Goal: Task Accomplishment & Management: Use online tool/utility

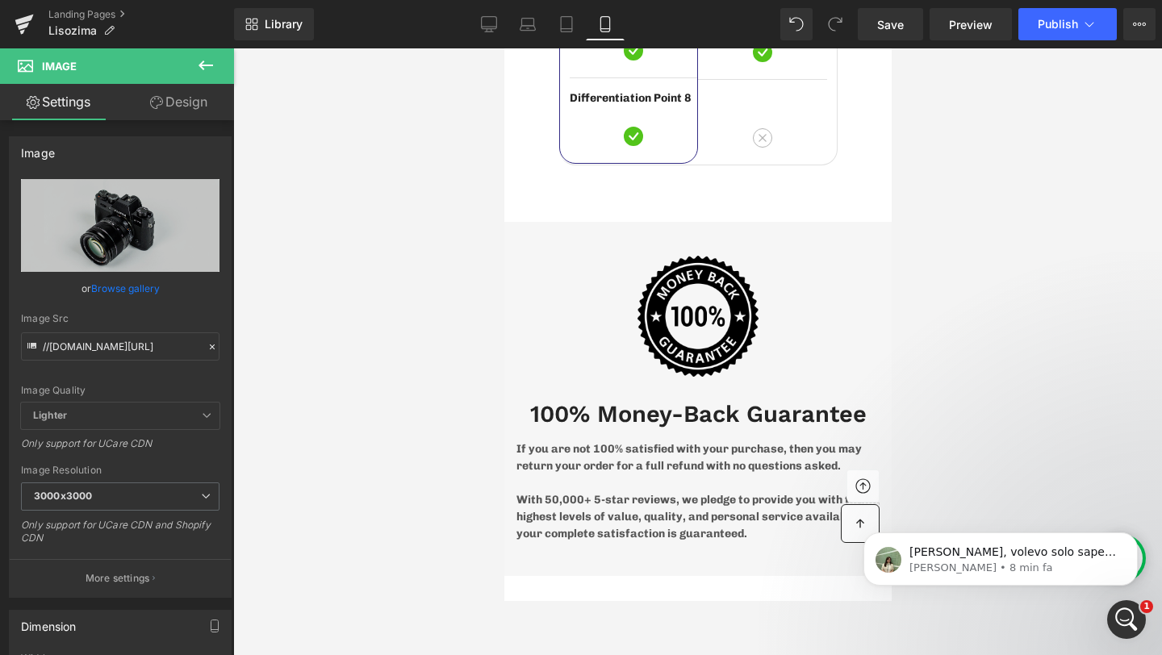
scroll to position [8011, 0]
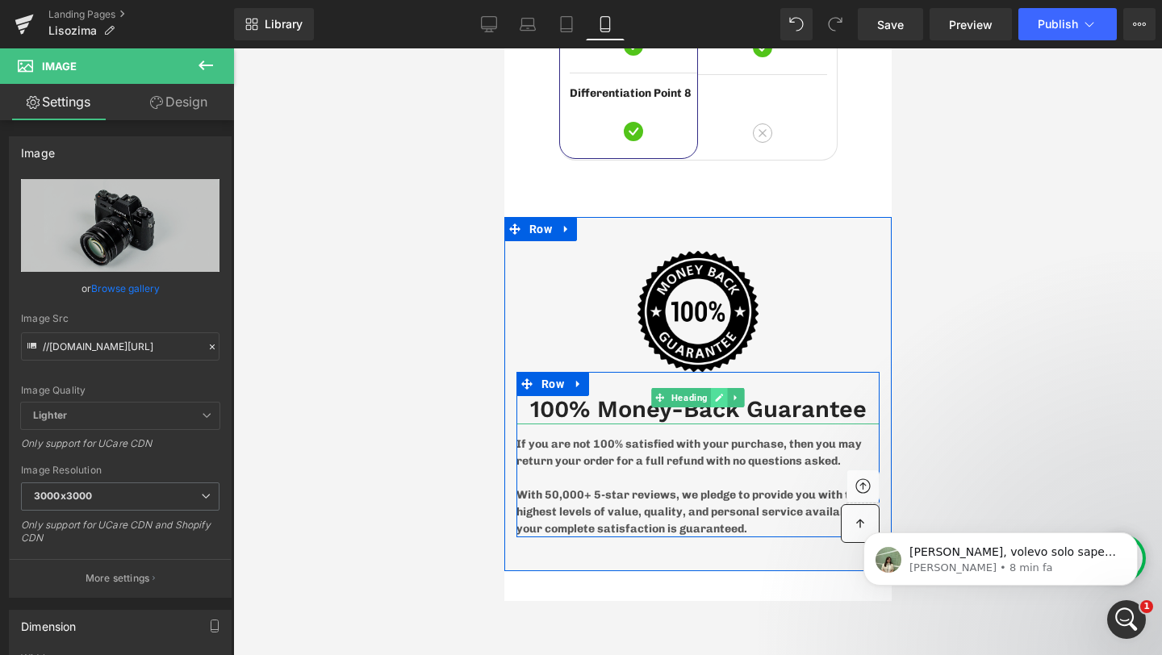
click at [720, 393] on icon at bounding box center [718, 398] width 9 height 10
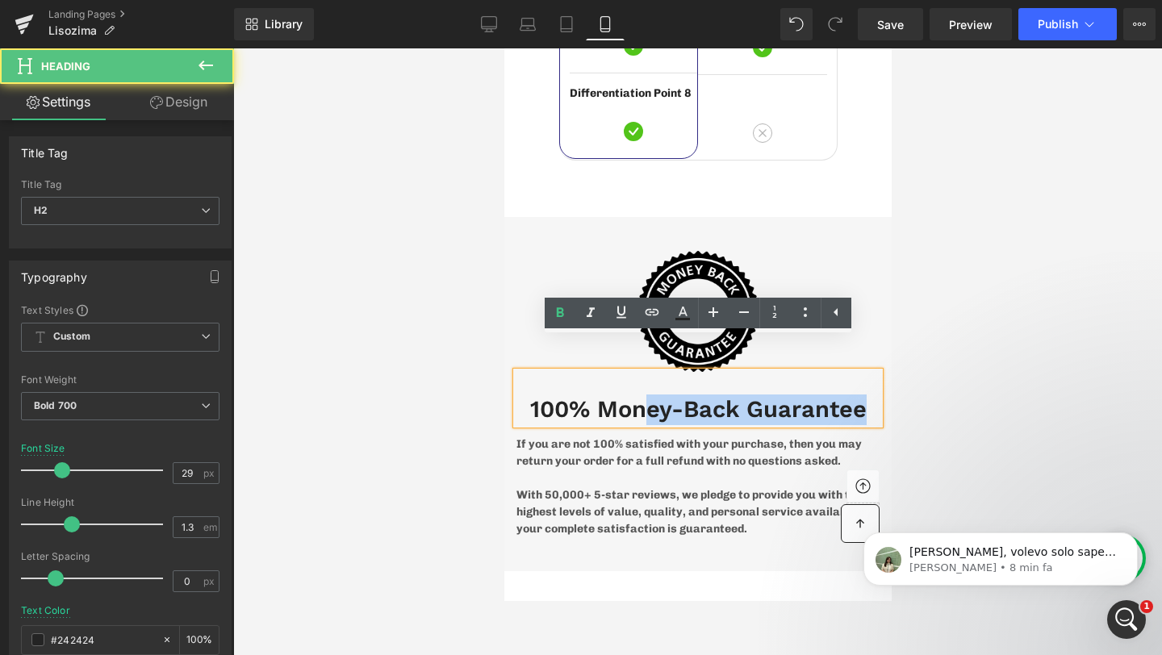
drag, startPoint x: 670, startPoint y: 377, endPoint x: 638, endPoint y: 378, distance: 31.5
click at [638, 394] on h2 "100% Money-Back Guarantee" at bounding box center [696, 409] width 363 height 31
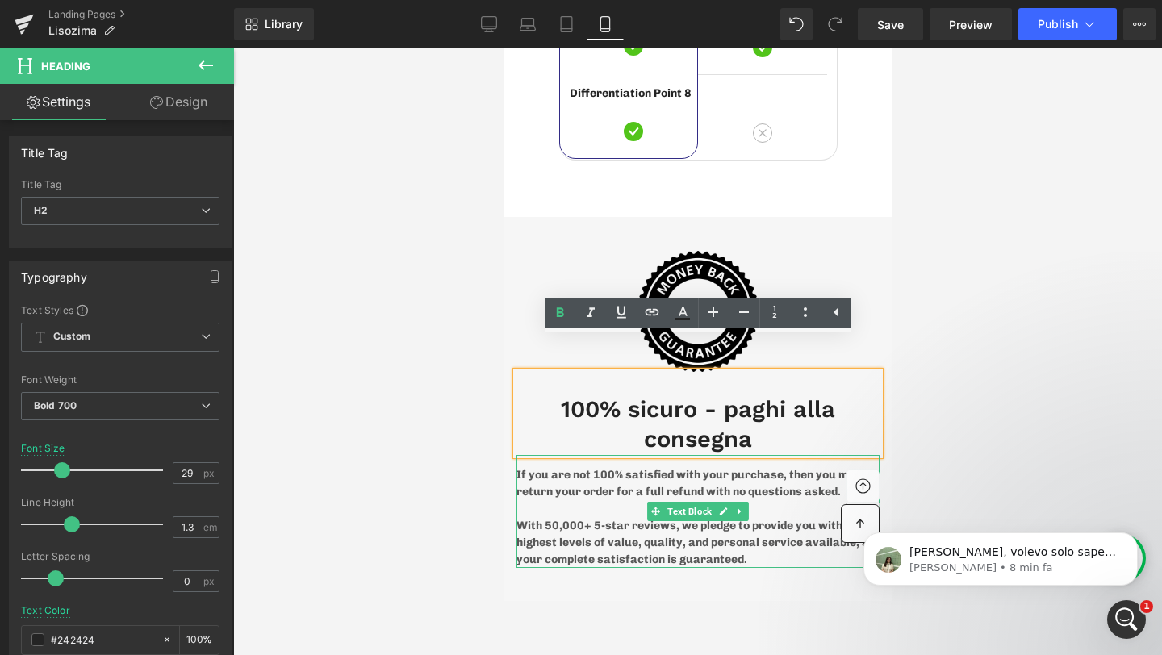
click at [740, 517] on p "With 50,000+ 5-star reviews, we pledge to provide you with the highest levels o…" at bounding box center [696, 542] width 363 height 51
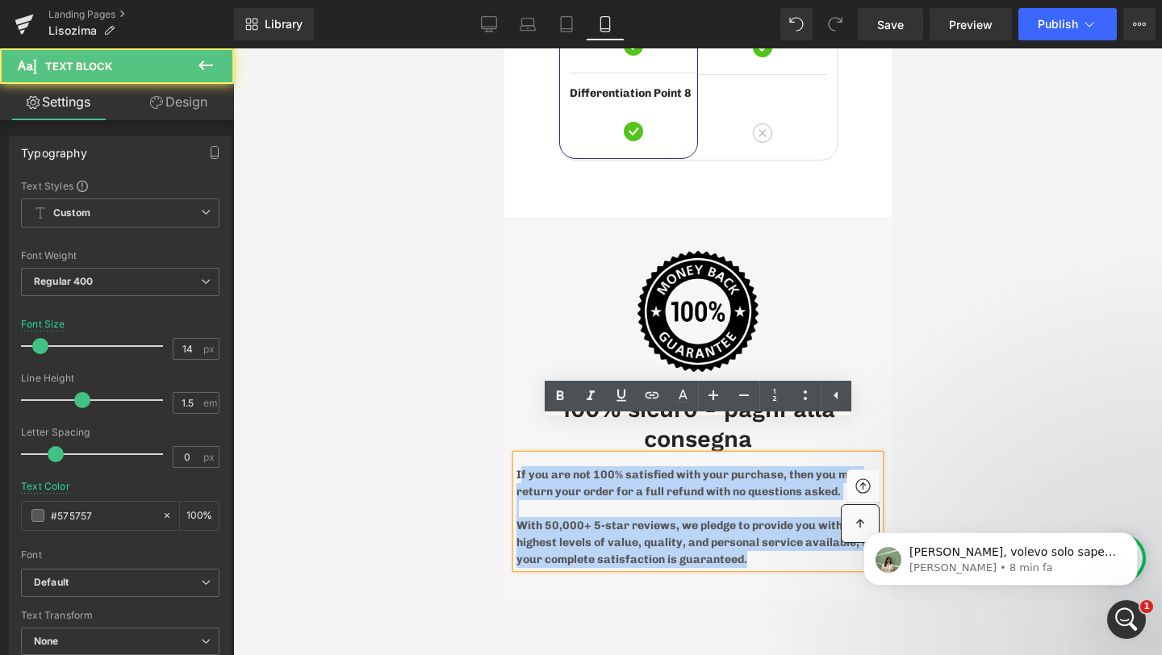
drag, startPoint x: 753, startPoint y: 531, endPoint x: 518, endPoint y: 439, distance: 252.1
click at [518, 455] on div "If you are not 100% satisfied with your purchase, then you may return your orde…" at bounding box center [696, 511] width 363 height 113
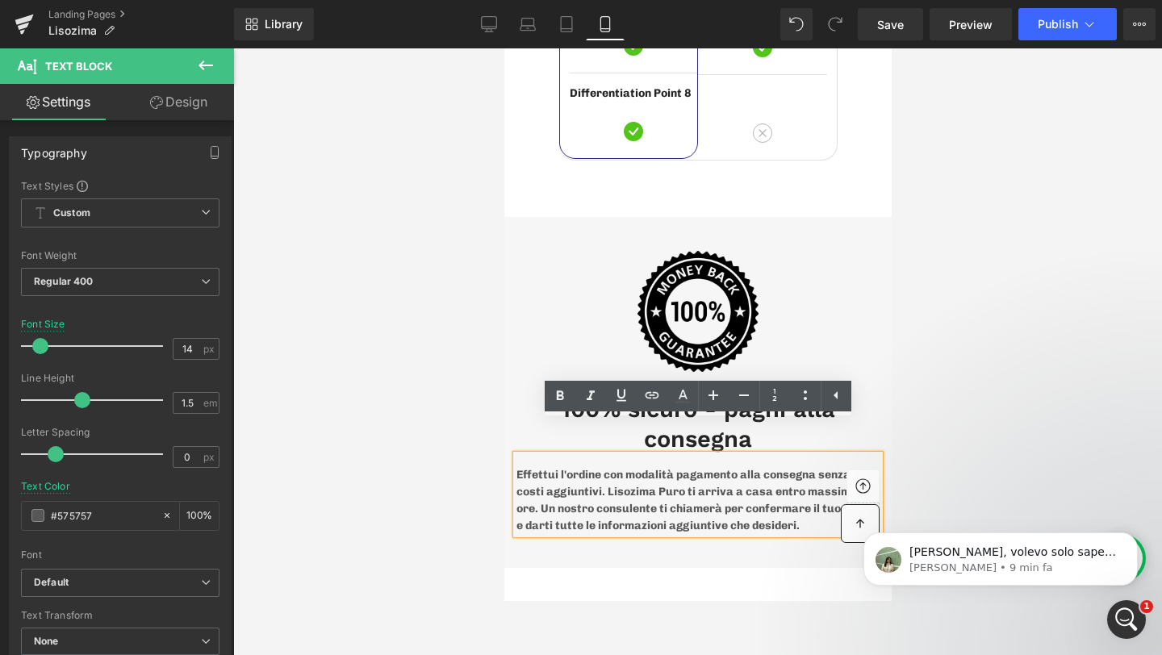
click at [518, 466] on p "Effettui l'ordine con modalità pagamento alla consegna senza costi aggiuntivi. …" at bounding box center [696, 500] width 363 height 68
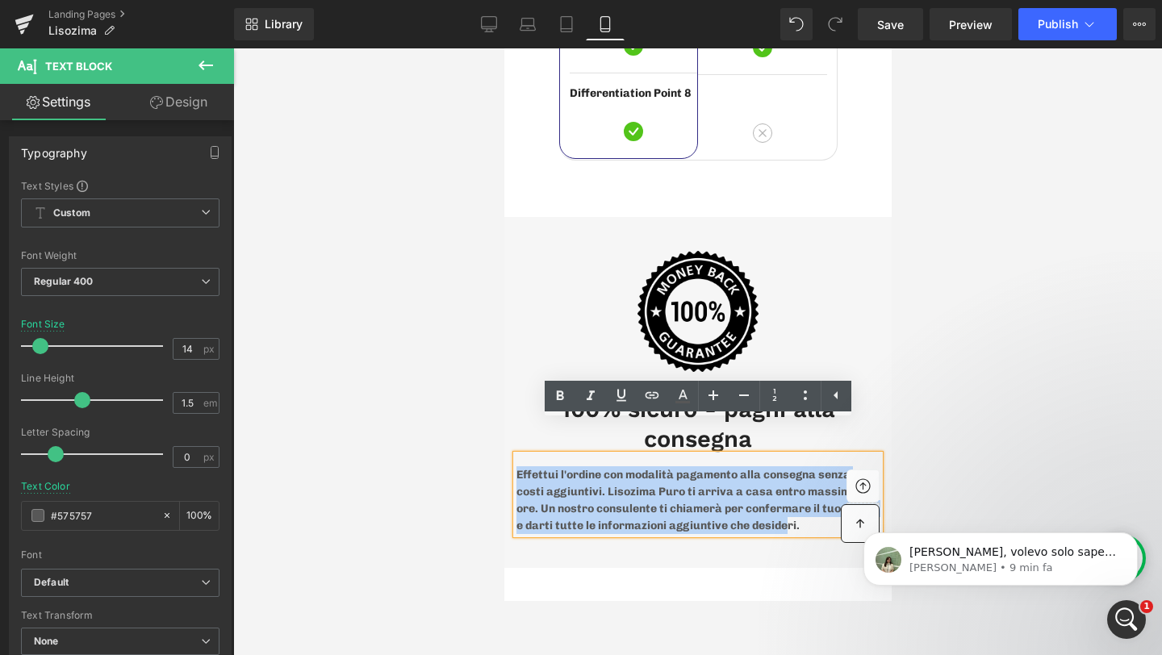
drag, startPoint x: 518, startPoint y: 443, endPoint x: 823, endPoint y: 499, distance: 310.1
click at [823, 499] on p "Effettui l'ordine con modalità pagamento alla consegna senza costi aggiuntivi. …" at bounding box center [696, 500] width 363 height 68
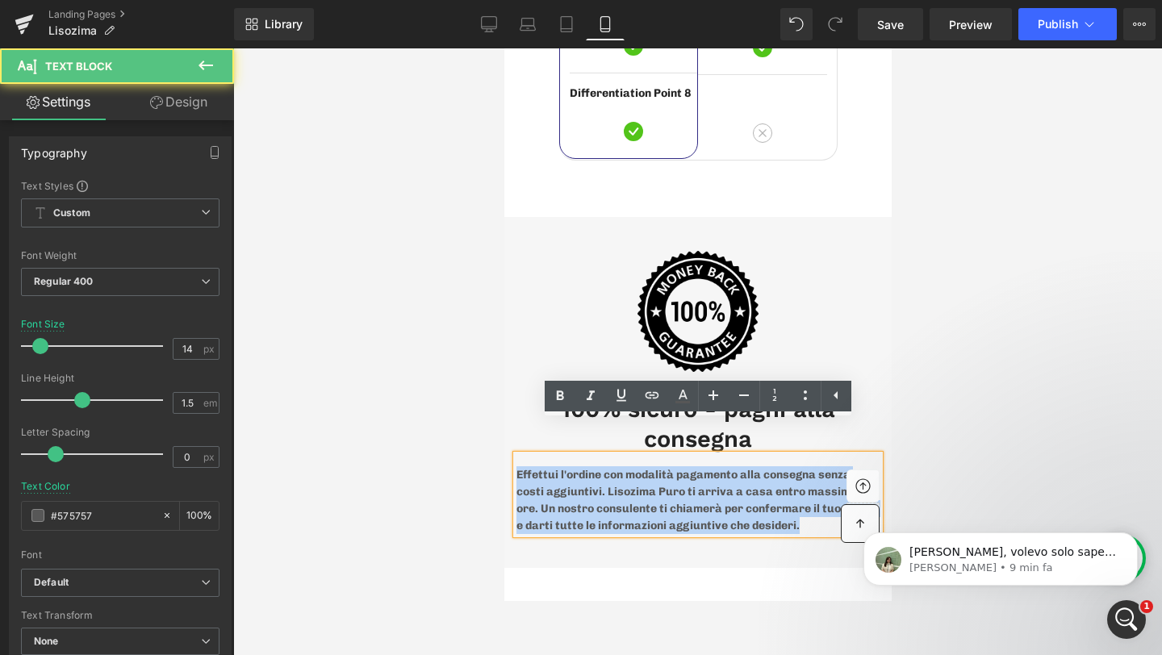
drag, startPoint x: 841, startPoint y: 497, endPoint x: 504, endPoint y: 446, distance: 341.0
click at [504, 446] on div "100% sicuro - paghi alla consegna Heading Effettui l'ordine con modalità pagame…" at bounding box center [696, 453] width 387 height 162
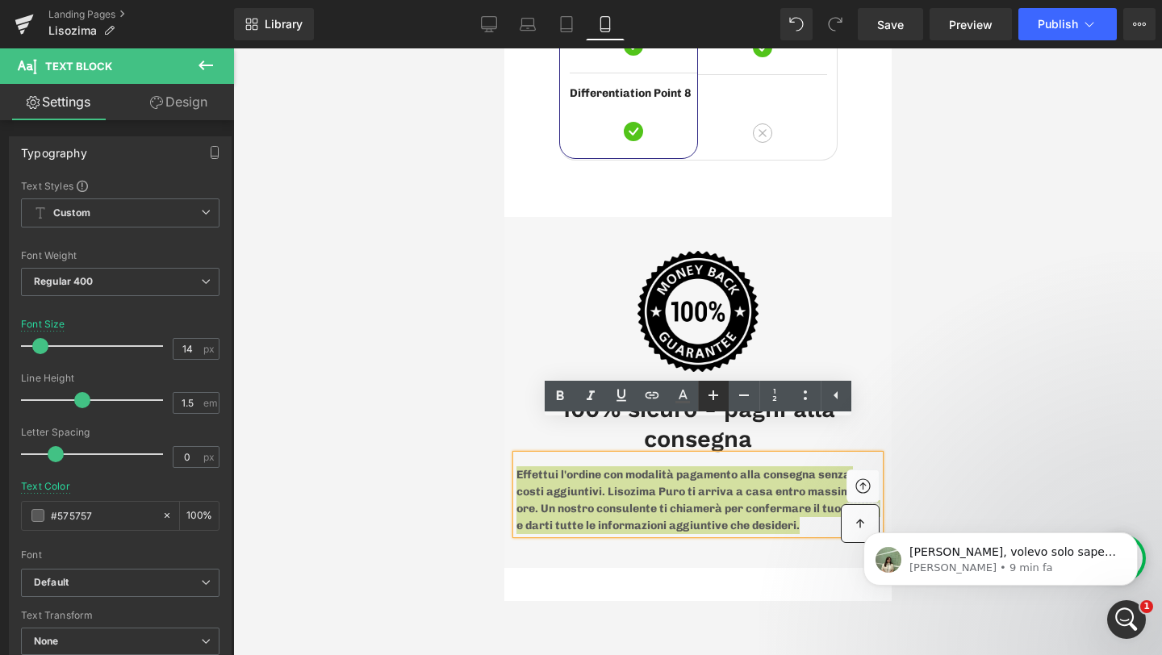
click at [716, 394] on icon at bounding box center [712, 395] width 19 height 19
type input "16"
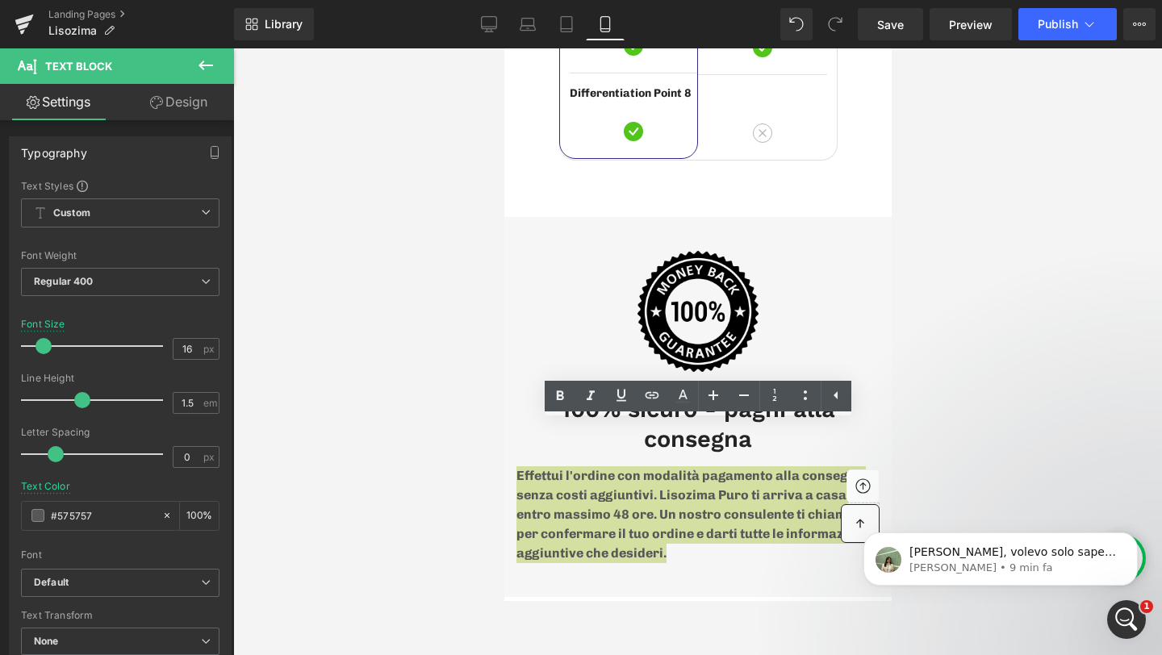
click at [1023, 328] on div at bounding box center [697, 351] width 929 height 607
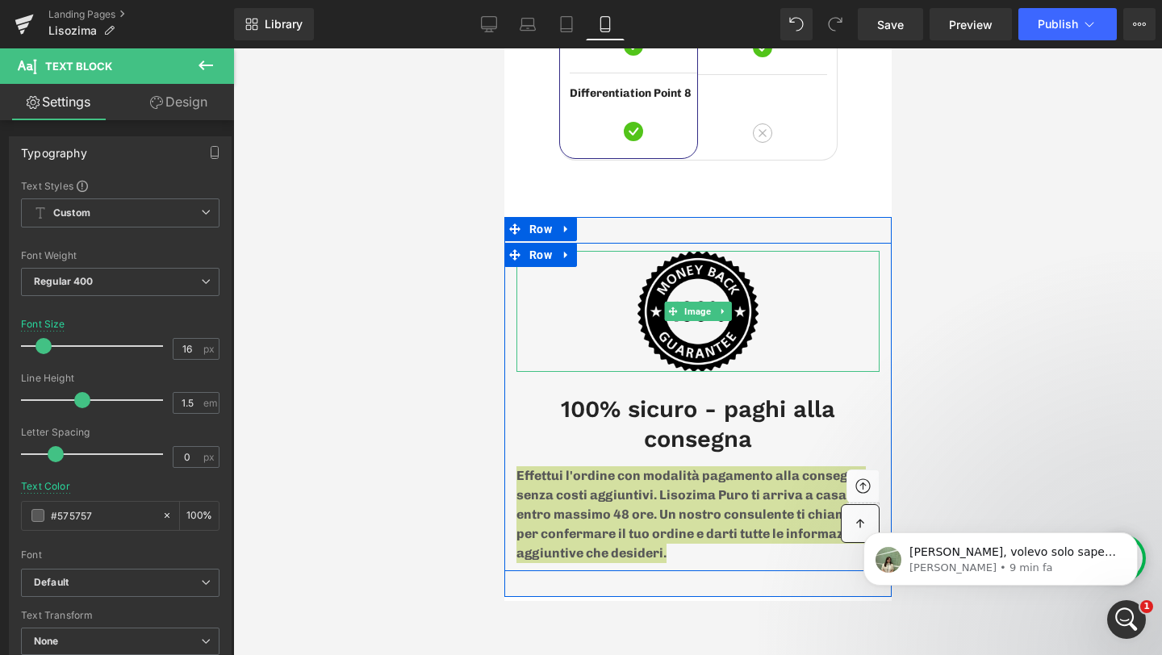
scroll to position [8301, 0]
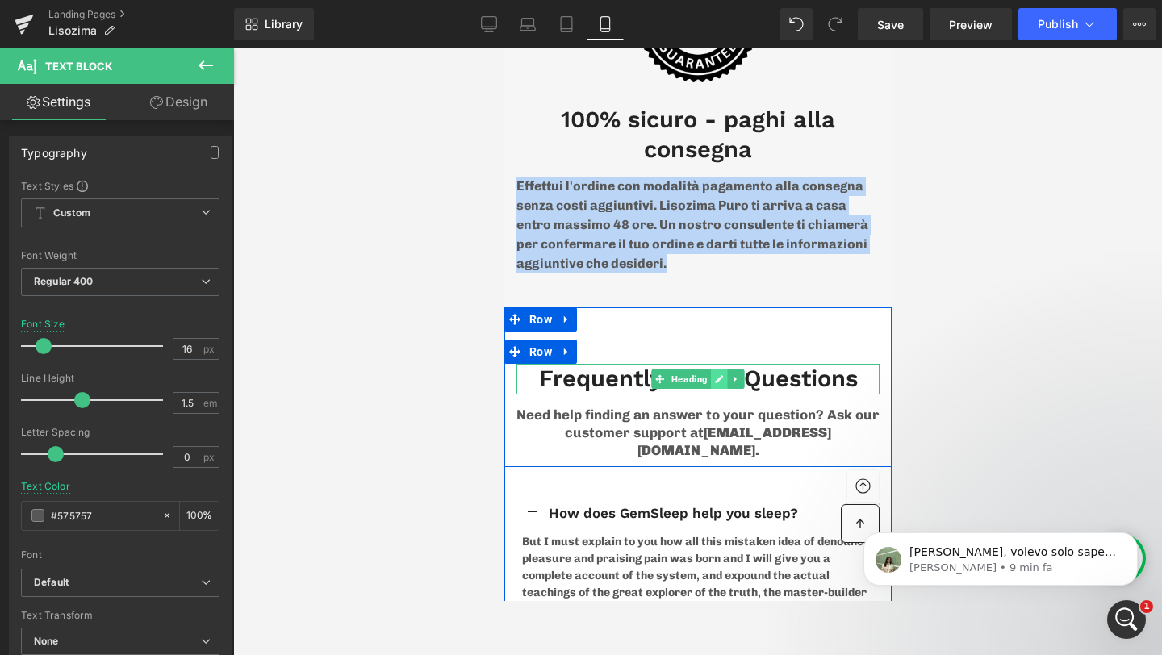
click at [719, 374] on icon at bounding box center [718, 379] width 9 height 10
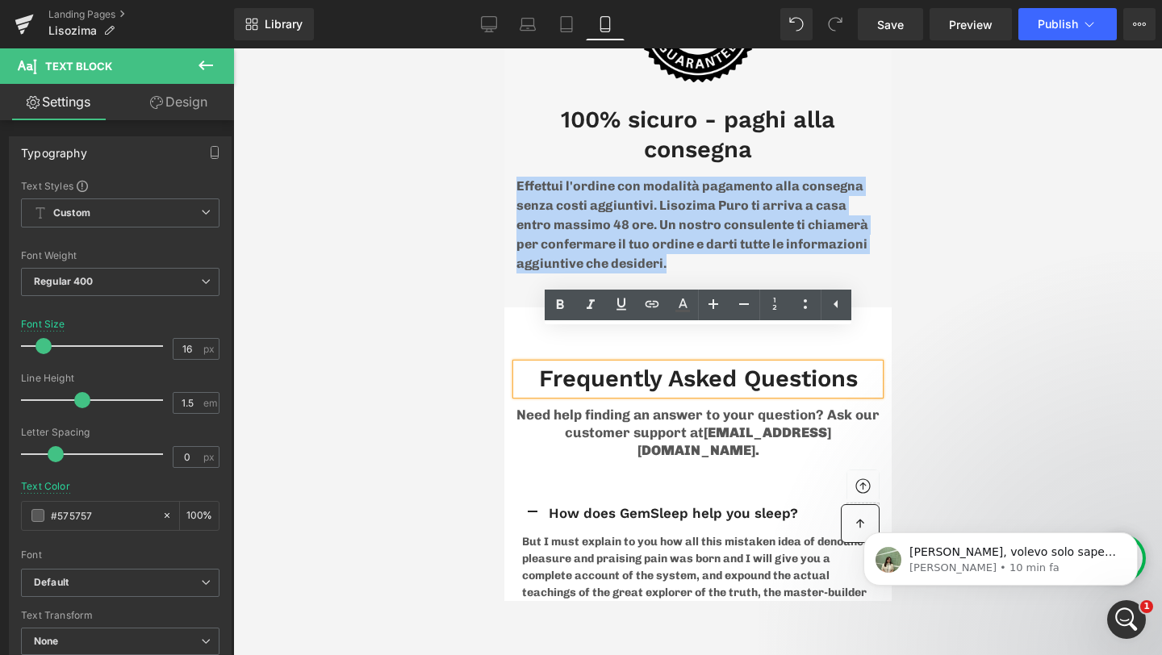
click at [619, 364] on h2 "Frequently Asked Questions" at bounding box center [696, 379] width 363 height 31
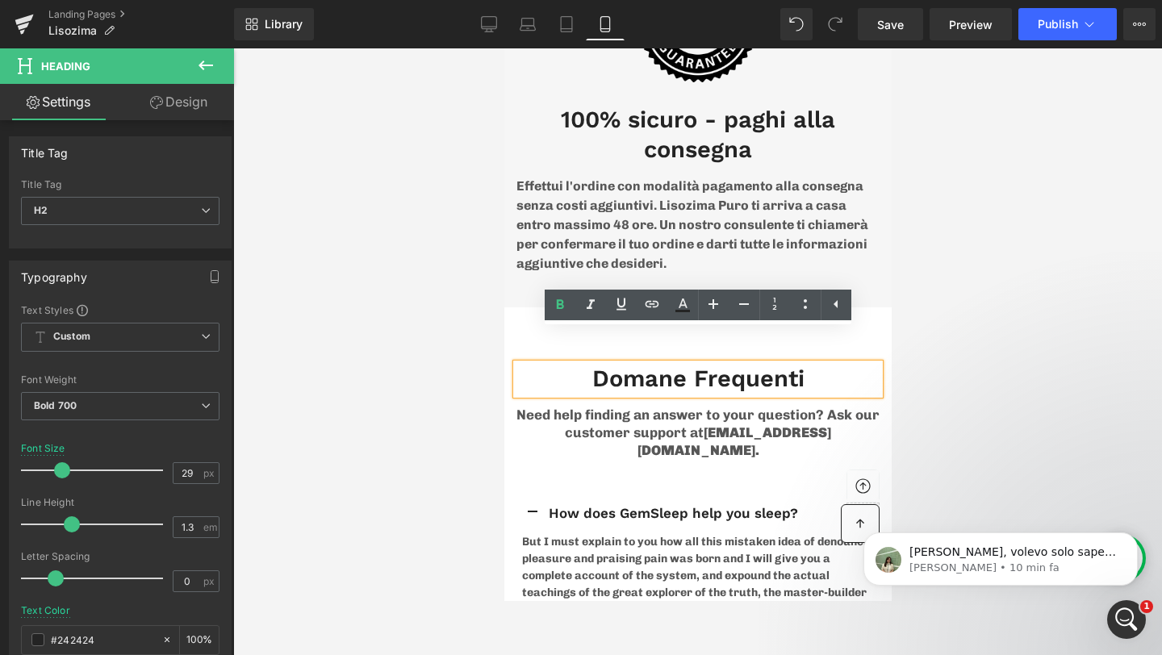
click at [704, 364] on h2 "Domane Frequenti" at bounding box center [696, 379] width 363 height 31
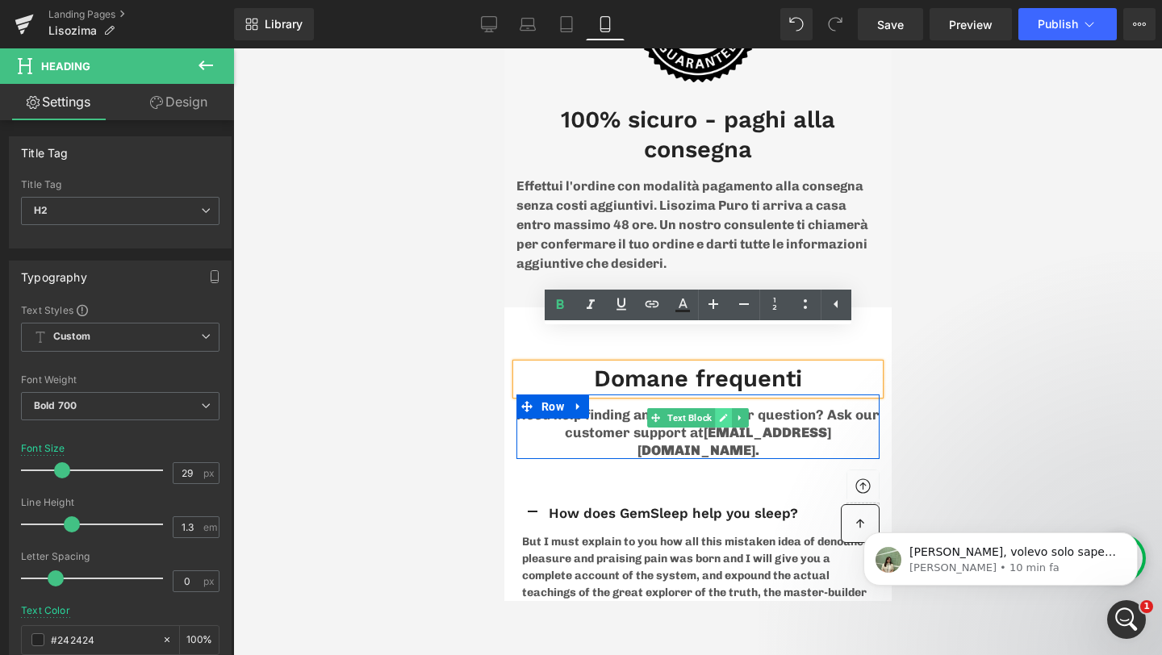
click at [723, 413] on icon at bounding box center [722, 418] width 9 height 10
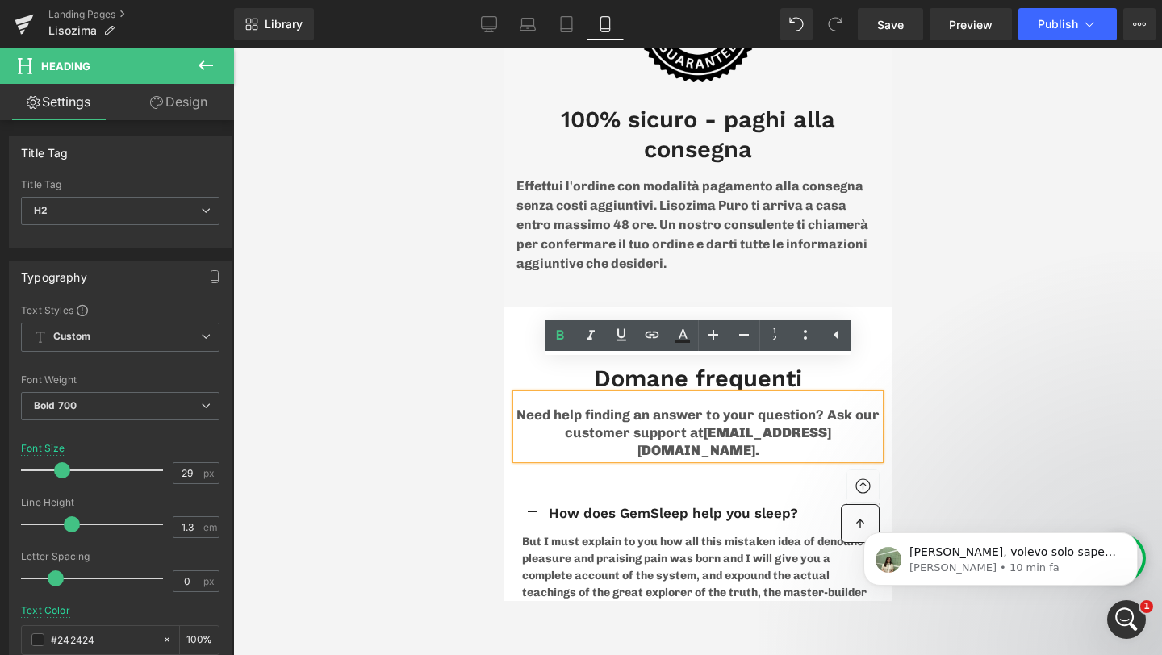
click at [678, 406] on p "Need help finding an answer to your question? Ask our customer support at [EMAI…" at bounding box center [696, 432] width 363 height 53
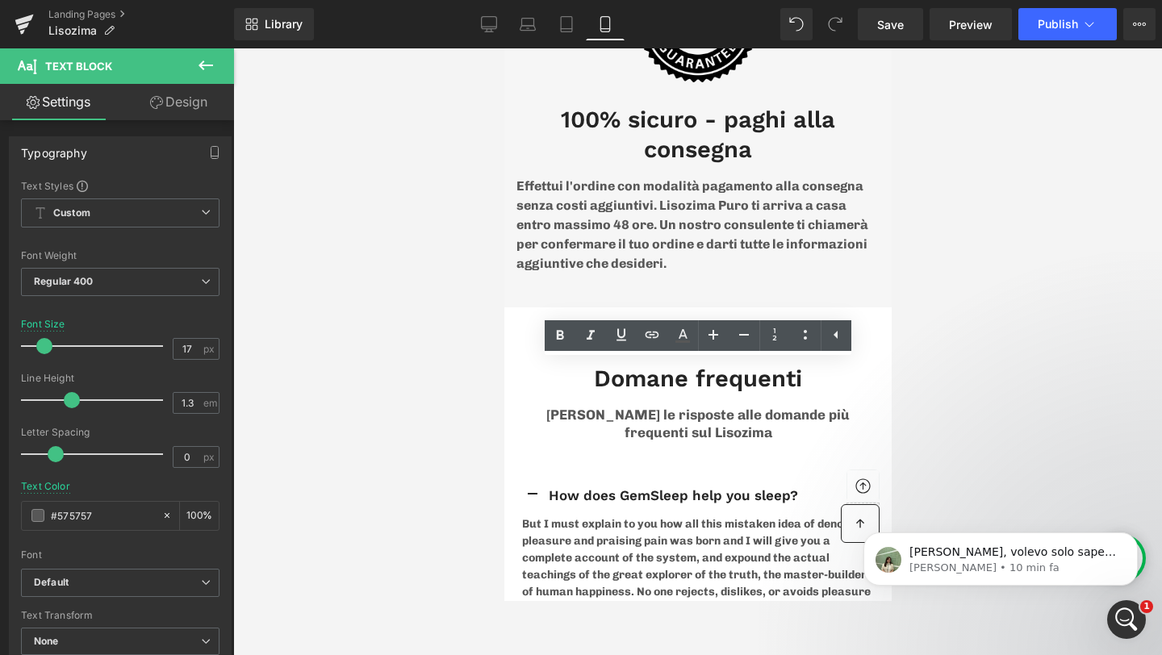
click at [991, 429] on div at bounding box center [697, 351] width 929 height 607
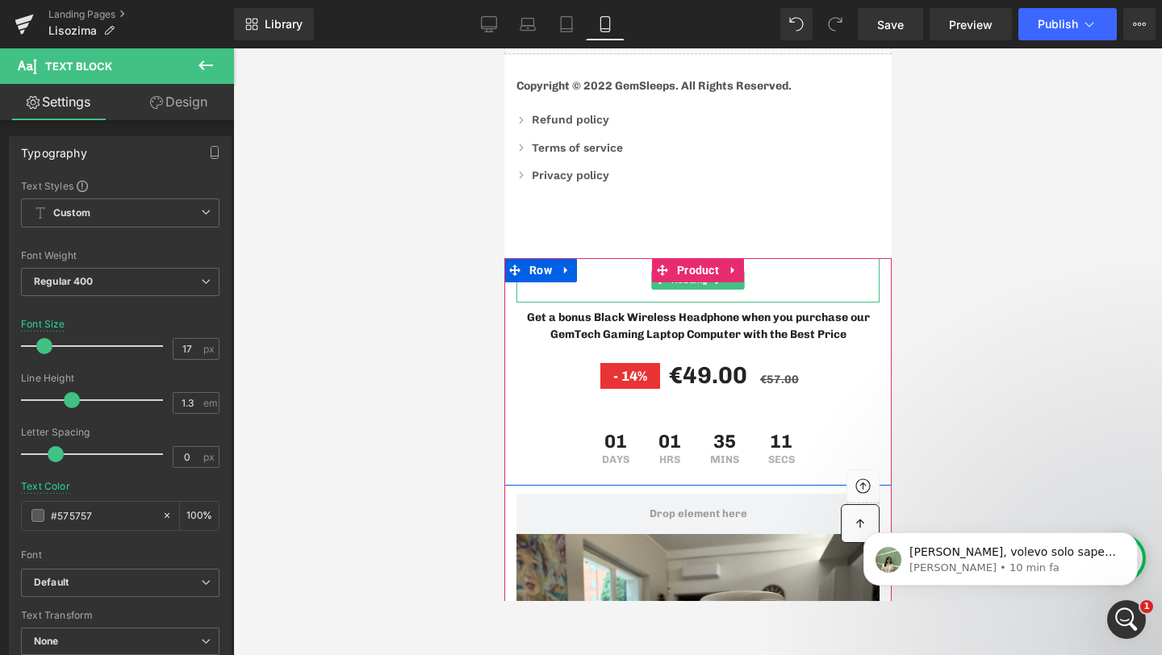
scroll to position [9169, 0]
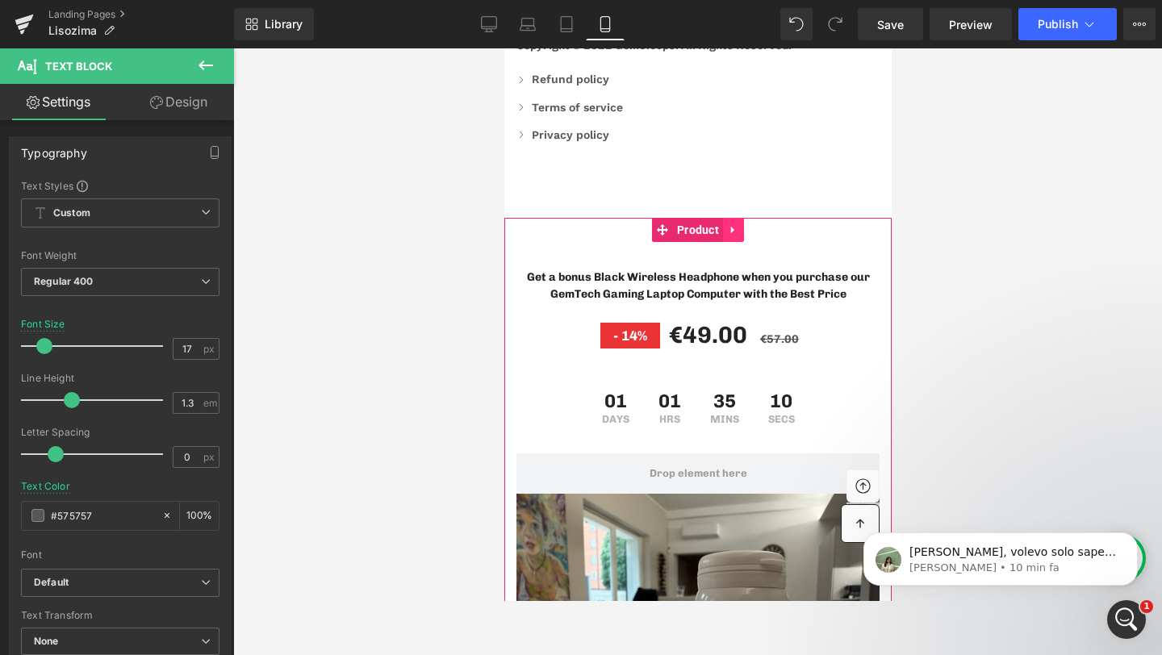
click at [736, 224] on icon at bounding box center [732, 230] width 11 height 12
click at [742, 224] on icon at bounding box center [742, 230] width 11 height 12
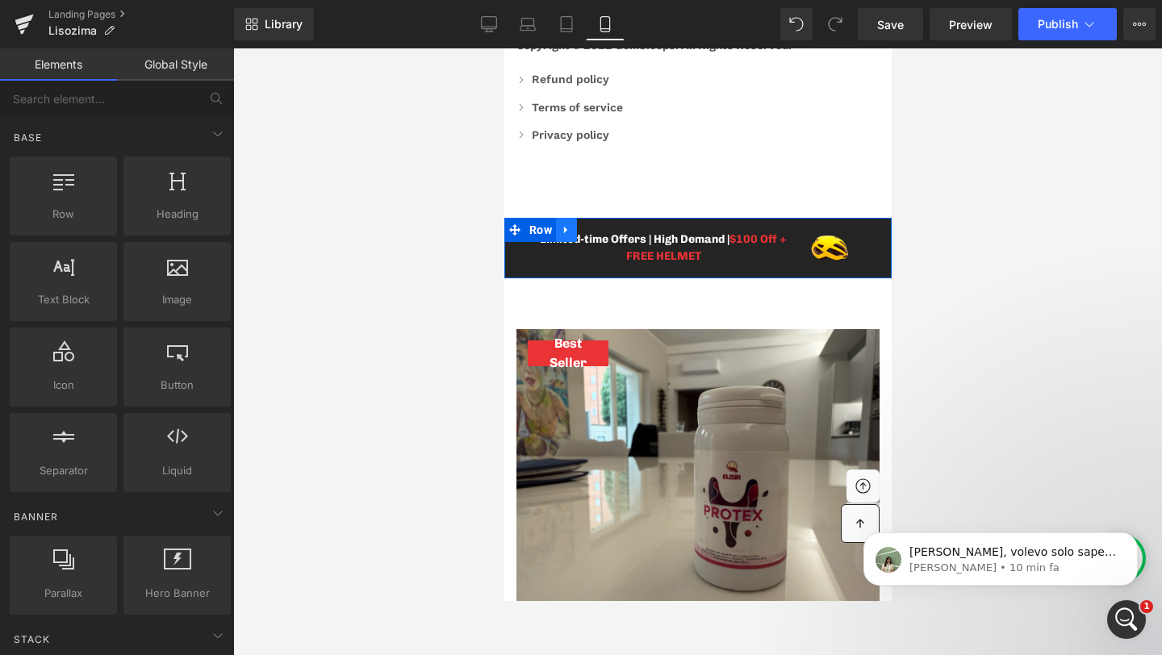
click at [560, 224] on icon at bounding box center [565, 230] width 11 height 12
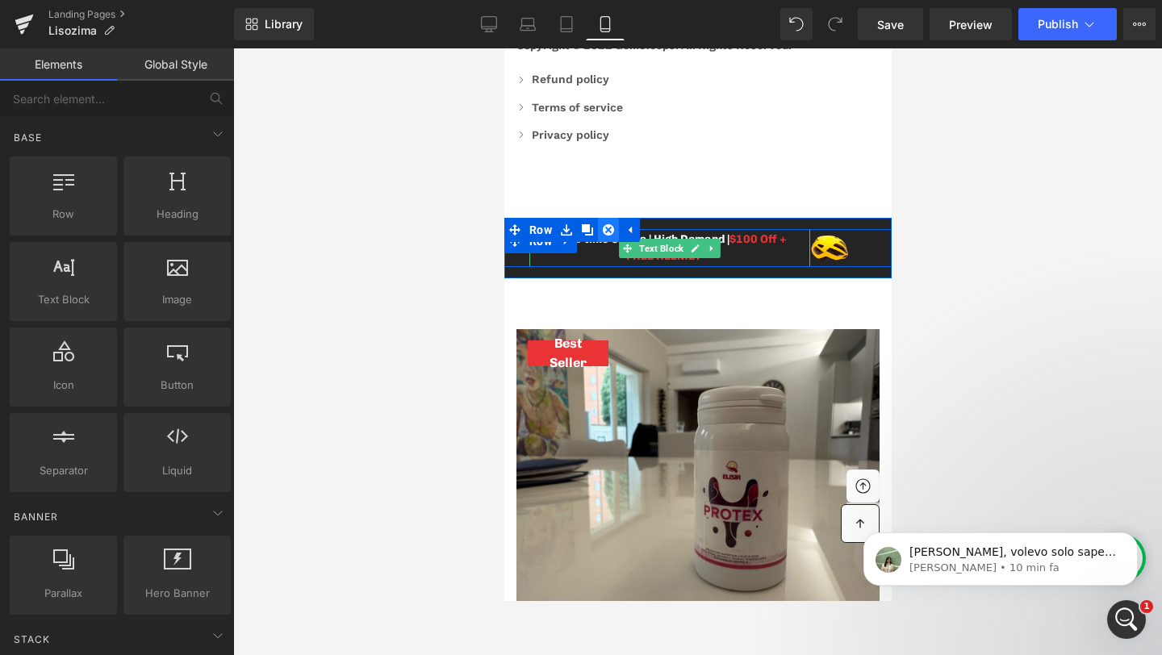
click at [607, 218] on link at bounding box center [607, 230] width 21 height 24
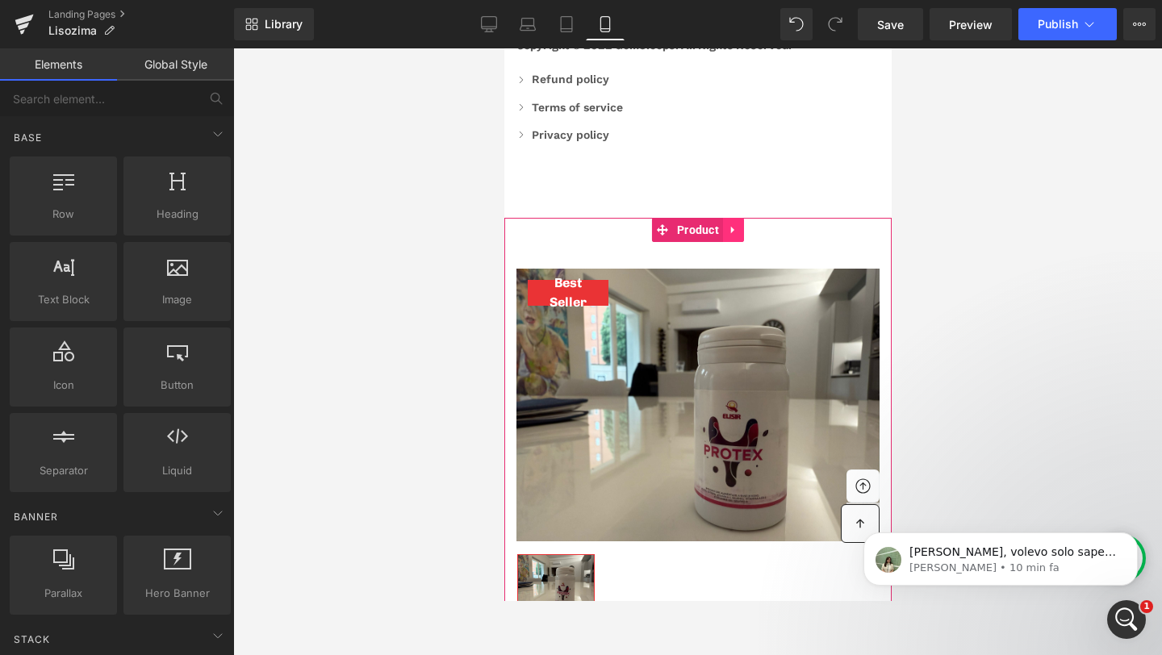
click at [724, 218] on link at bounding box center [732, 230] width 21 height 24
click at [742, 224] on icon at bounding box center [742, 229] width 11 height 11
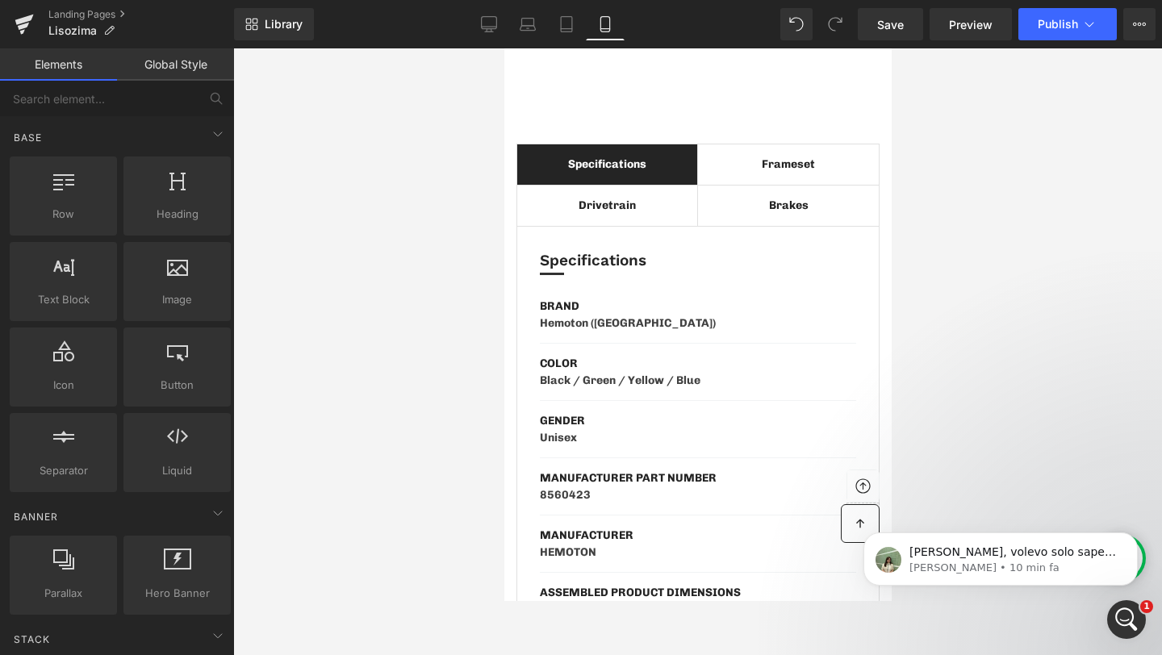
scroll to position [9053, 0]
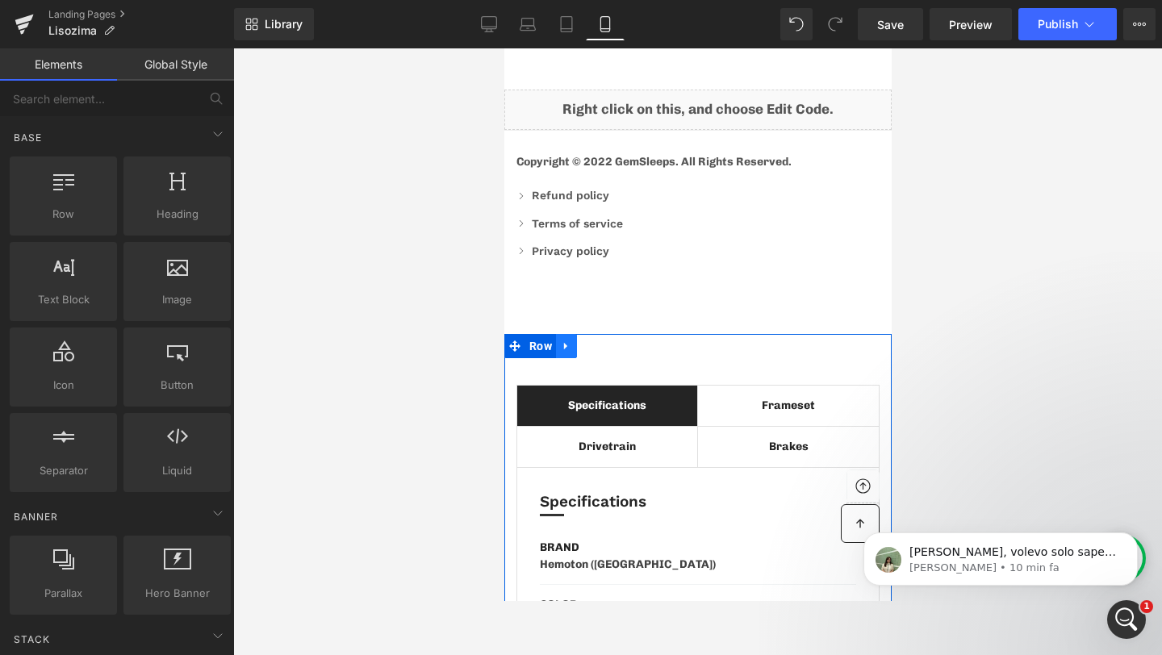
click at [563, 343] on icon at bounding box center [564, 346] width 3 height 7
click at [599, 334] on link at bounding box center [607, 346] width 21 height 24
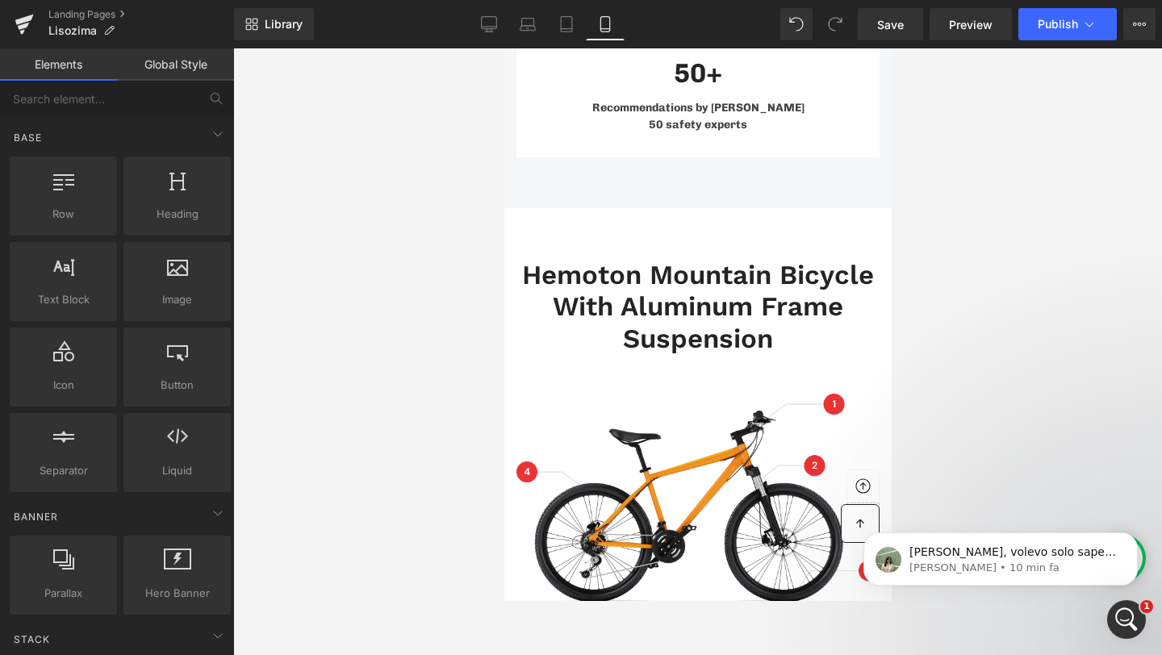
scroll to position [9833, 0]
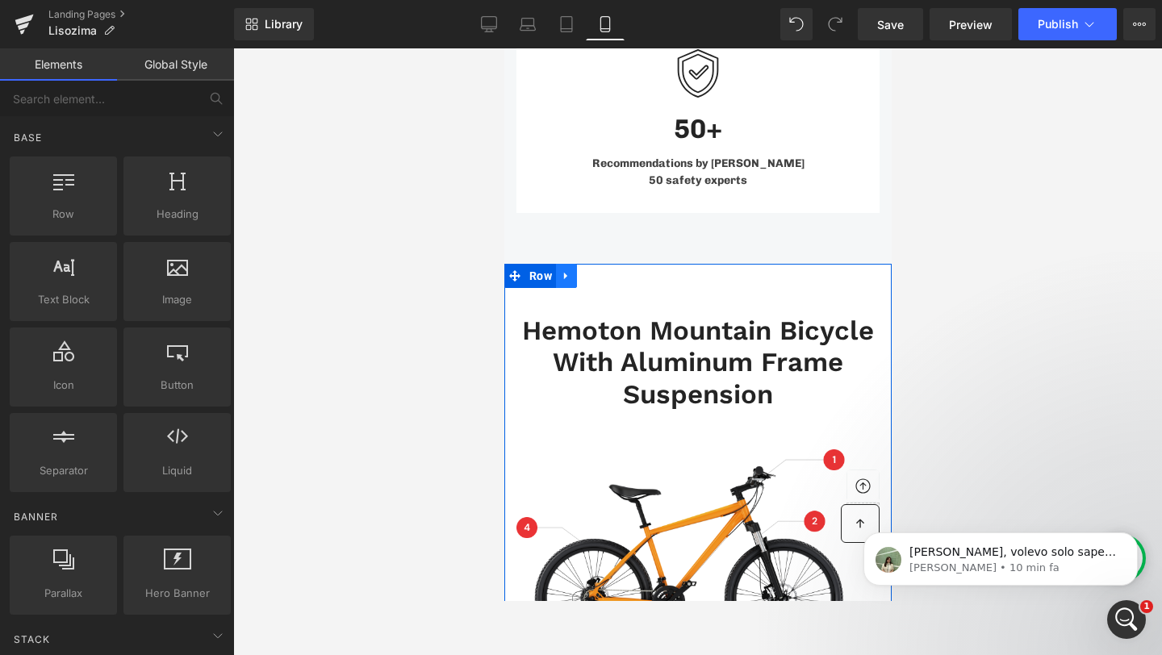
click at [574, 264] on link at bounding box center [565, 276] width 21 height 24
click at [603, 270] on icon at bounding box center [607, 275] width 11 height 11
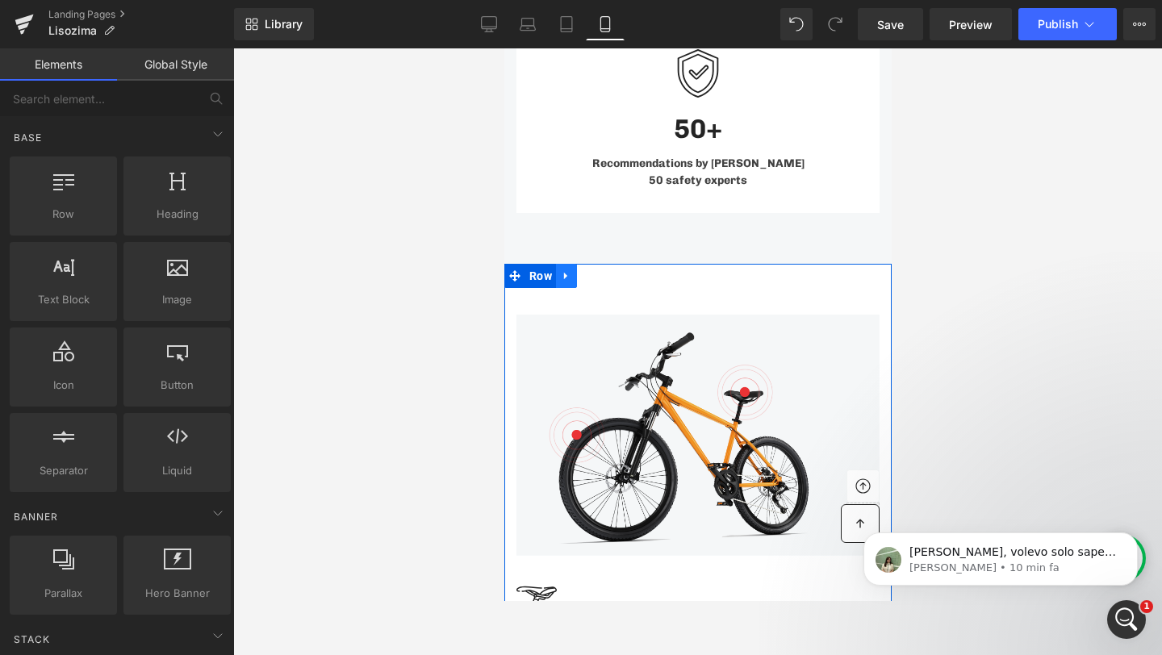
click at [567, 269] on icon at bounding box center [565, 275] width 11 height 12
click at [603, 270] on icon at bounding box center [607, 275] width 11 height 11
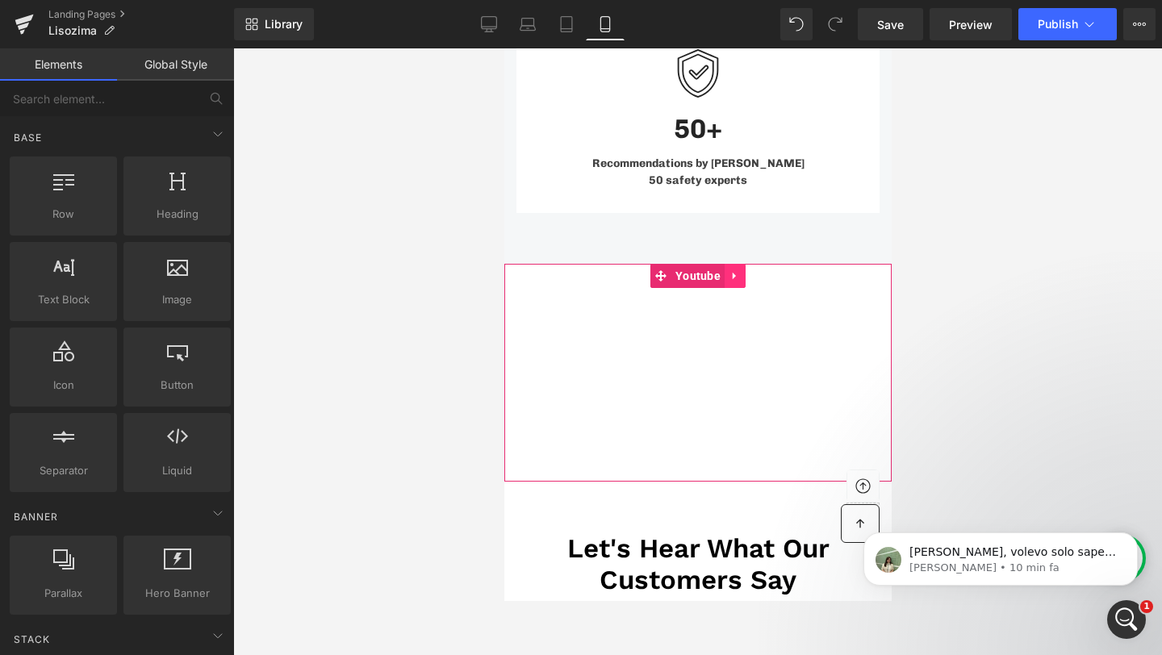
click at [728, 269] on icon at bounding box center [733, 275] width 11 height 12
click at [741, 270] on icon at bounding box center [744, 275] width 11 height 11
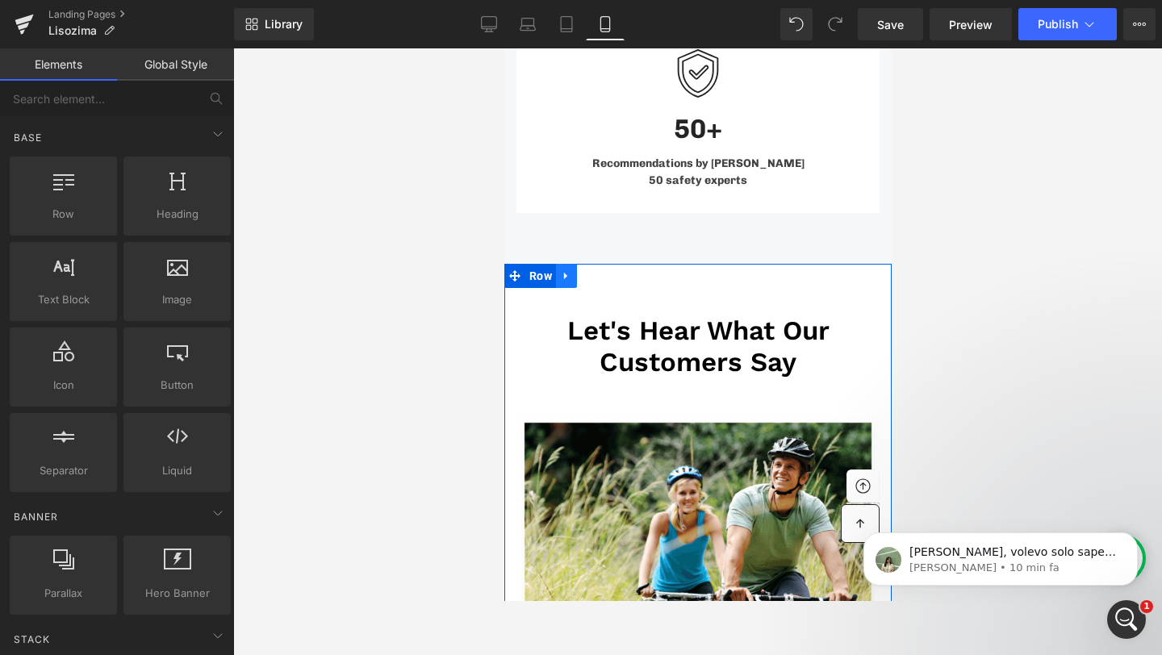
click at [564, 269] on icon at bounding box center [565, 275] width 11 height 12
click at [605, 269] on icon at bounding box center [607, 275] width 11 height 12
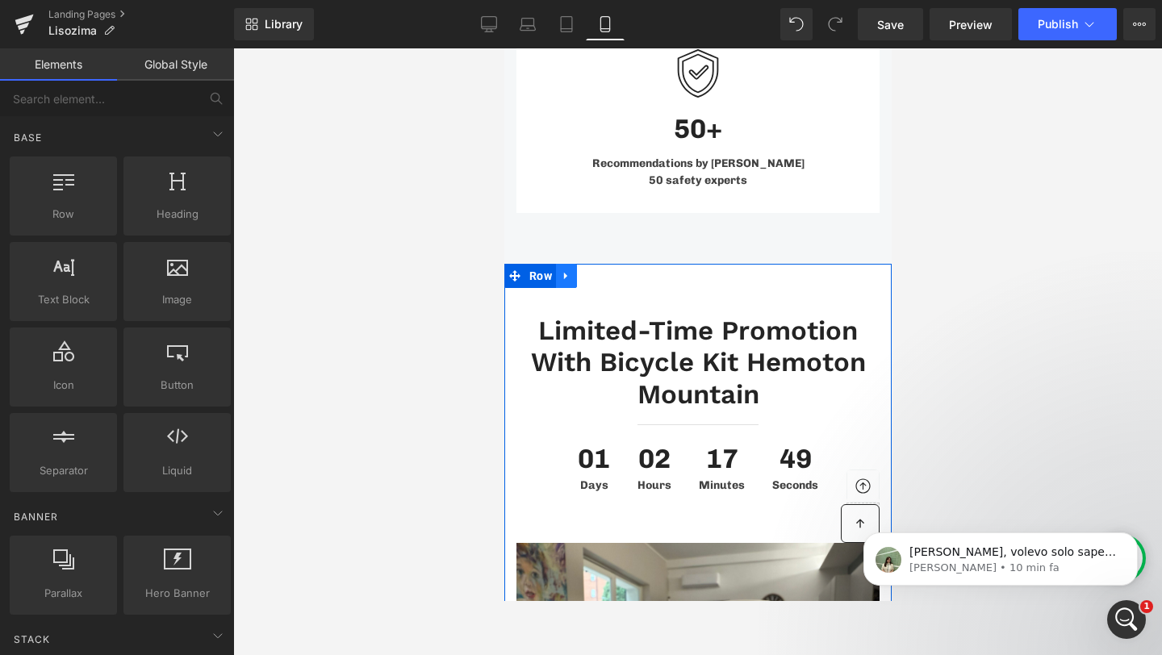
click at [569, 269] on icon at bounding box center [565, 275] width 11 height 12
click at [608, 270] on icon at bounding box center [607, 275] width 11 height 11
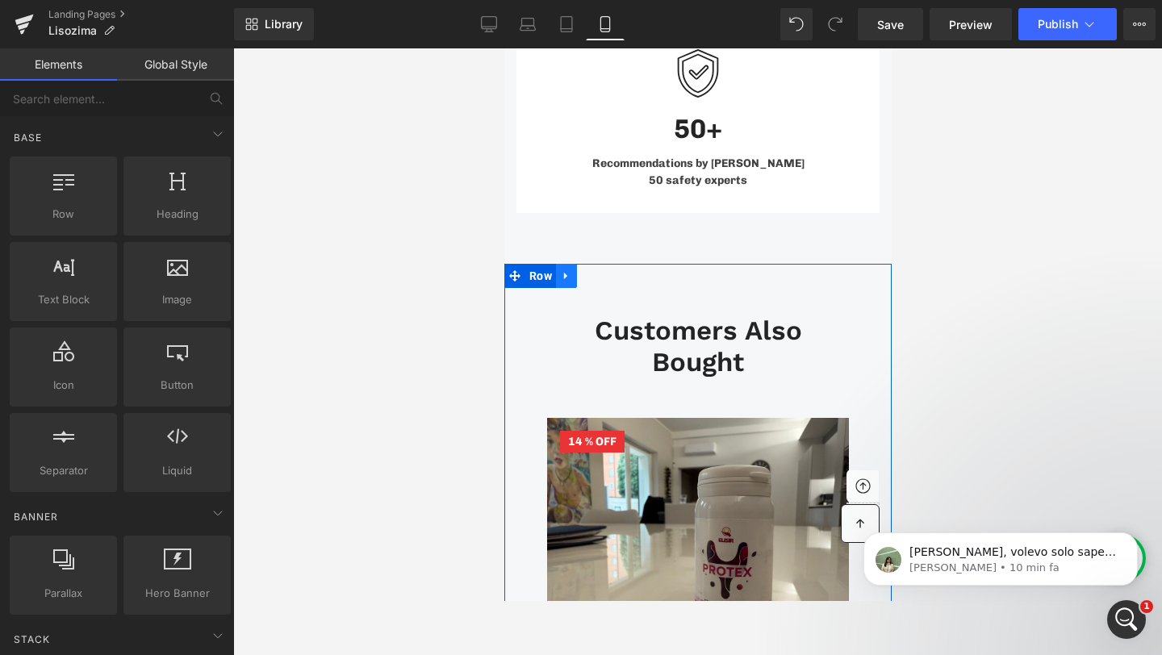
click at [570, 269] on icon at bounding box center [565, 275] width 11 height 12
click at [602, 269] on icon at bounding box center [607, 275] width 11 height 12
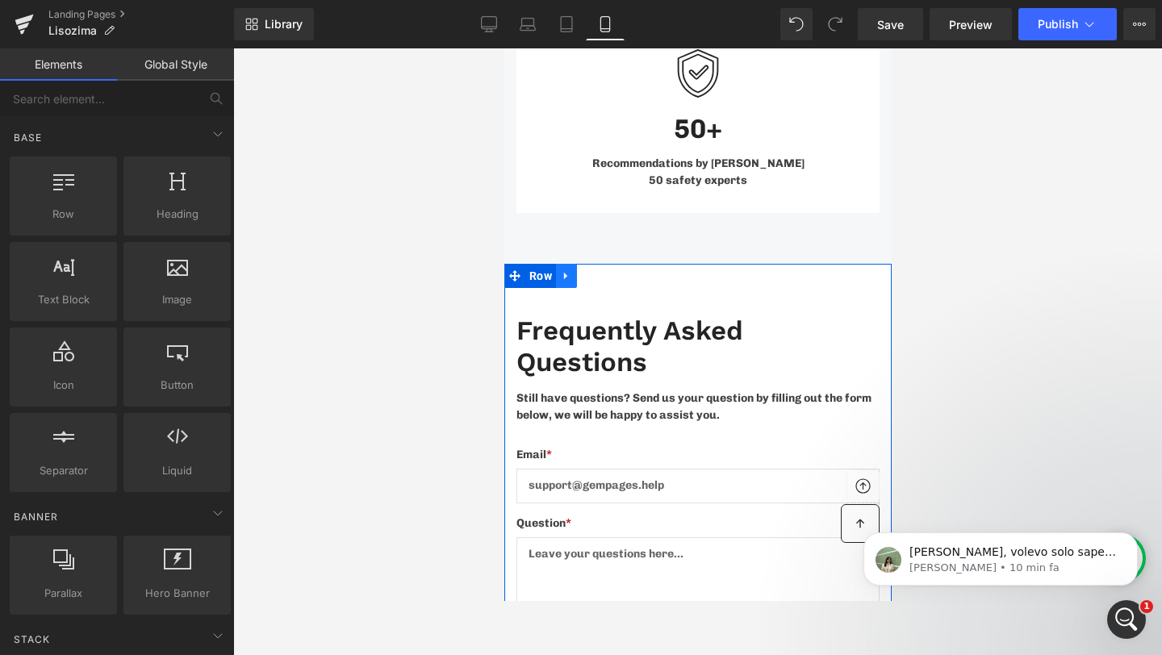
click at [569, 269] on icon at bounding box center [565, 275] width 11 height 12
click at [615, 264] on link at bounding box center [607, 276] width 21 height 24
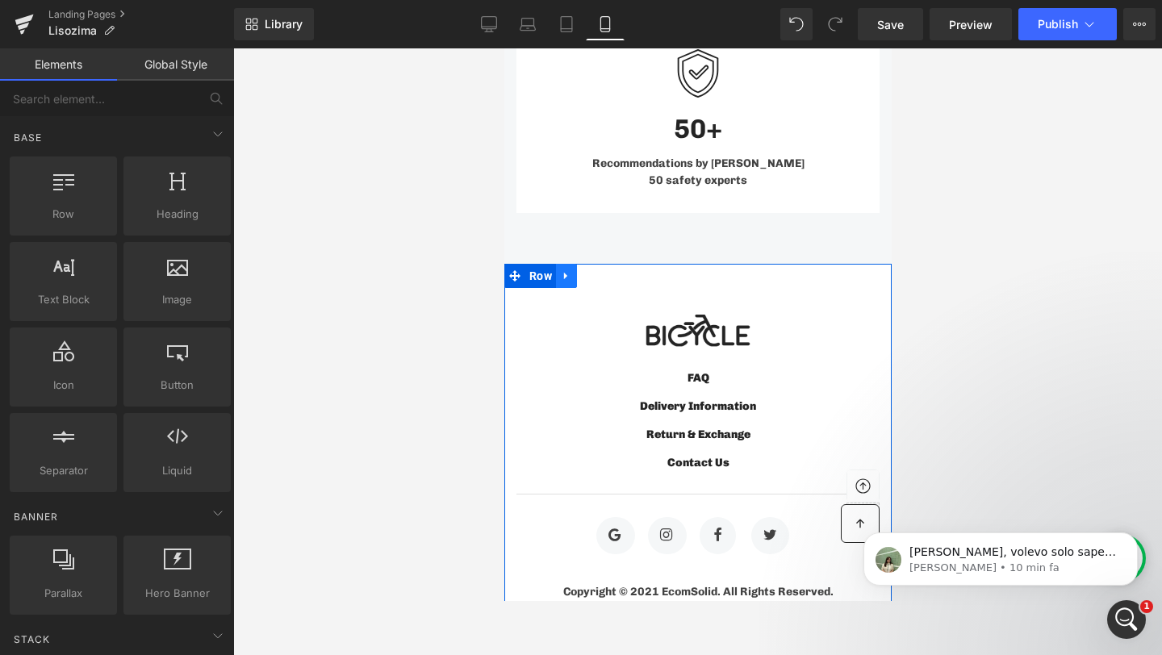
click at [573, 264] on link at bounding box center [565, 276] width 21 height 24
click at [603, 270] on icon at bounding box center [607, 275] width 11 height 11
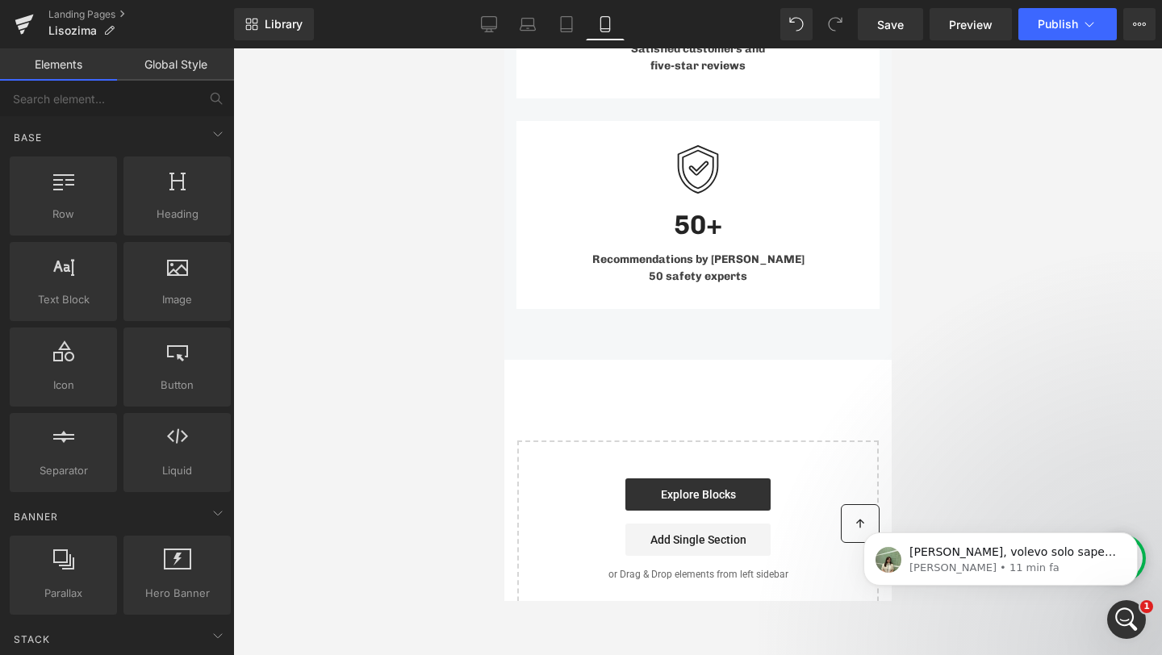
scroll to position [9500, 0]
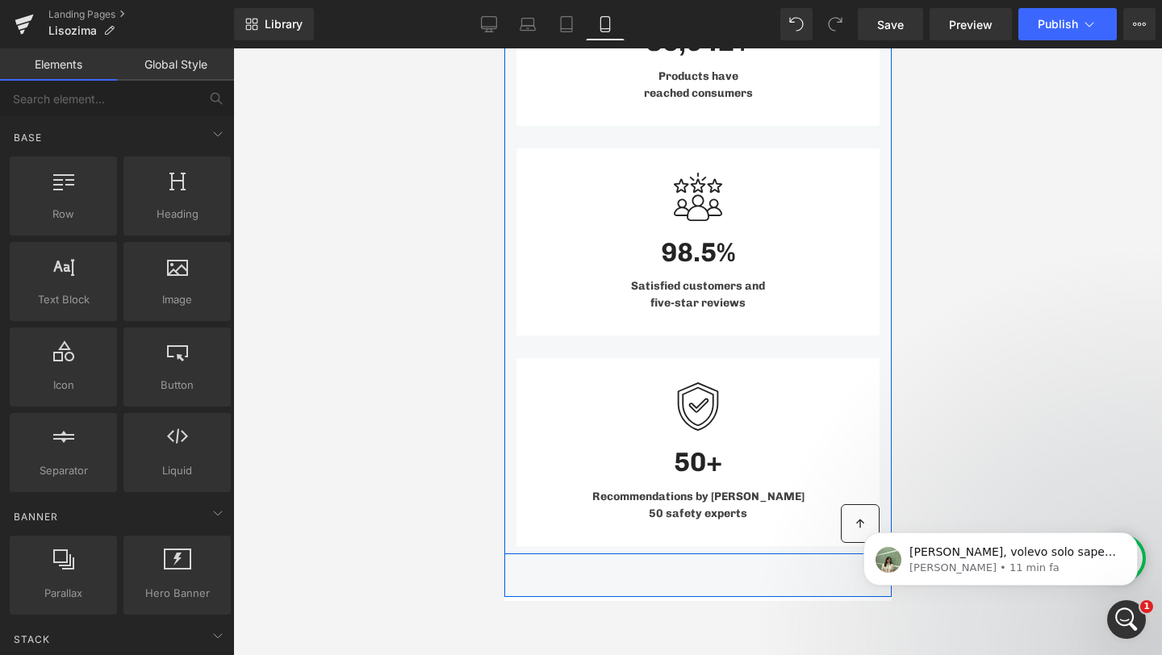
click at [581, 361] on link at bounding box center [572, 370] width 17 height 19
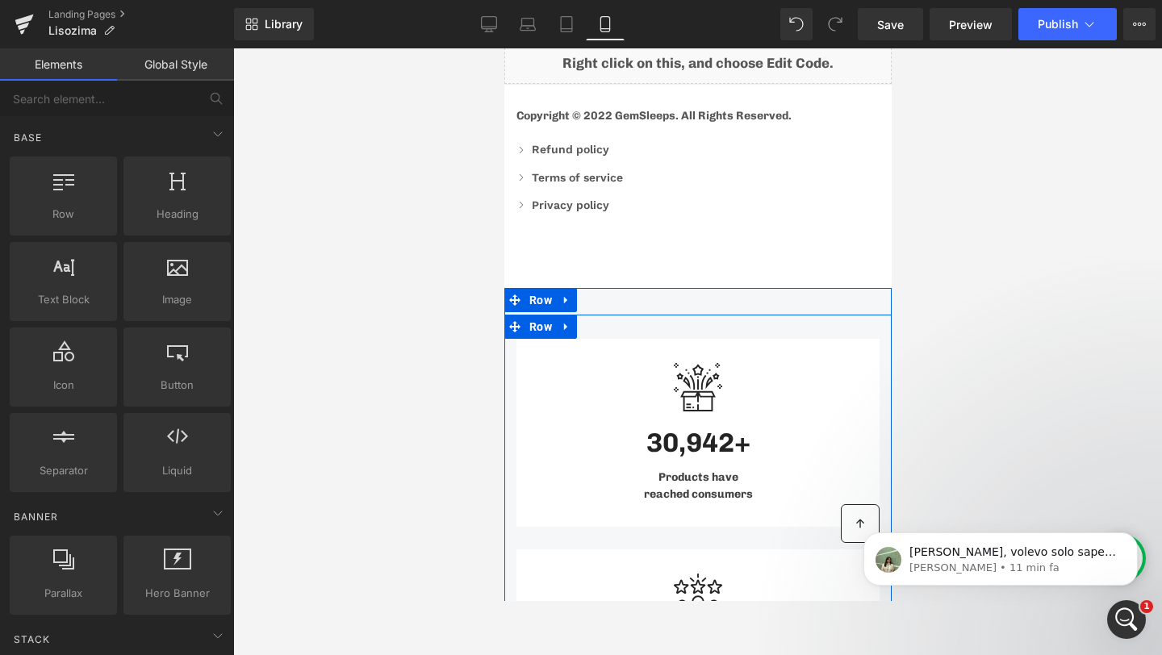
scroll to position [9097, 0]
click at [565, 298] on icon at bounding box center [564, 301] width 3 height 7
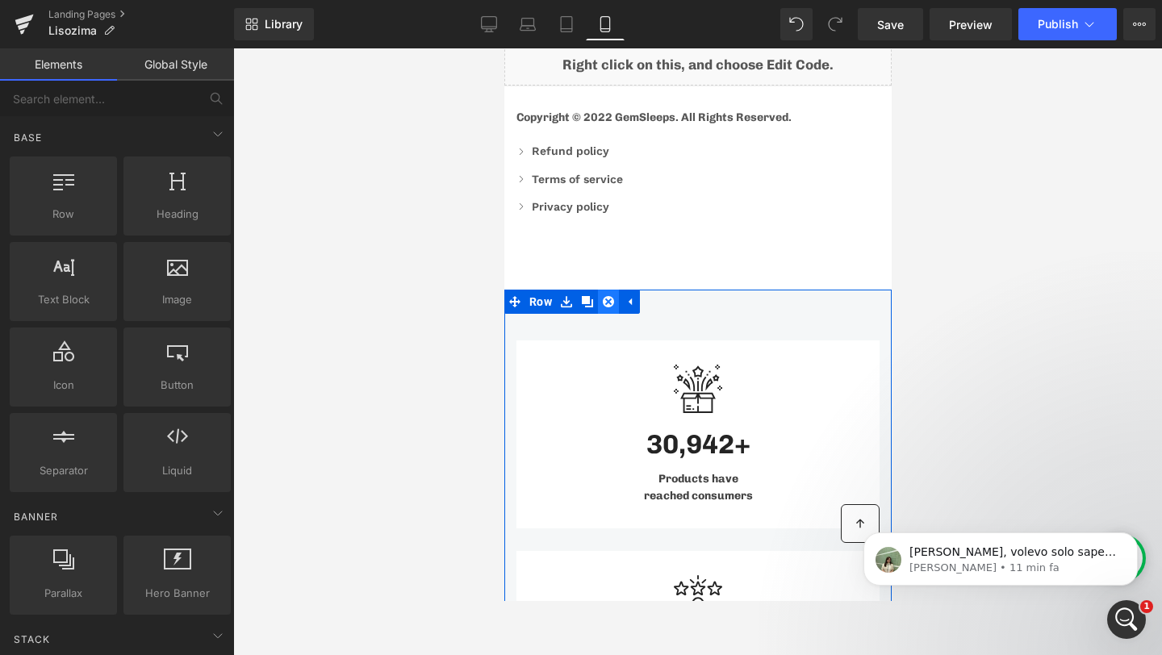
click at [605, 296] on icon at bounding box center [607, 301] width 11 height 11
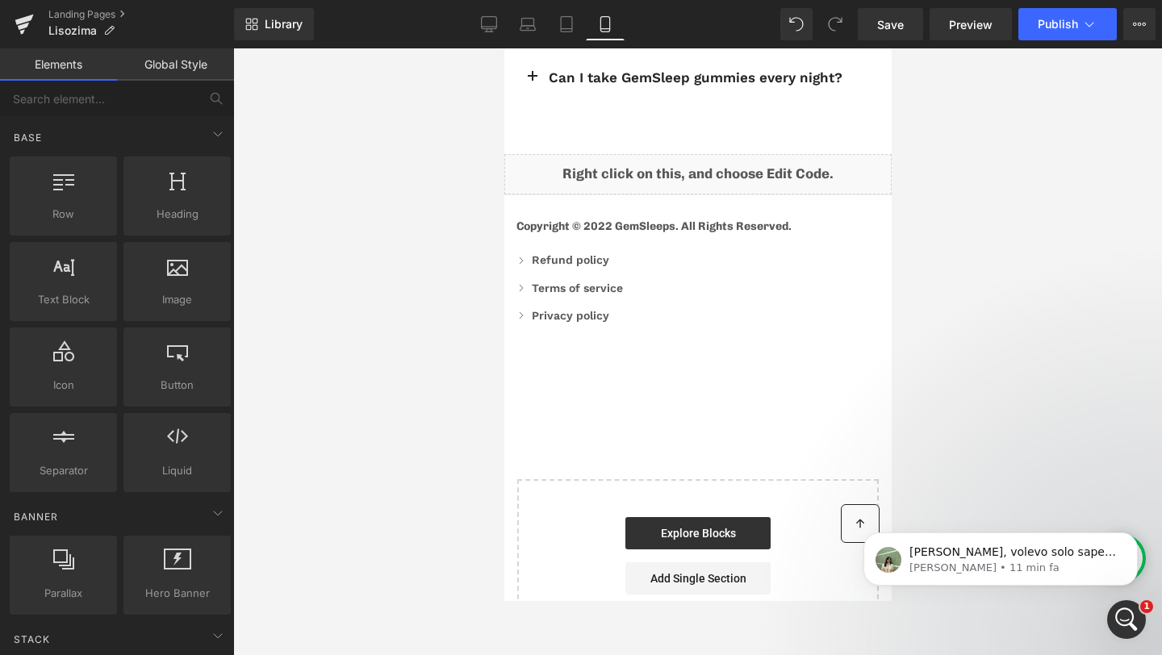
scroll to position [8921, 0]
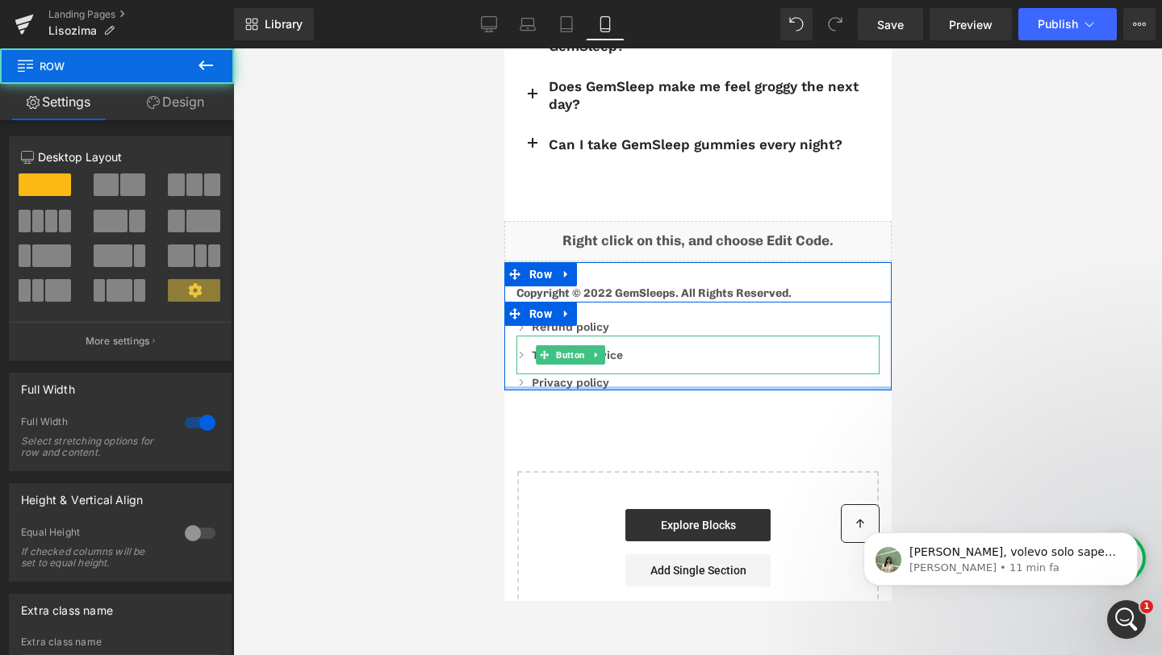
drag, startPoint x: 643, startPoint y: 425, endPoint x: 631, endPoint y: 336, distance: 89.6
click at [631, 336] on div "Copyright © 2022 GemSleeps. All Rights Reserved. Text Block Refund policy Butto…" at bounding box center [696, 325] width 387 height 129
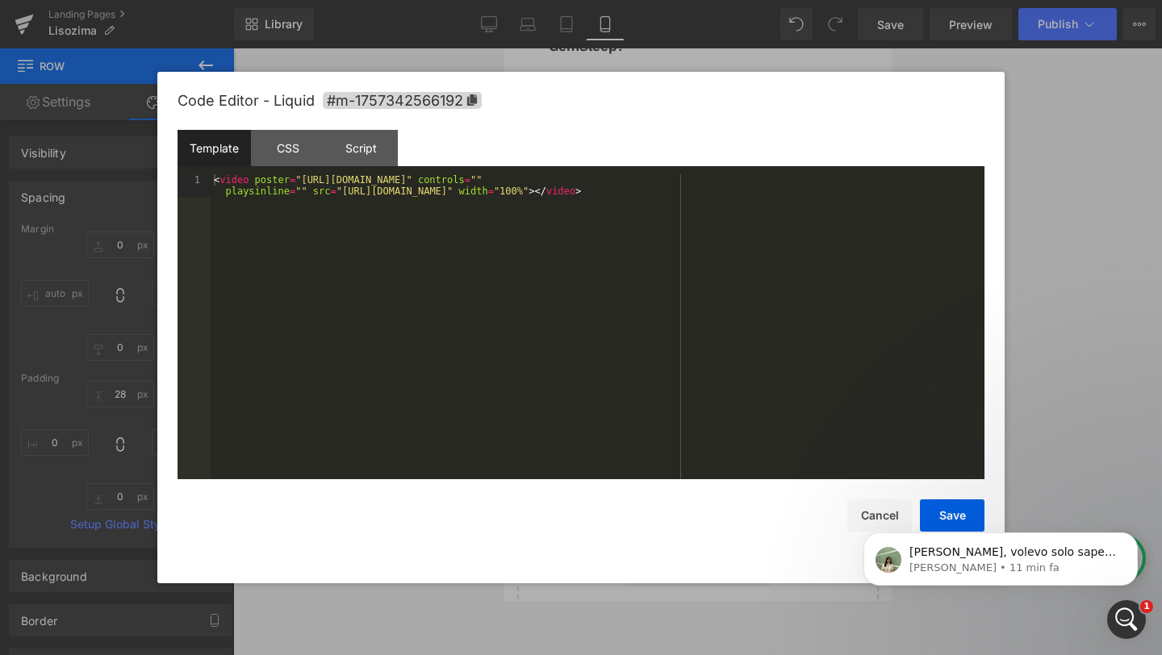
click at [714, 221] on div "Liquid" at bounding box center [696, 241] width 387 height 40
click at [886, 523] on body "[PERSON_NAME], volevo solo sapere se la soluzione che ti ho condiviso in preced…" at bounding box center [1000, 555] width 310 height 100
click at [874, 516] on body "[PERSON_NAME], volevo solo sapere se la soluzione che ti ho condiviso in preced…" at bounding box center [1000, 555] width 310 height 100
click at [878, 514] on body "[PERSON_NAME], volevo solo sapere se la soluzione che ti ho condiviso in preced…" at bounding box center [1000, 555] width 310 height 100
click at [928, 515] on body "[PERSON_NAME], volevo solo sapere se la soluzione che ti ho condiviso in preced…" at bounding box center [1000, 555] width 310 height 100
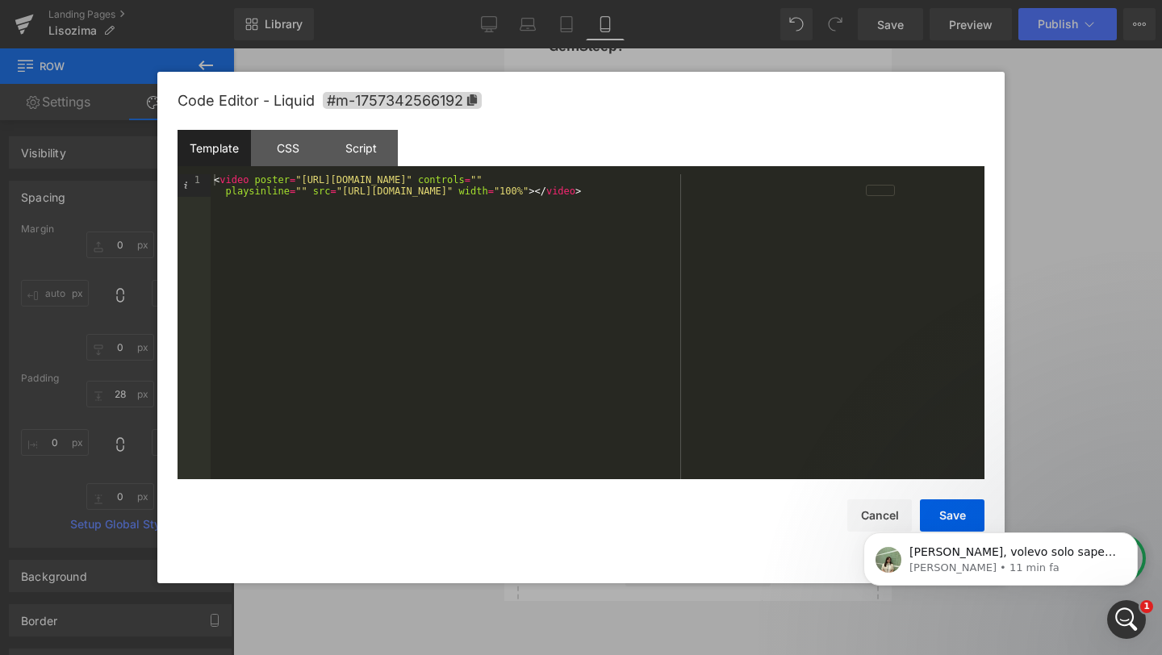
click at [996, 192] on div "Code Editor - Liquid #m-1757342566192 Template CSS Script Data 1 < video poster…" at bounding box center [580, 327] width 847 height 511
drag, startPoint x: 993, startPoint y: 192, endPoint x: 1005, endPoint y: 192, distance: 12.1
click at [1001, 192] on div "Code Editor - Liquid #m-1757342566192 Template CSS Script Data 1 < video poster…" at bounding box center [580, 327] width 847 height 511
click at [920, 96] on div "Code Editor - Liquid #m-1757342566192" at bounding box center [580, 101] width 807 height 58
click at [572, 237] on div "< video poster = "[URL][DOMAIN_NAME]" controls = "" playsinline = "" src = "[UR…" at bounding box center [598, 349] width 774 height 350
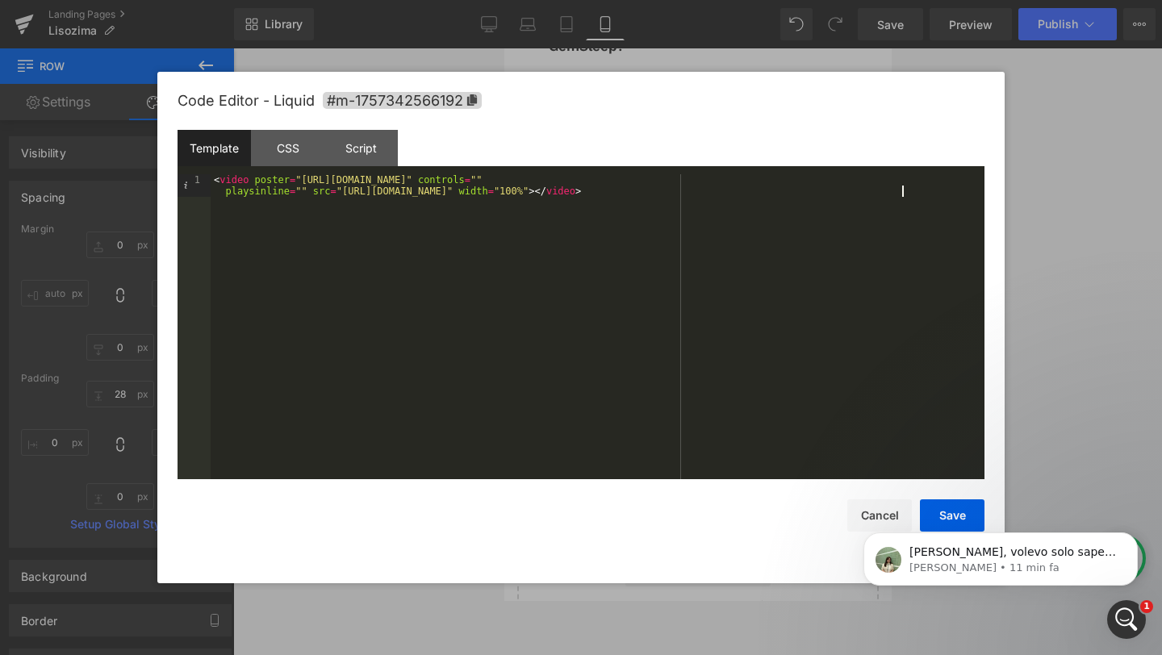
click at [572, 237] on div "< video poster = "[URL][DOMAIN_NAME]" controls = "" playsinline = "" src = "[UR…" at bounding box center [598, 349] width 774 height 350
click at [211, 58] on div at bounding box center [581, 327] width 1162 height 655
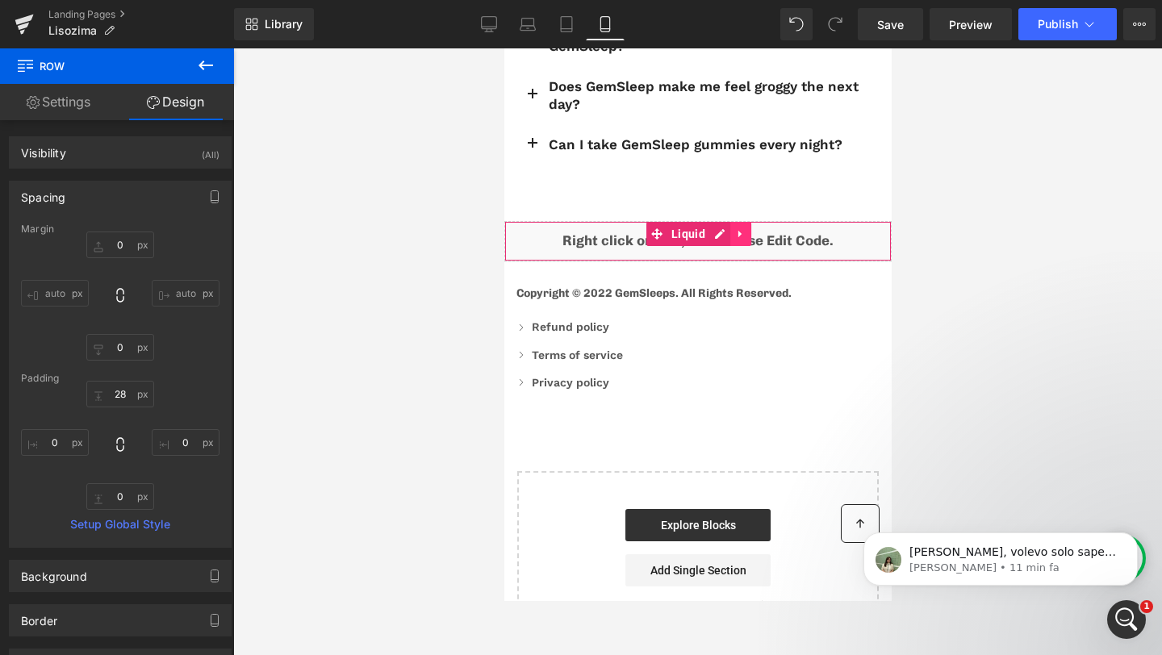
click at [746, 222] on link at bounding box center [739, 234] width 21 height 24
click at [755, 222] on link at bounding box center [750, 234] width 21 height 24
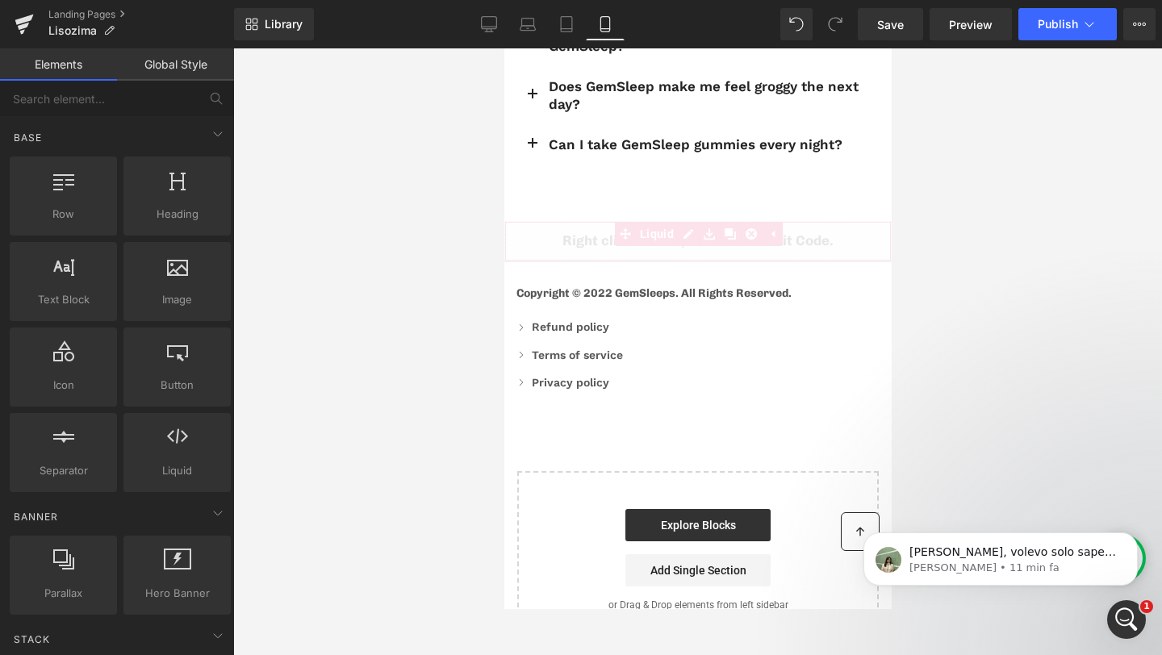
scroll to position [8912, 0]
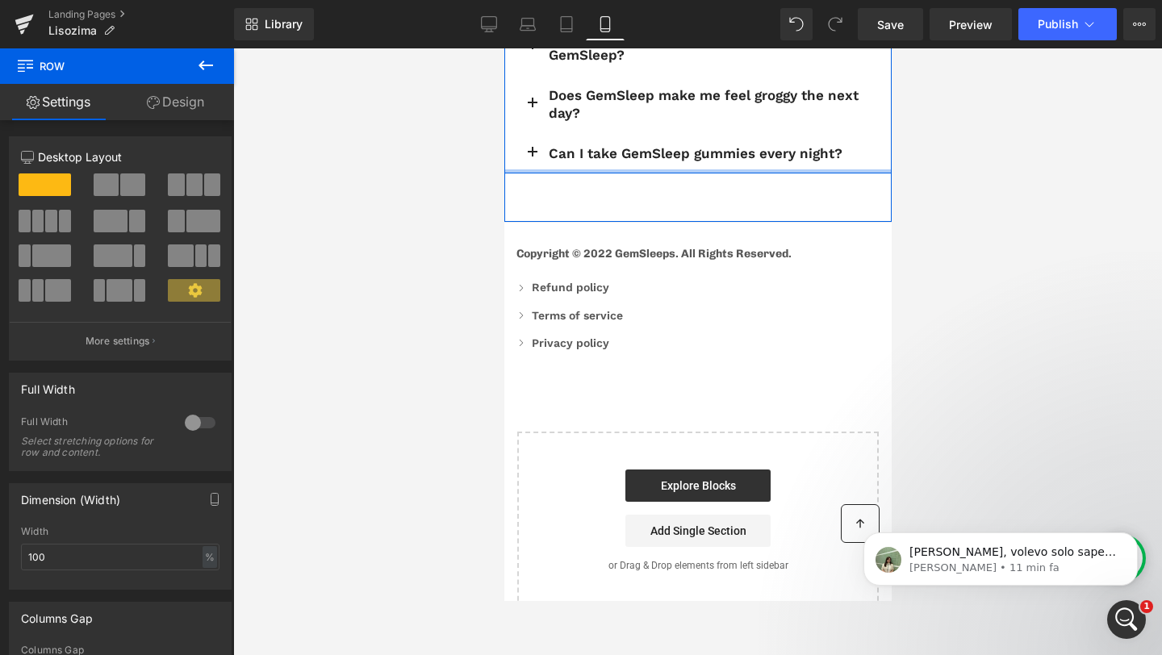
drag, startPoint x: 690, startPoint y: 146, endPoint x: 681, endPoint y: 78, distance: 68.3
click at [681, 78] on div "How does GemSleep help you sleep? Heading But I must explain to you how all thi…" at bounding box center [696, 6] width 387 height 336
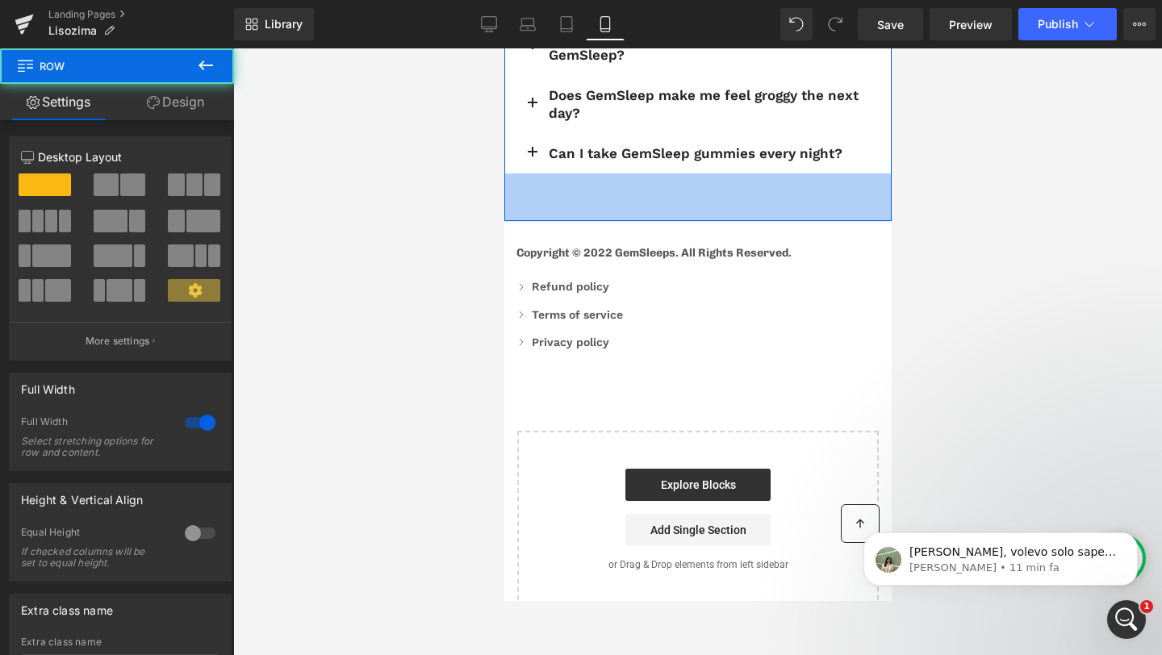
scroll to position [8864, 0]
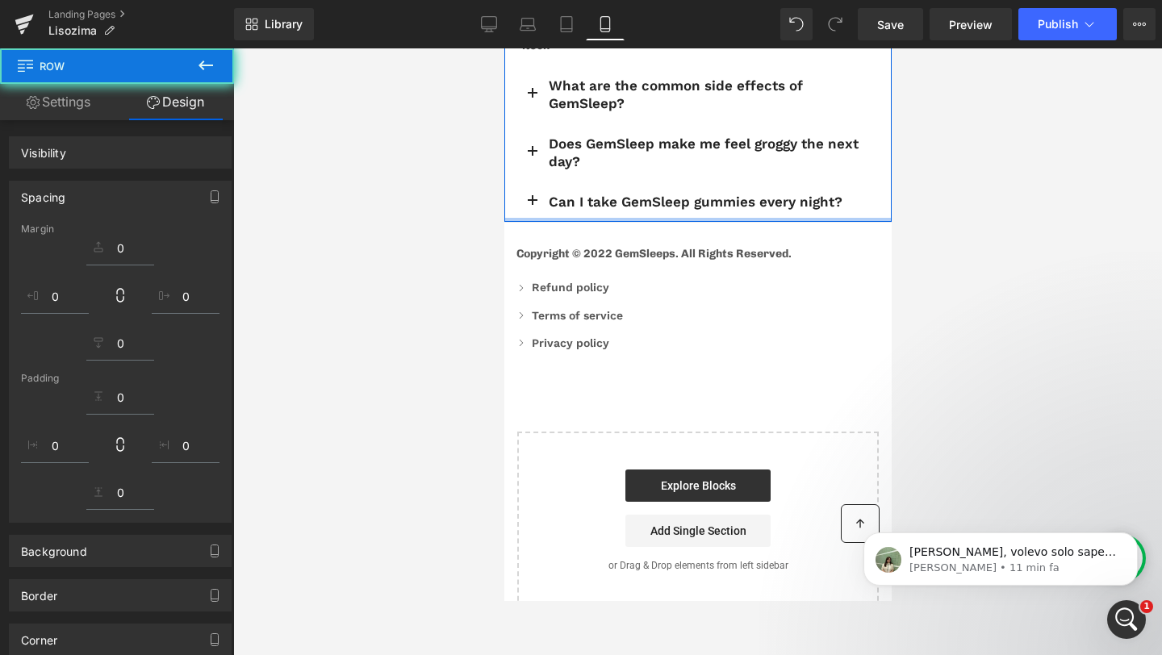
click at [976, 232] on div at bounding box center [697, 351] width 929 height 607
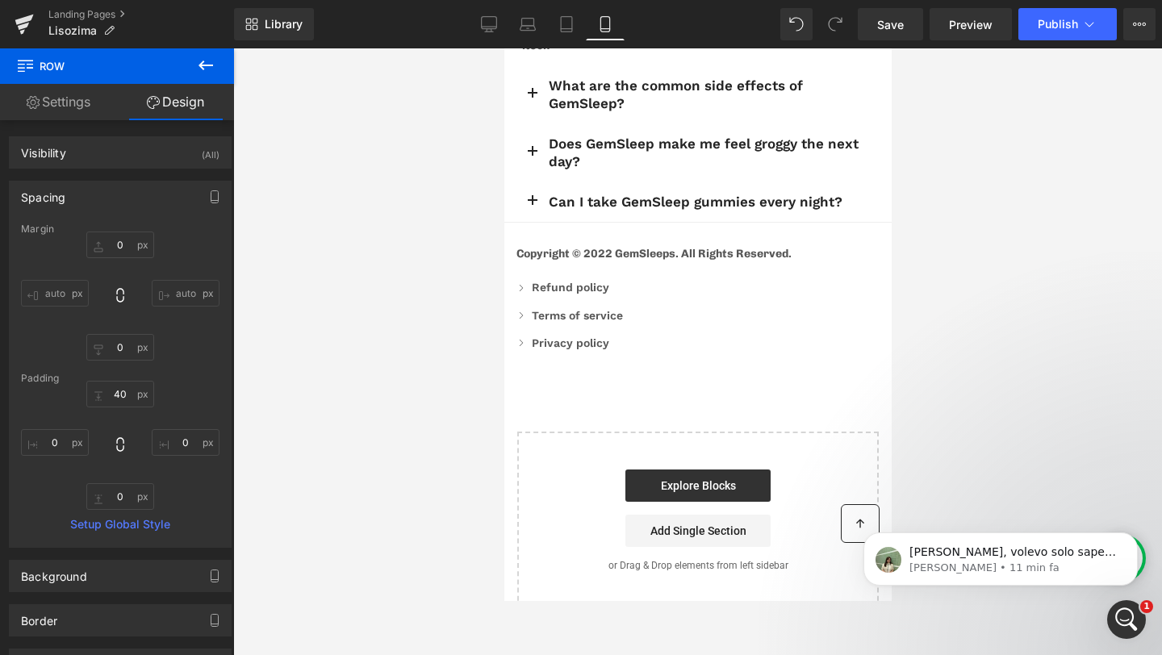
type input "0"
type input "40"
type input "0"
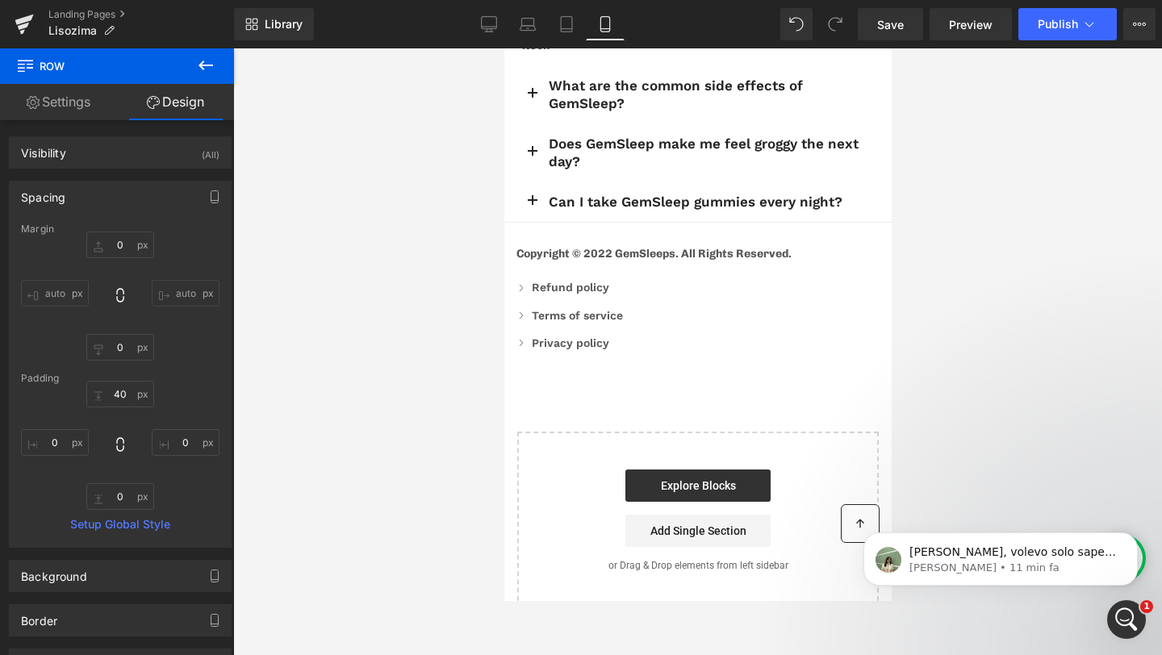
type input "0"
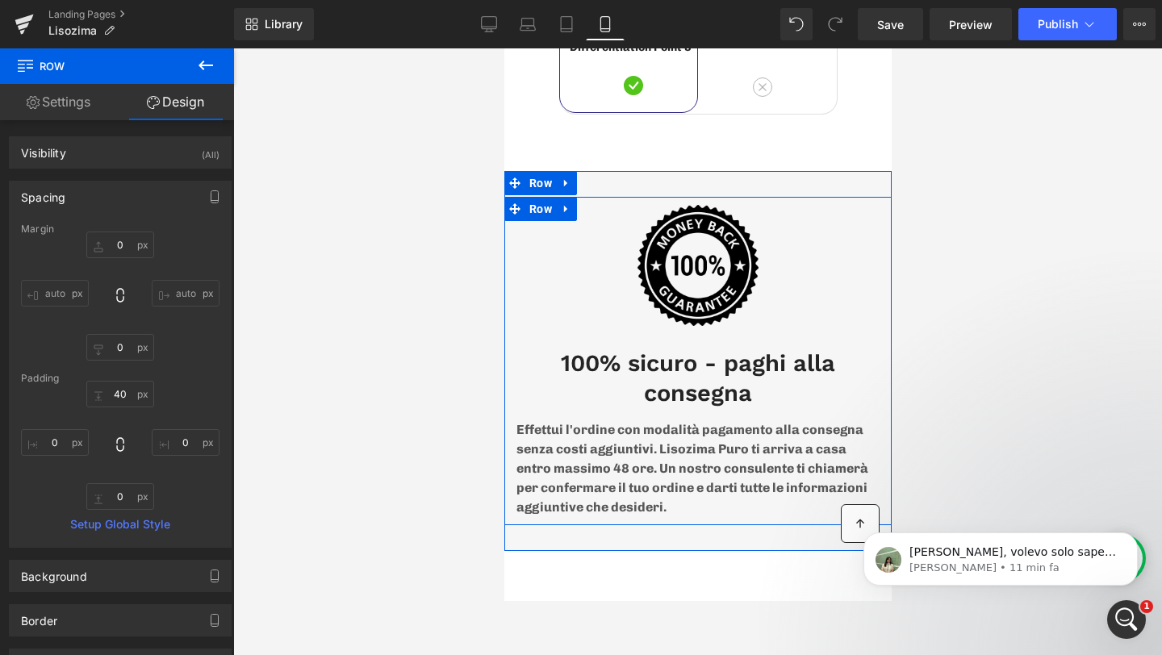
scroll to position [8168, 0]
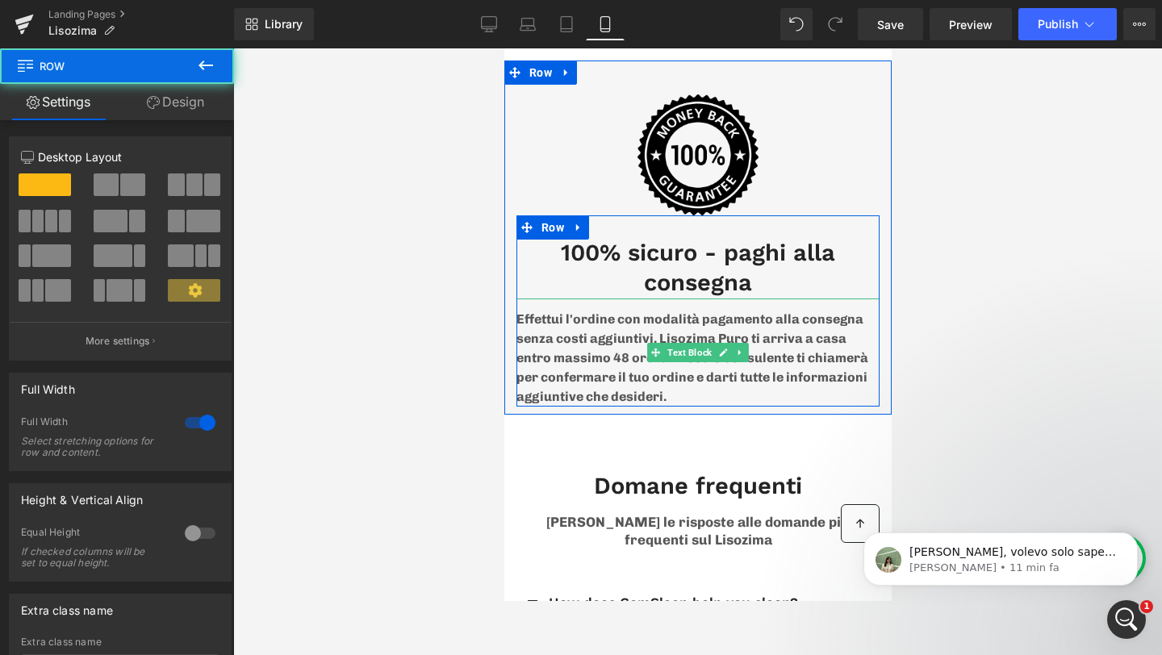
drag, startPoint x: 706, startPoint y: 397, endPoint x: 702, endPoint y: 357, distance: 39.7
click at [702, 357] on div "Image 100% sicuro - paghi alla consegna Heading Effettui l'ordine con modalità …" at bounding box center [696, 238] width 387 height 354
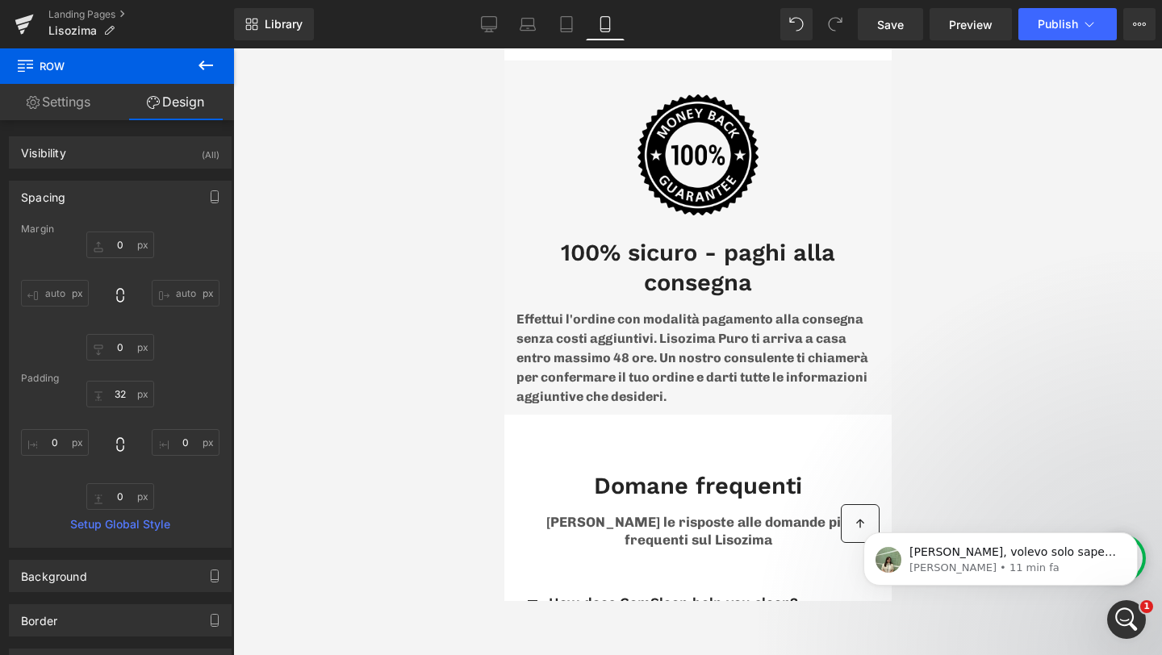
scroll to position [7779, 0]
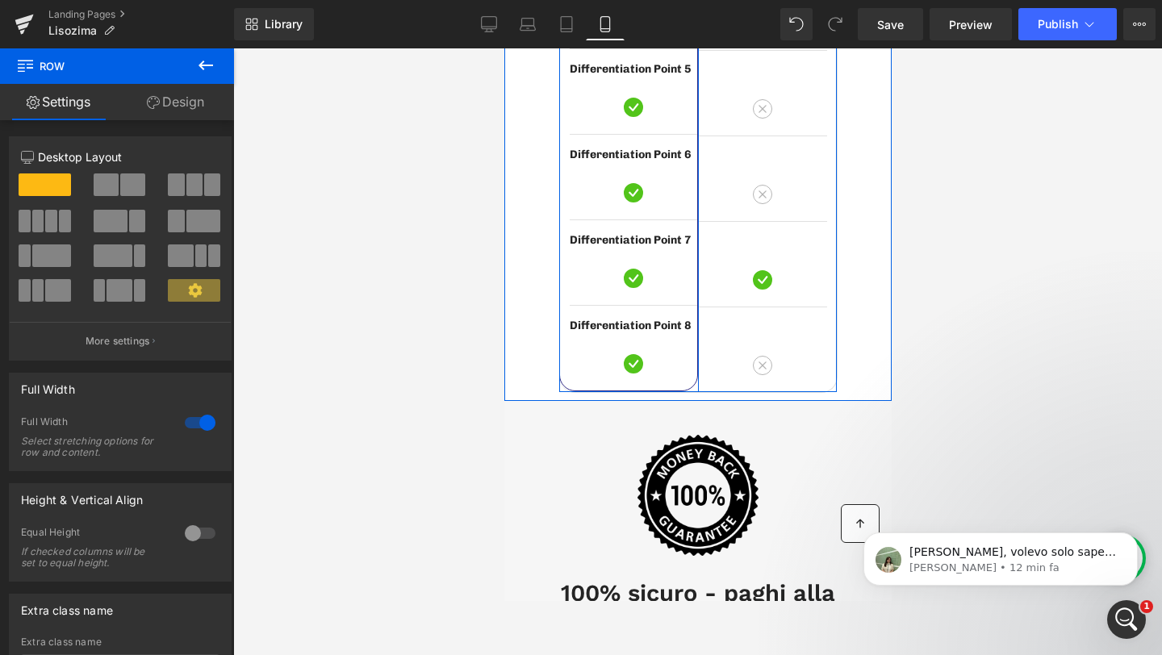
drag, startPoint x: 712, startPoint y: 415, endPoint x: 712, endPoint y: 353, distance: 62.9
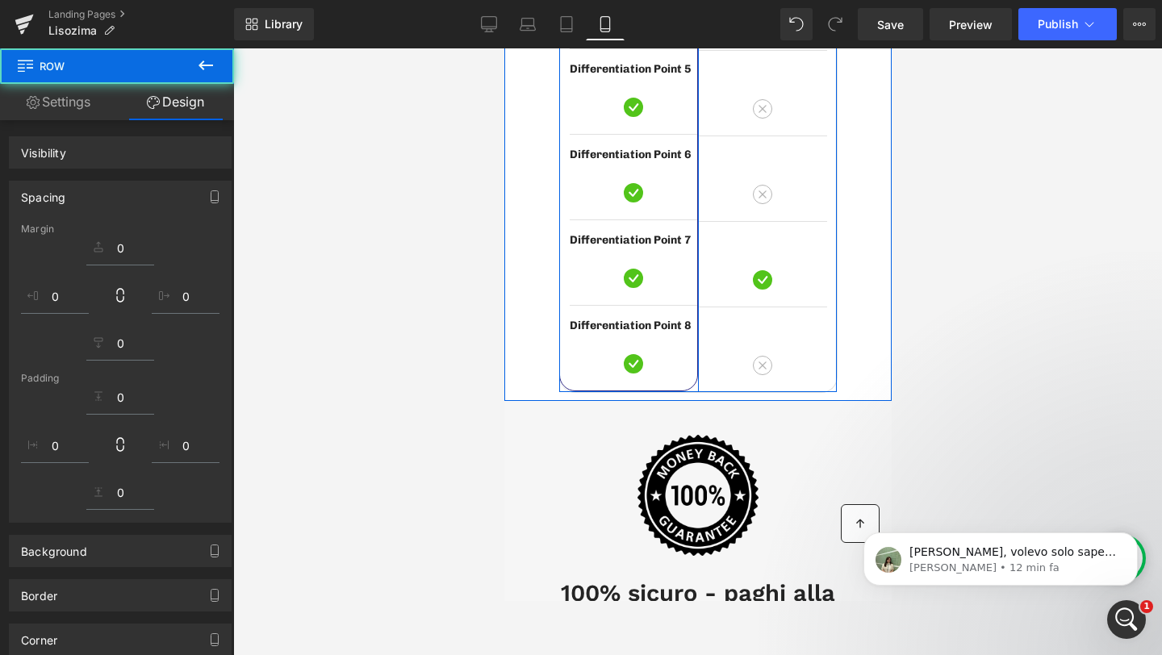
click at [1014, 450] on div at bounding box center [697, 351] width 929 height 607
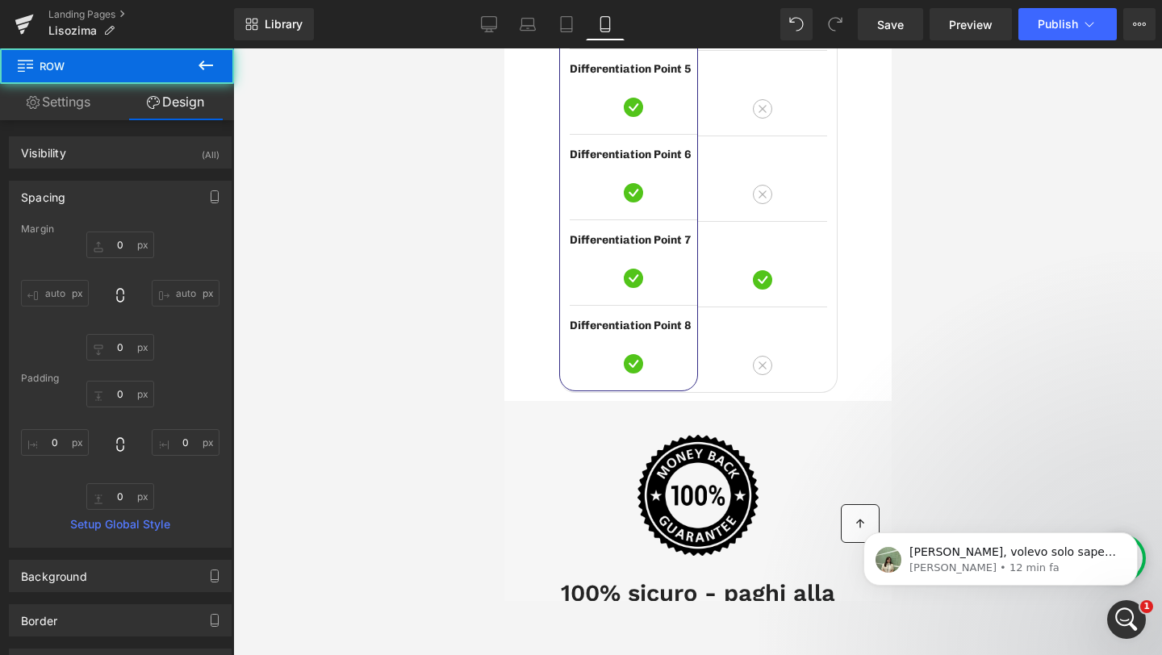
type input "0"
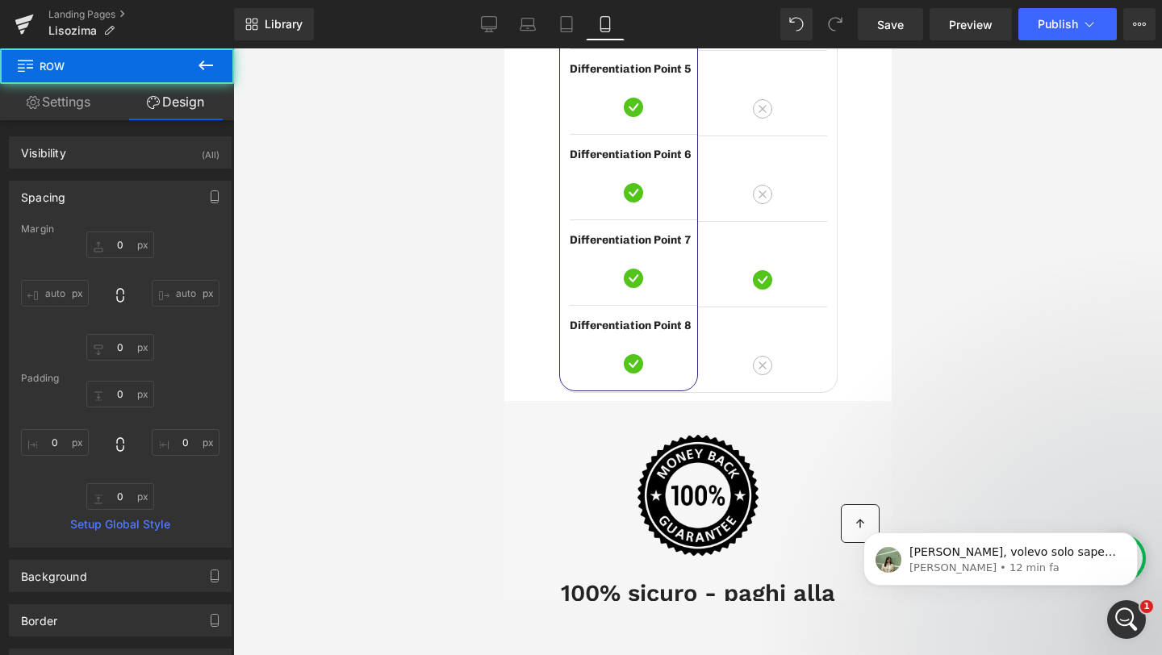
type input "0"
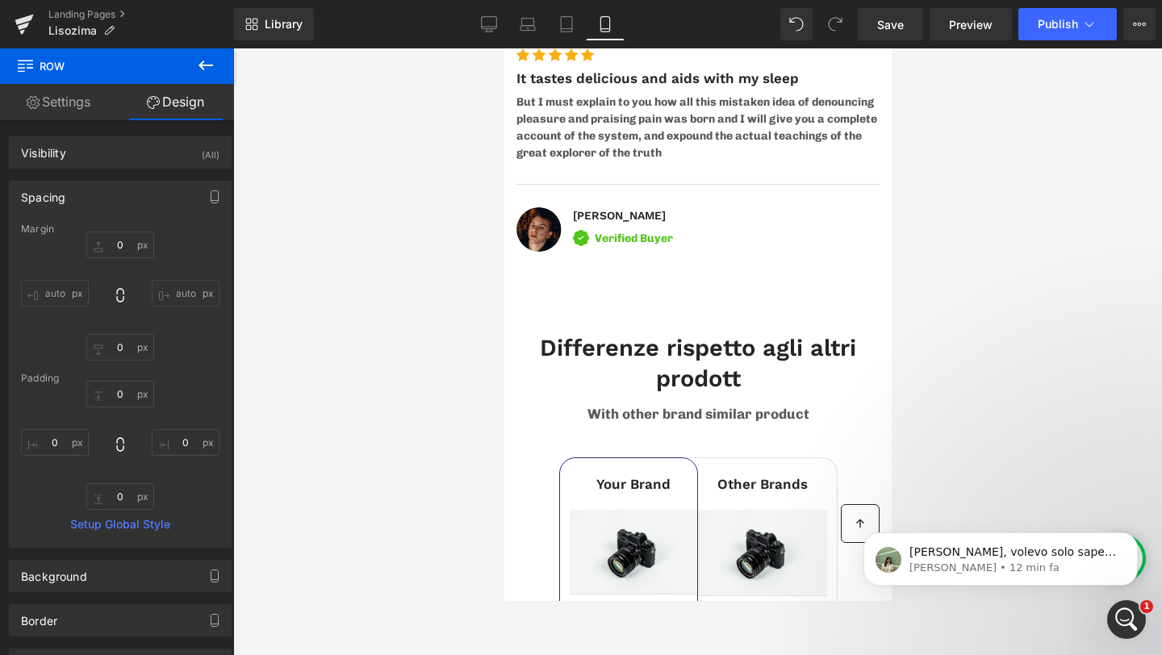
scroll to position [6801, 0]
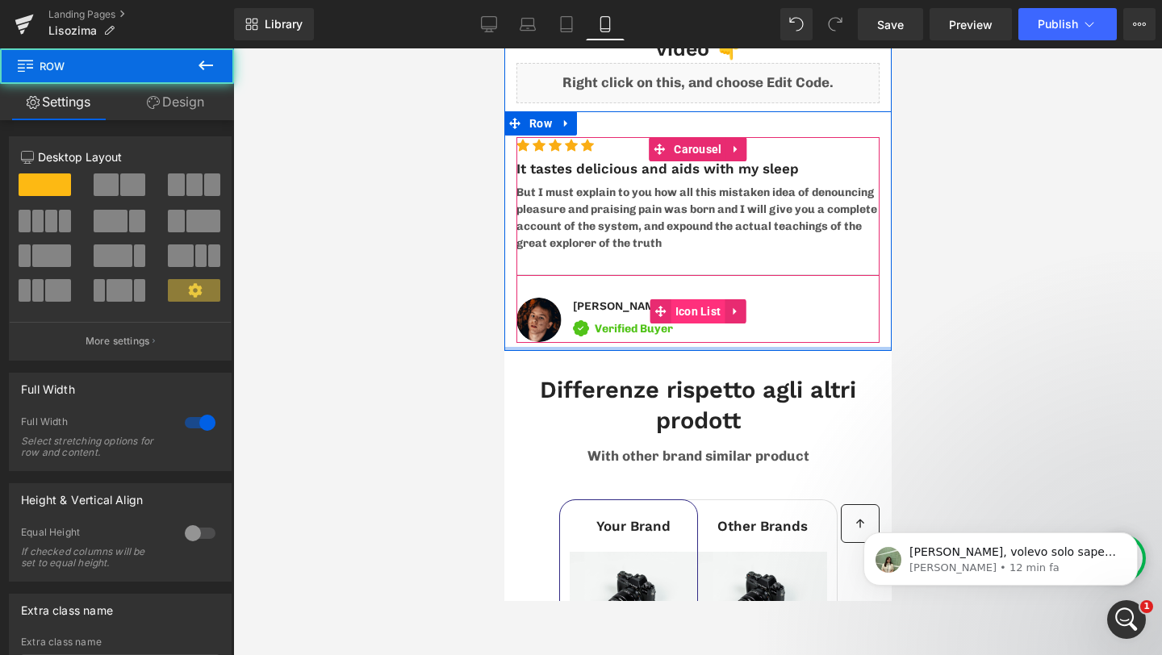
drag, startPoint x: 721, startPoint y: 362, endPoint x: 718, endPoint y: 280, distance: 82.3
click at [718, 280] on div "Guarda come questa persona ha cambiato in meglio la sua vita grazie al Lisozima…" at bounding box center [696, 129] width 387 height 444
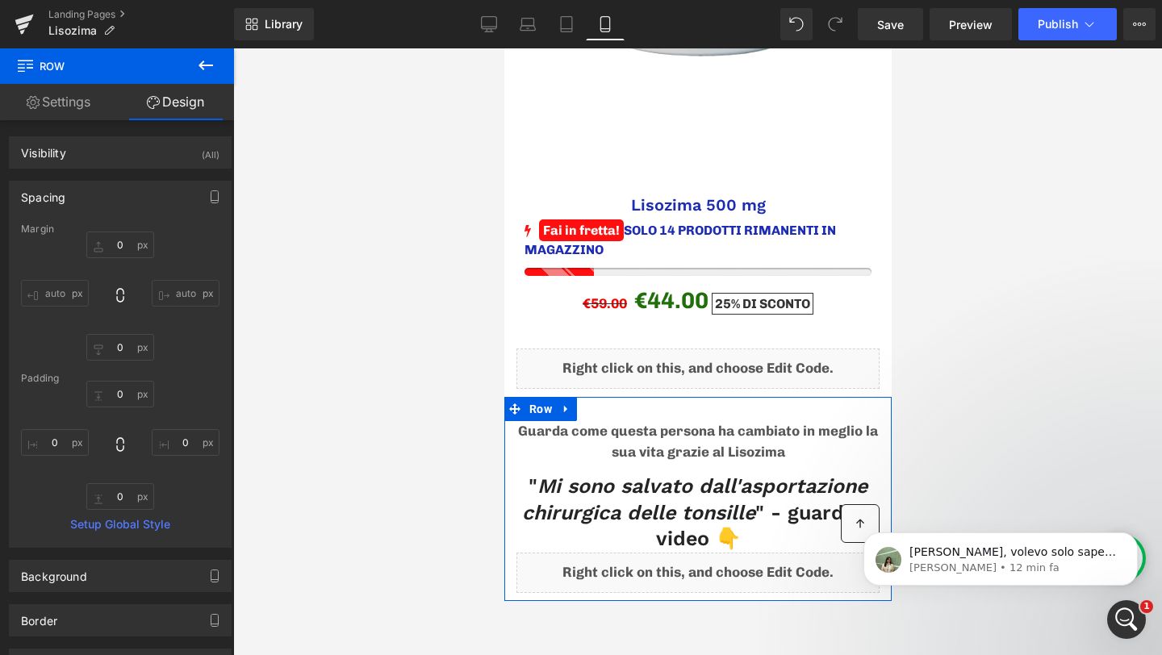
scroll to position [6387, 0]
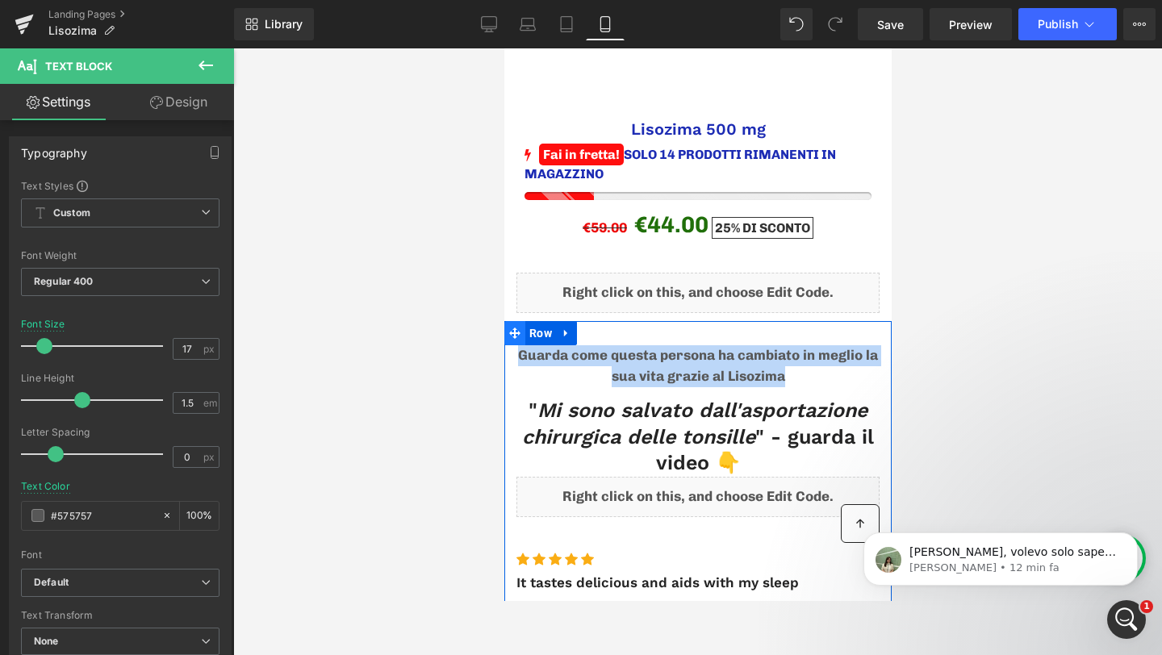
drag, startPoint x: 734, startPoint y: 344, endPoint x: 518, endPoint y: 312, distance: 218.6
click at [518, 321] on div "Guarda come questa persona ha cambiato in meglio la sua vita grazie al Lisozima…" at bounding box center [696, 543] width 387 height 444
click at [737, 363] on icon at bounding box center [738, 366] width 2 height 6
click at [666, 357] on span "Text Block" at bounding box center [688, 366] width 51 height 19
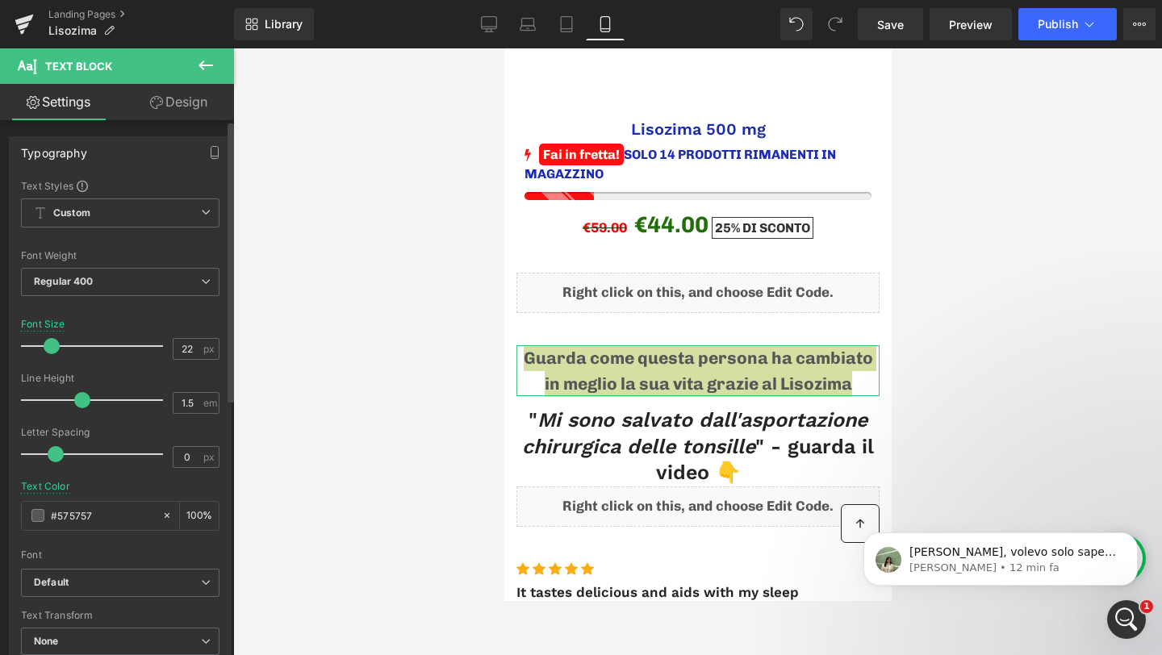
type input "23"
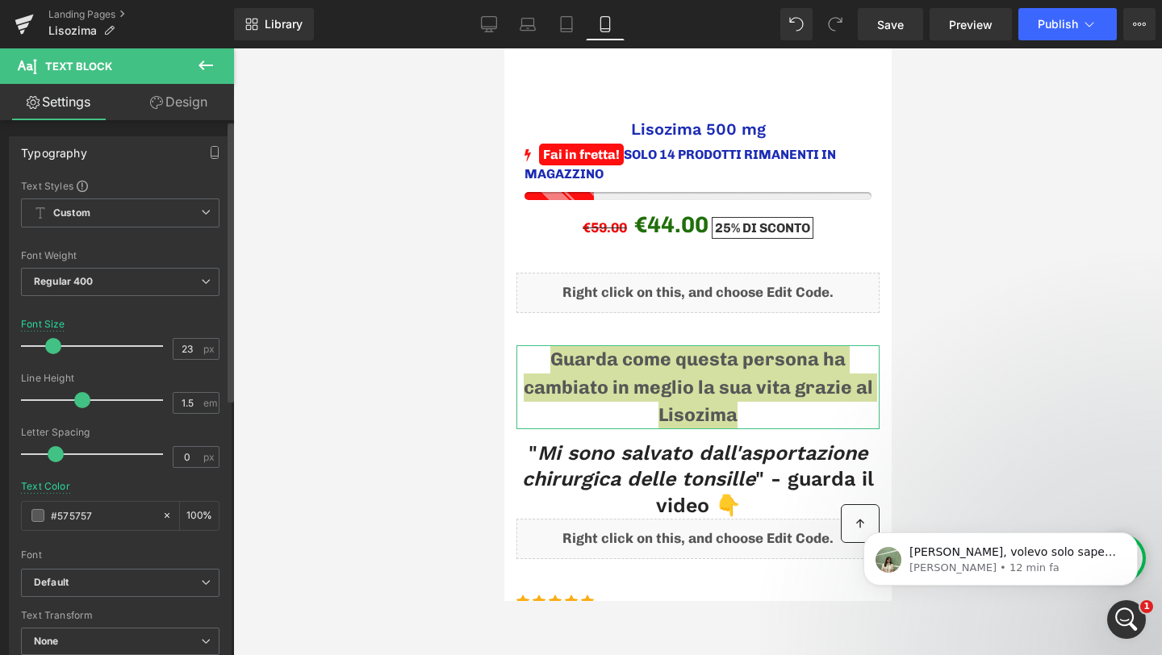
click at [55, 340] on span at bounding box center [53, 346] width 16 height 16
click at [40, 509] on span at bounding box center [37, 515] width 13 height 13
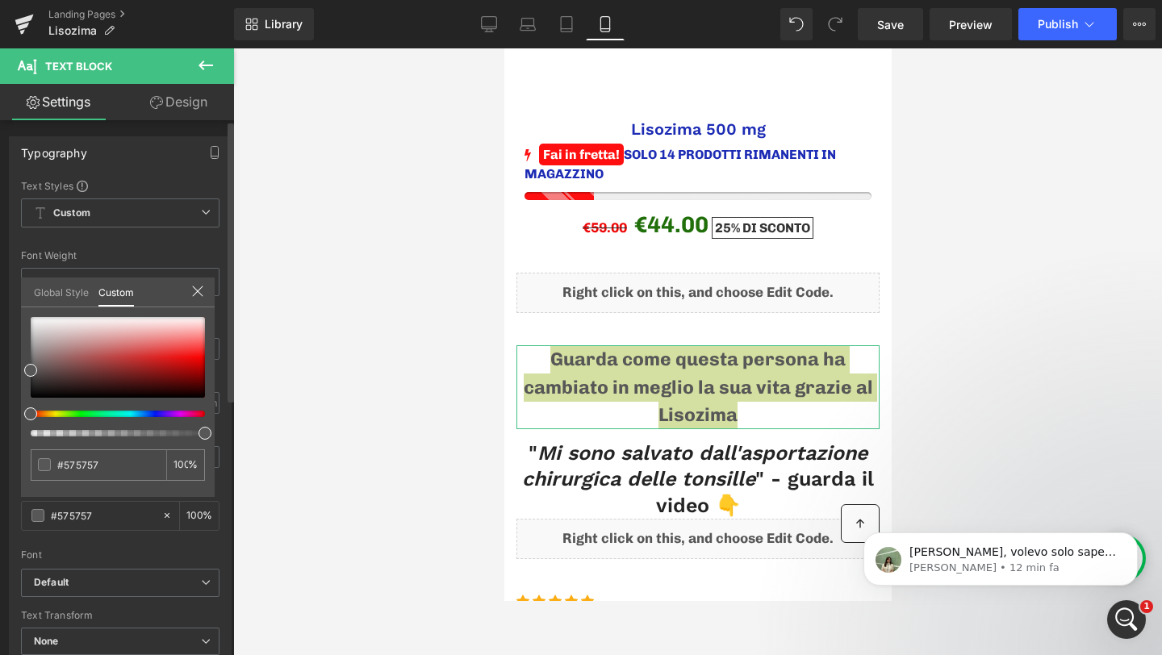
type input "#565656"
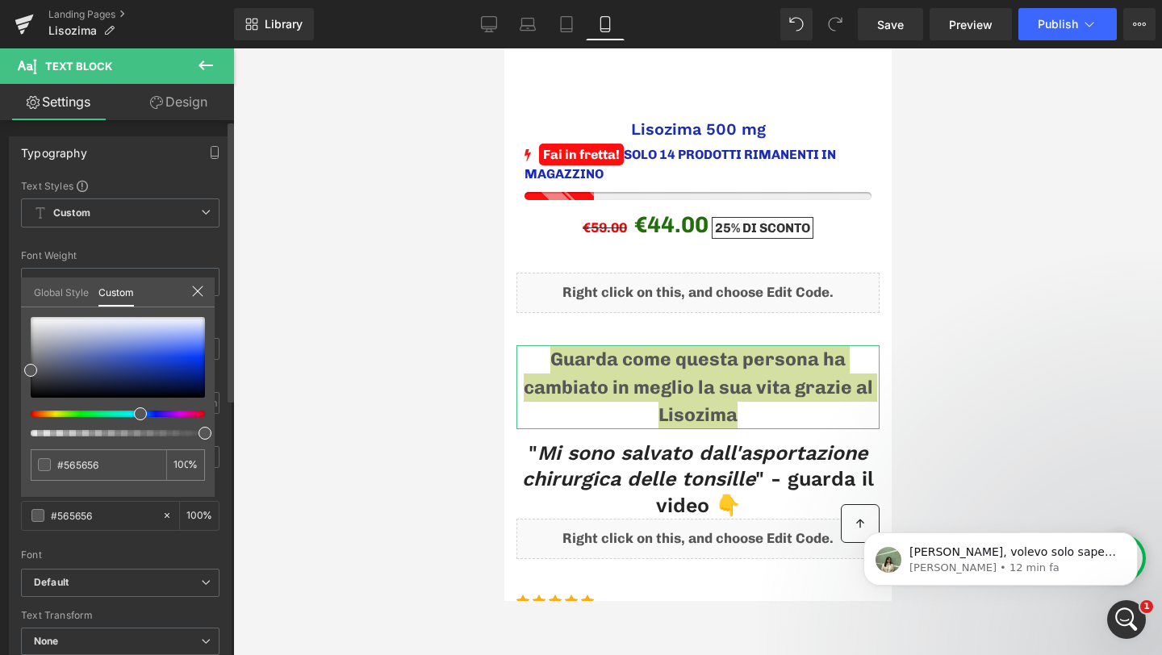
drag, startPoint x: 35, startPoint y: 415, endPoint x: 139, endPoint y: 425, distance: 104.6
click at [139, 425] on div at bounding box center [118, 376] width 174 height 119
drag, startPoint x: 137, startPoint y: 415, endPoint x: 124, endPoint y: 413, distance: 13.1
click at [124, 413] on div at bounding box center [111, 414] width 174 height 6
type input "#66686a"
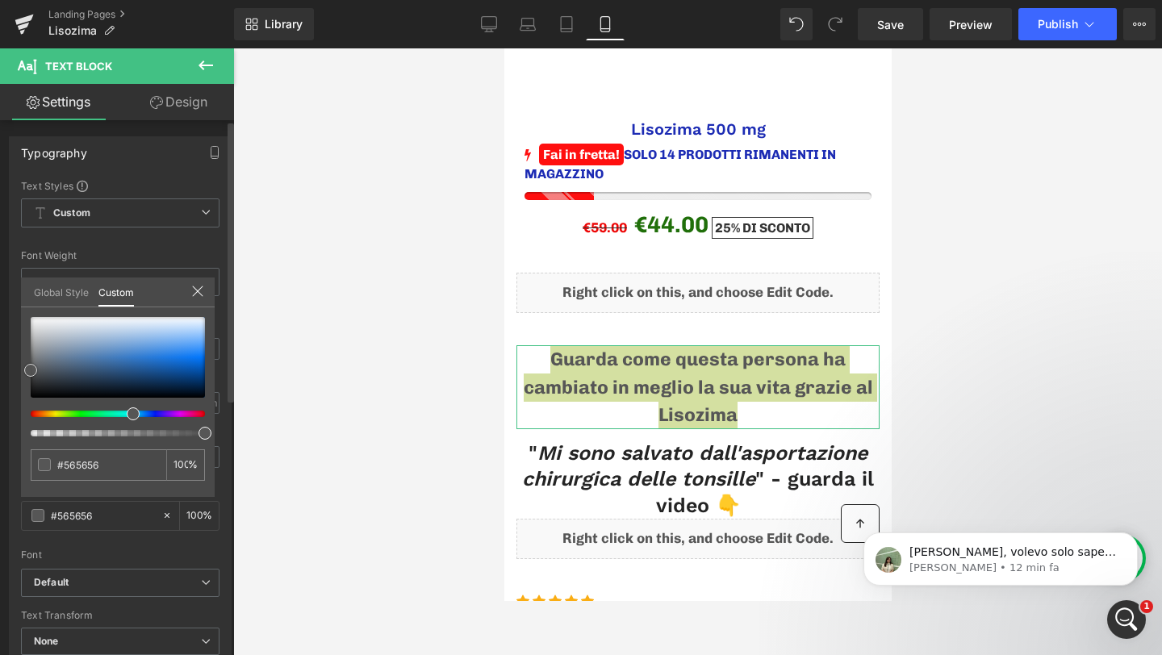
type input "#66686a"
type input "#65686b"
type input "#61686f"
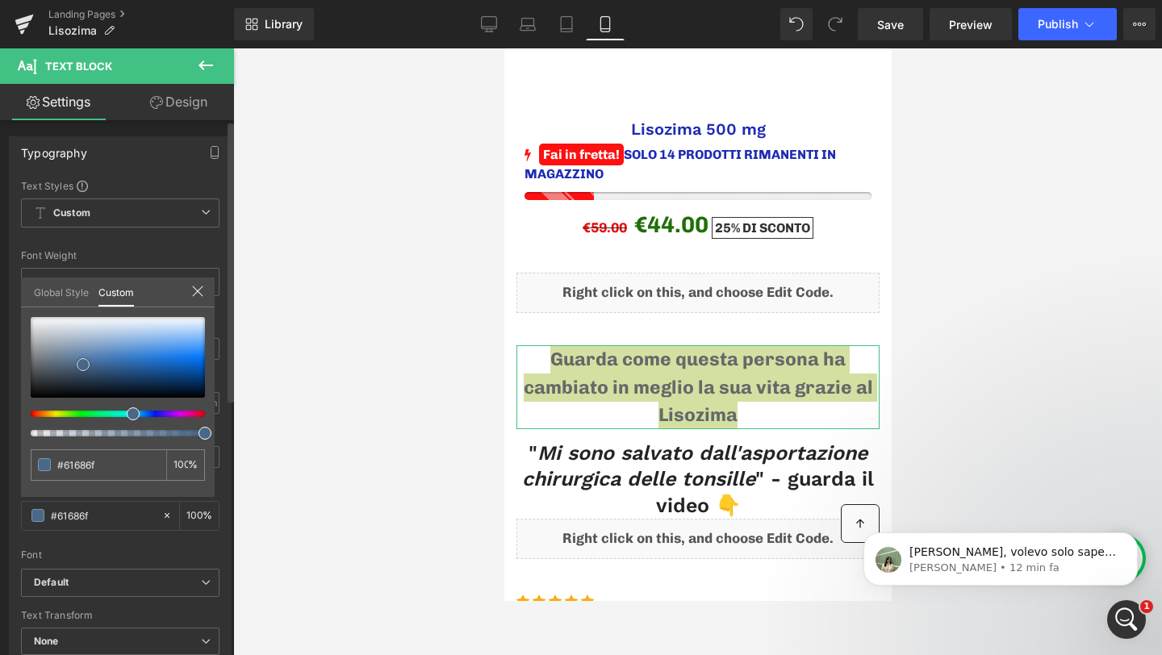
type input "#4b6885"
type input "#47688a"
type input "#406890"
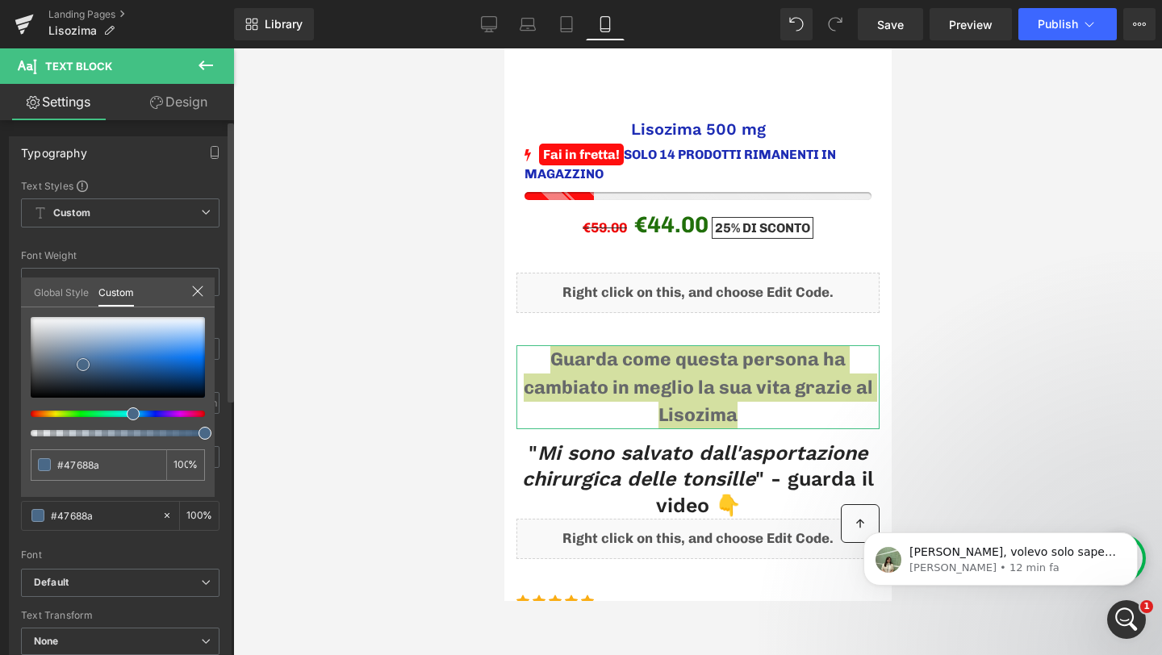
type input "#406890"
type input "#396897"
type input "#2f6092"
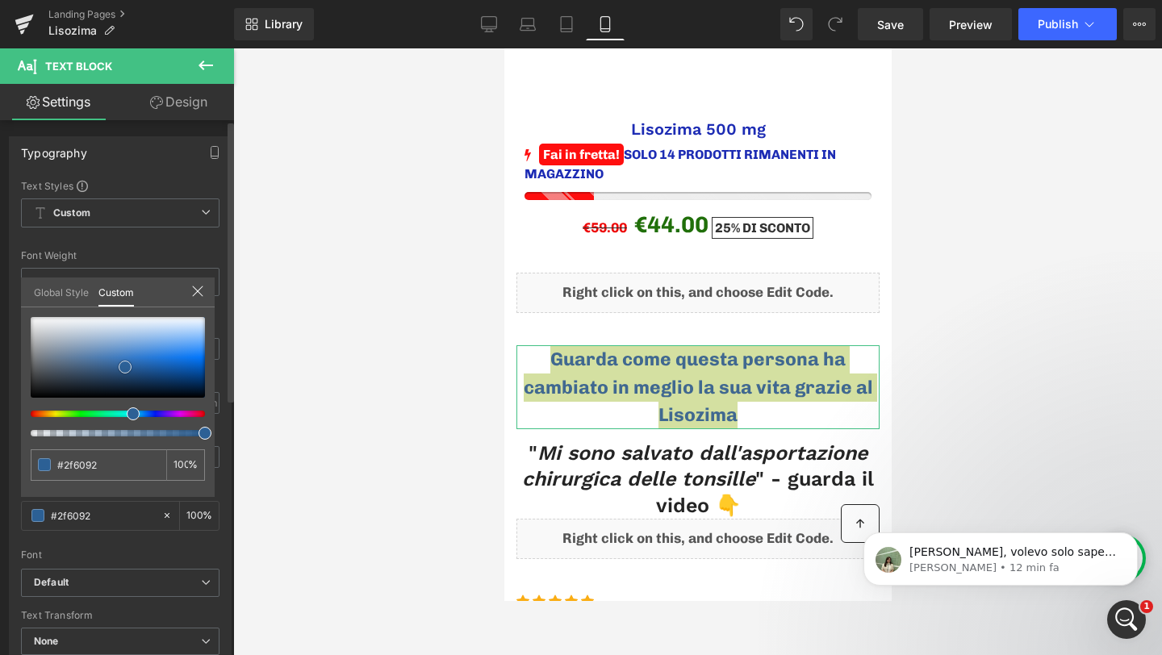
type input "#2c6095"
type input "#2b6096"
type input "#2a6097"
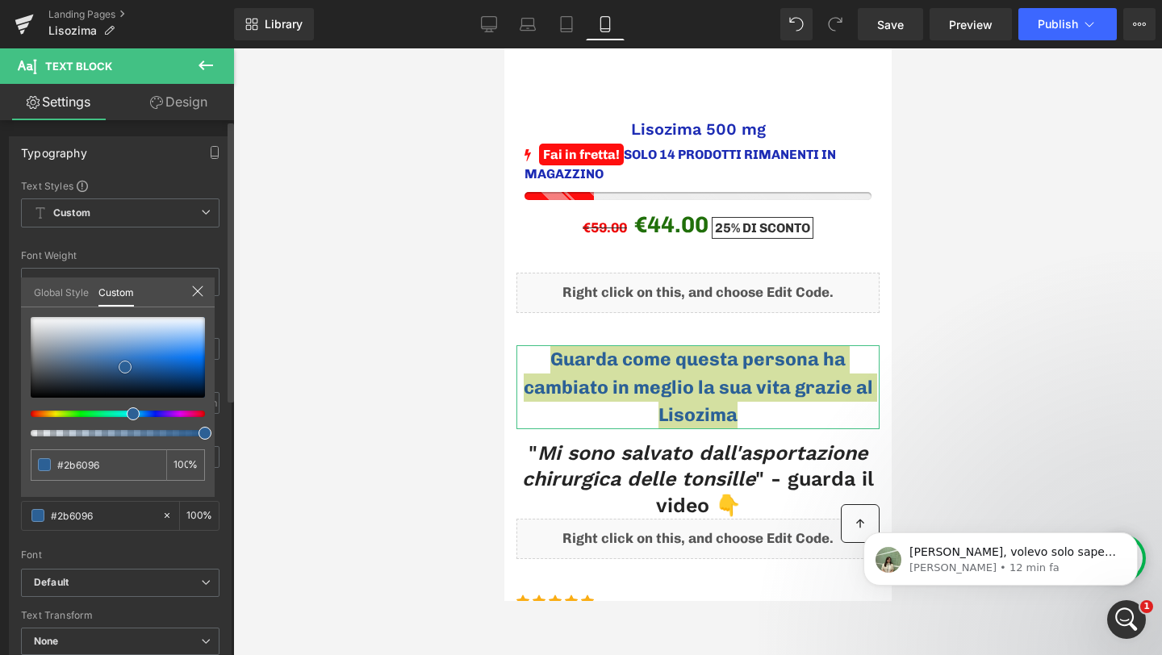
type input "#2a6097"
type input "#286099"
type input "#26609b"
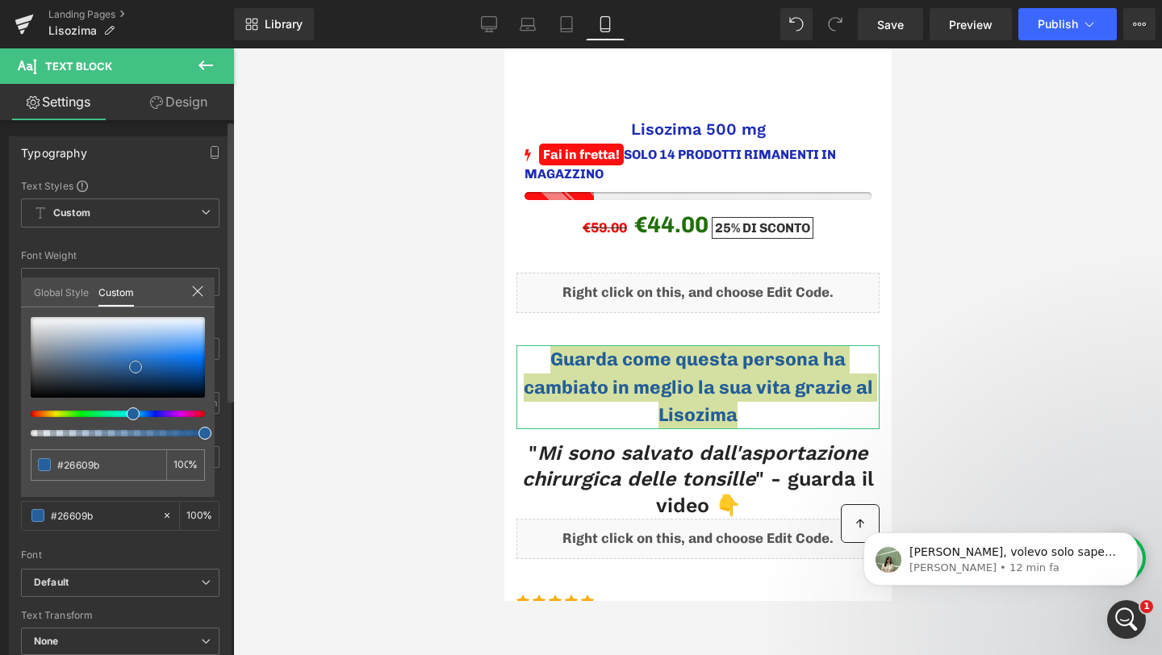
type input "#235e98"
type input "#1d4f80"
type input "#184471"
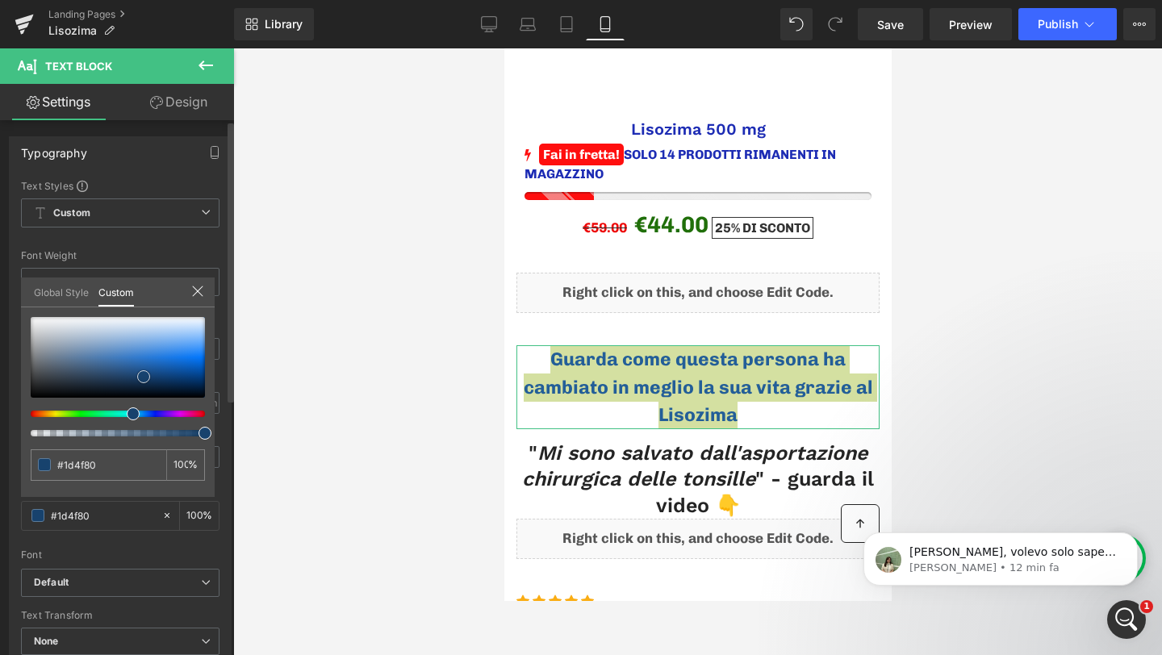
type input "#184471"
type input "#153d64"
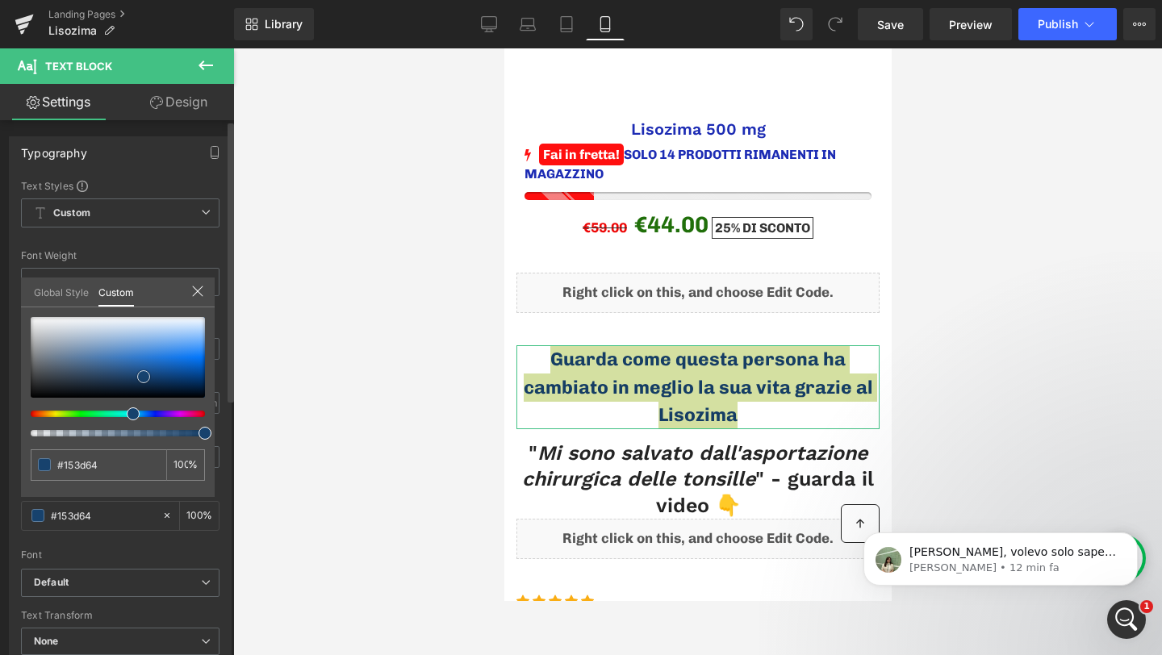
type input "#103255"
type input "#0c2b4a"
type input "#08223e"
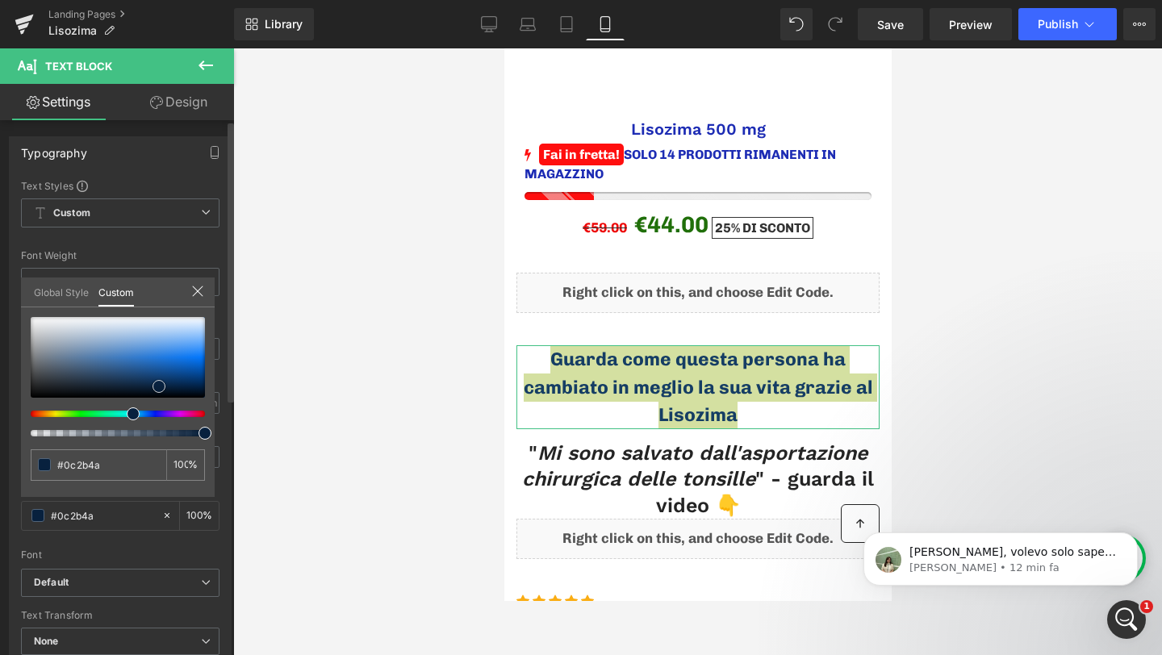
type input "#08223e"
type input "#08213e"
type input "#08213f"
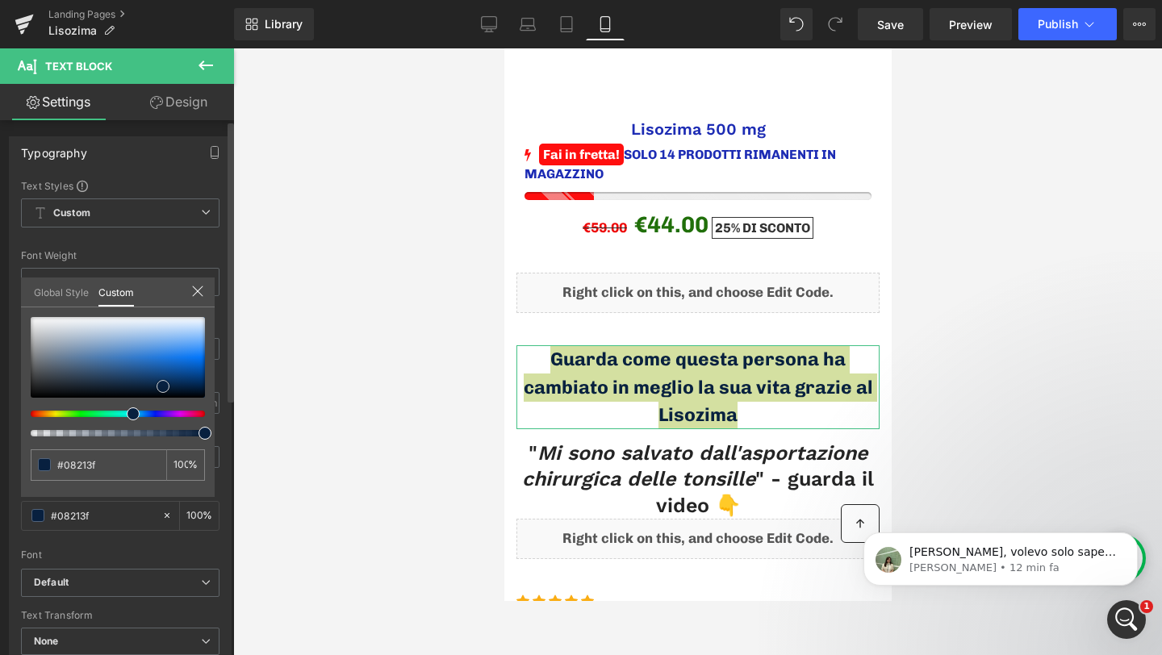
type input "#08203f"
type input "#082244"
type input "#08264e"
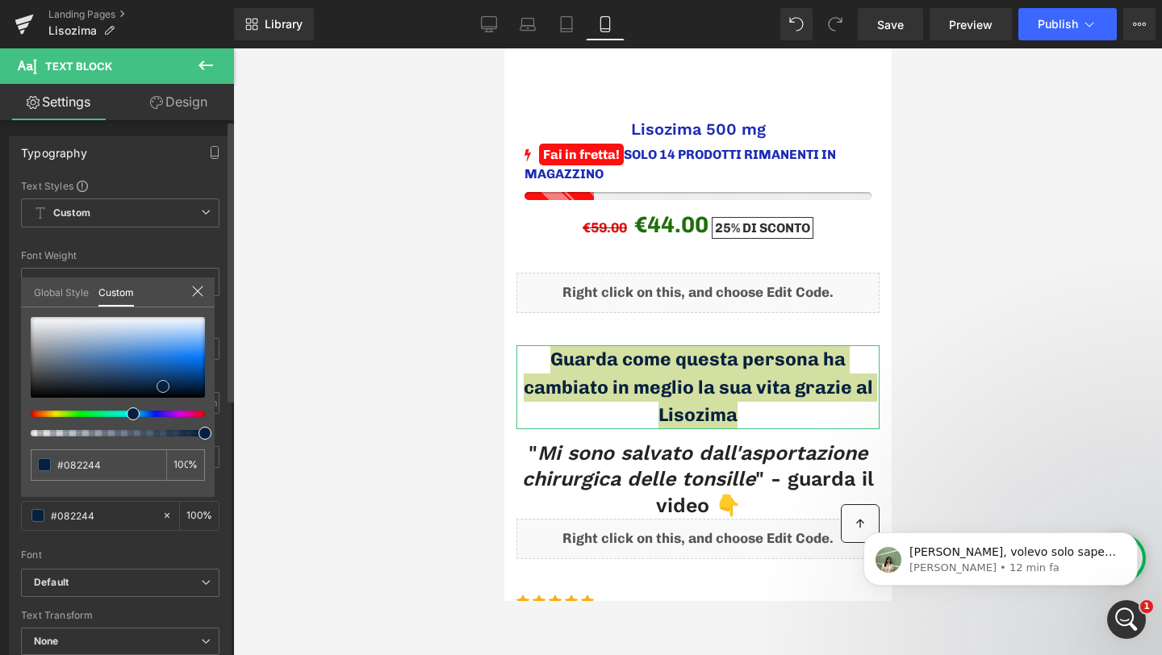
type input "#08264e"
type input "#092b57"
type input "#0a2b56"
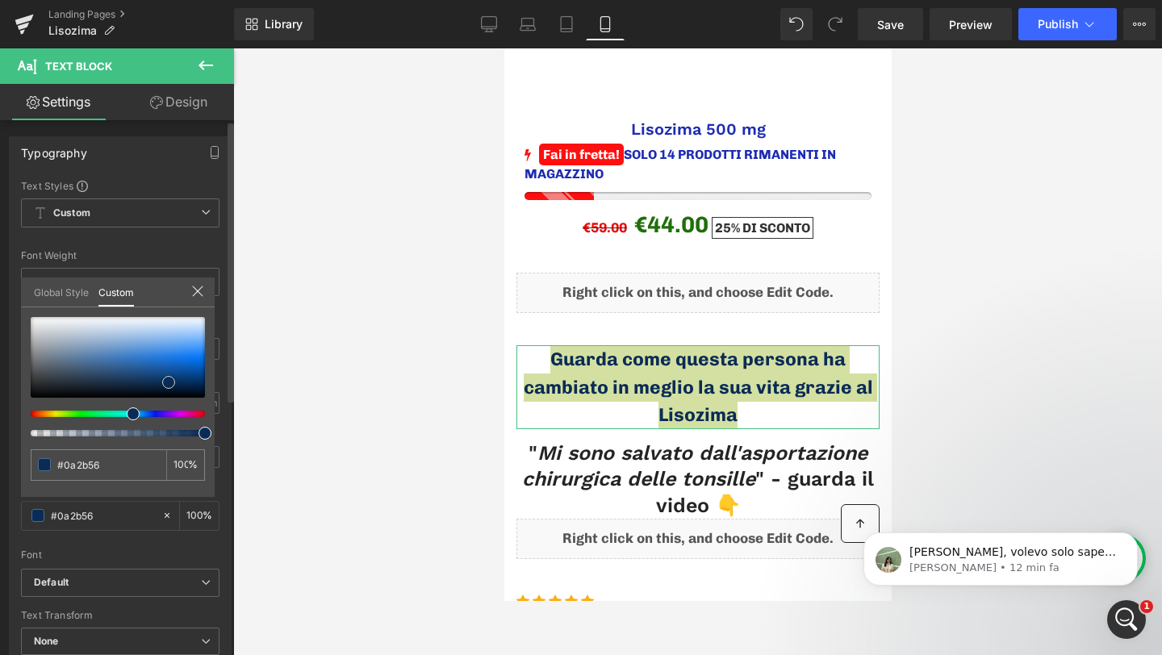
type input "#092952"
type input "#082449"
type input "#062245"
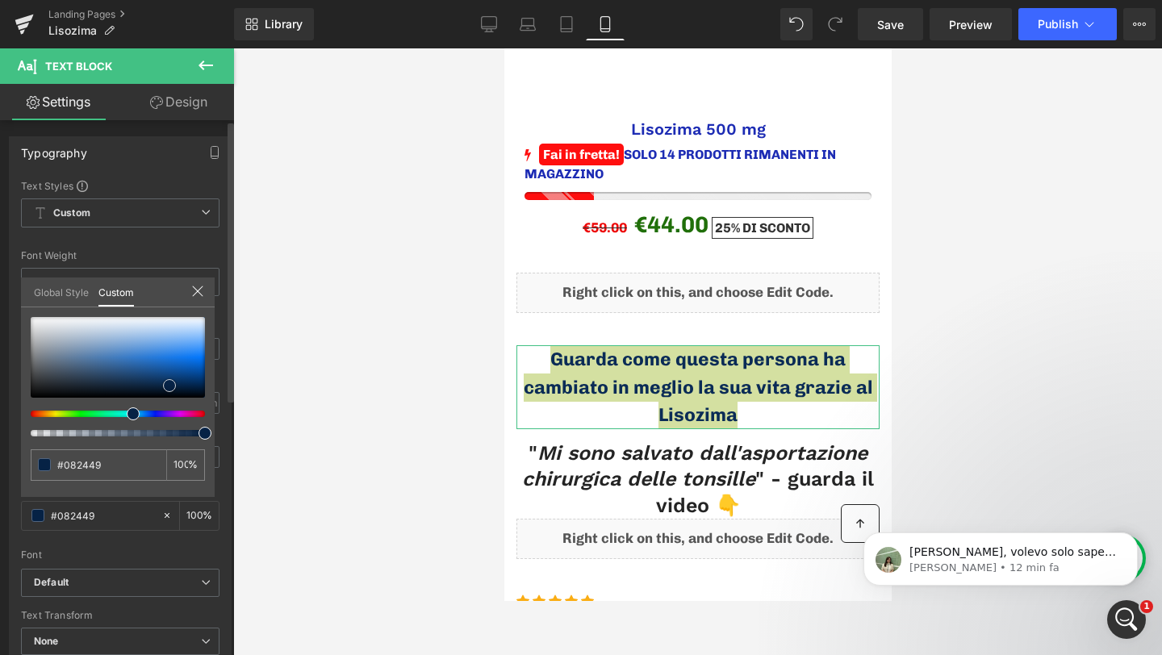
type input "#062245"
type input "#062345"
type input "#06274a"
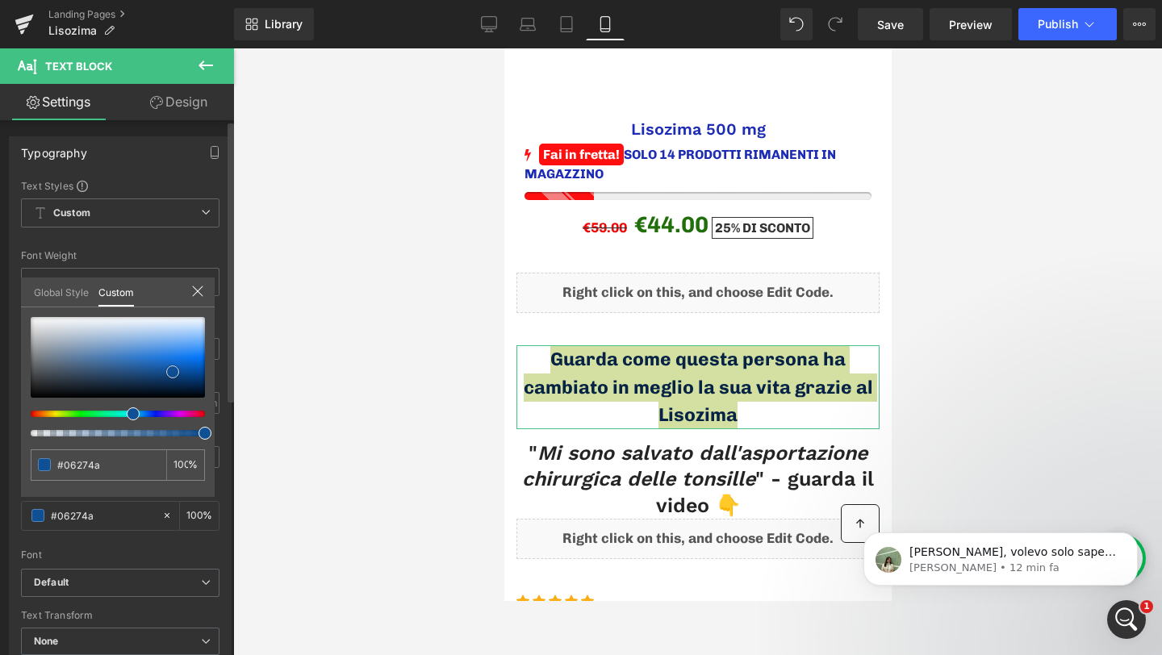
type input "#0b396a"
type input "#0f4c8f"
type input "#105bac"
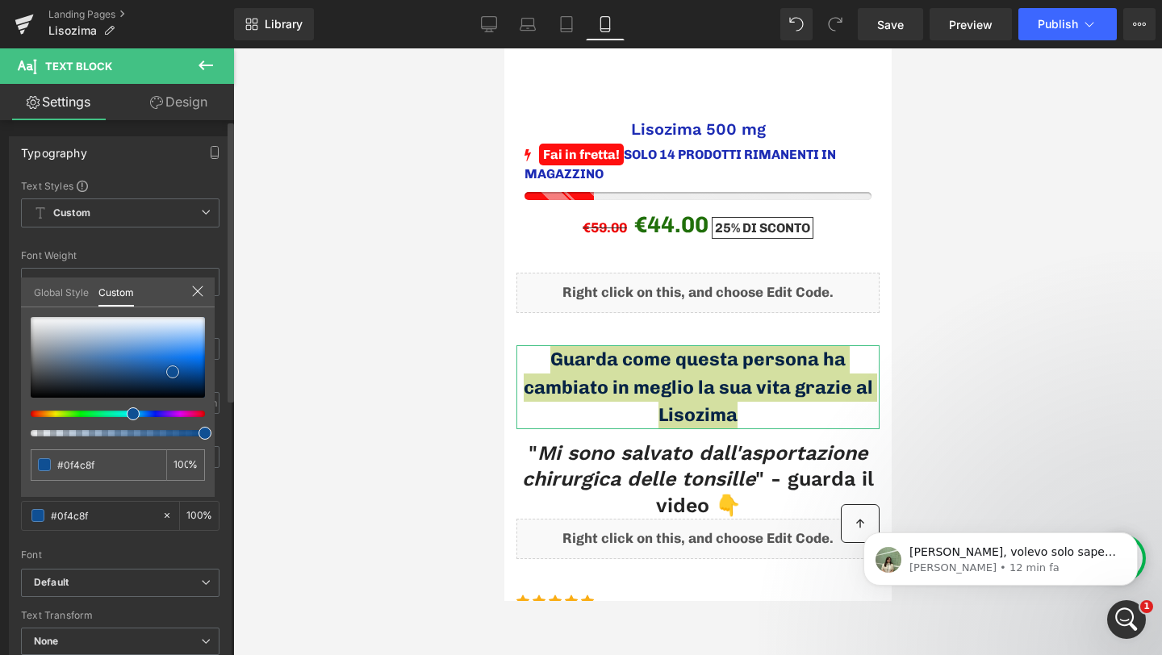
type input "#105bac"
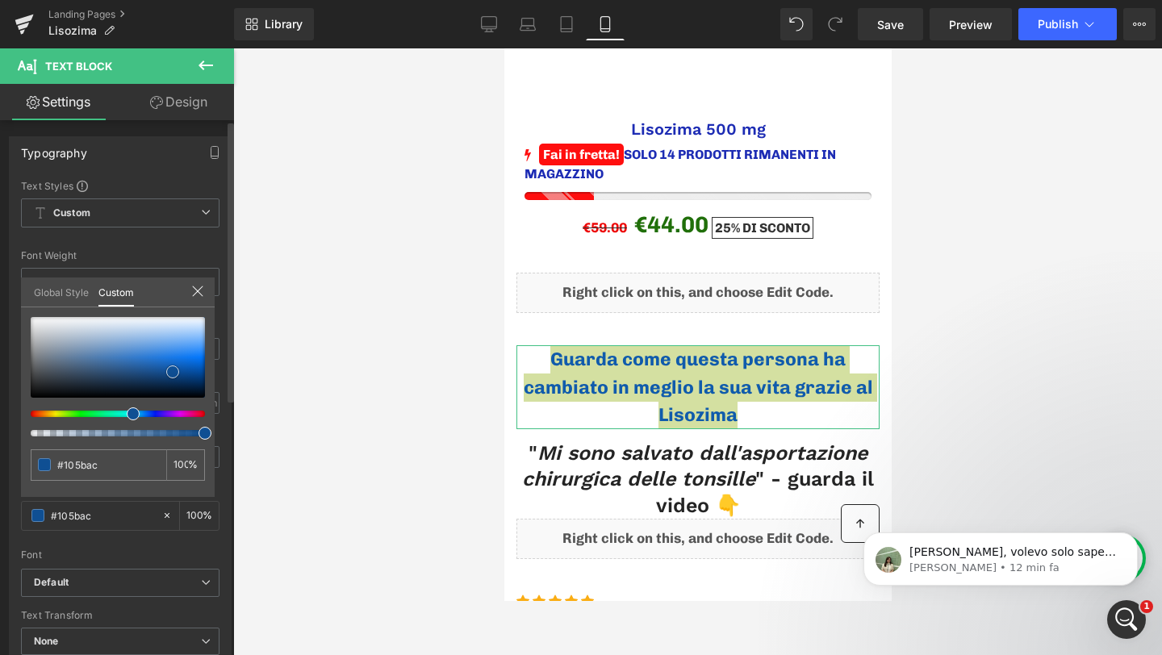
type input "#1060b5"
drag, startPoint x: 35, startPoint y: 365, endPoint x: 176, endPoint y: 366, distance: 141.2
click at [176, 366] on div at bounding box center [118, 357] width 174 height 81
type input "#0f60b6"
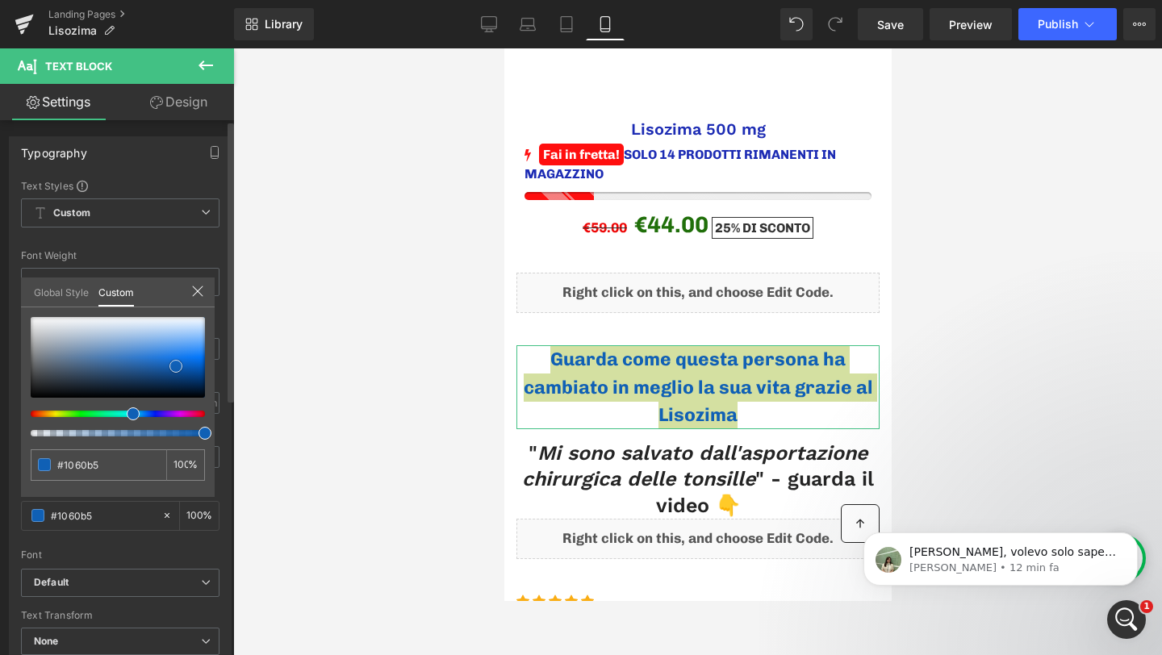
type input "#0f60b6"
click at [173, 108] on link "Design" at bounding box center [178, 102] width 117 height 36
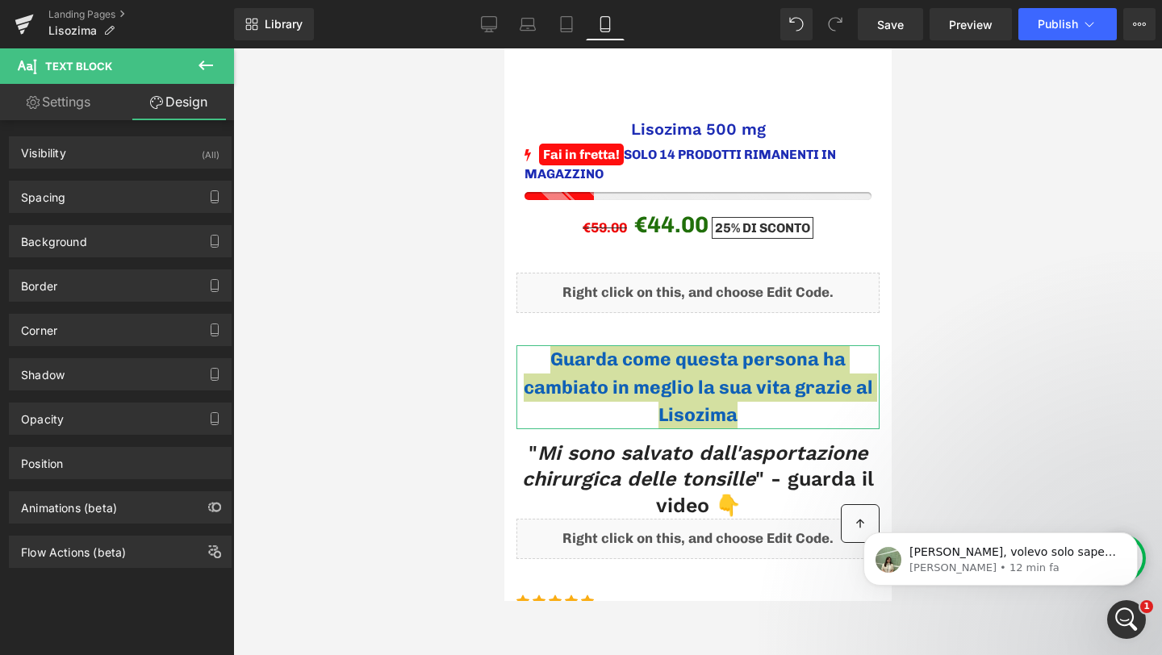
type input "#0f60b6"
type input "100"
click at [117, 275] on div "Border" at bounding box center [120, 285] width 221 height 31
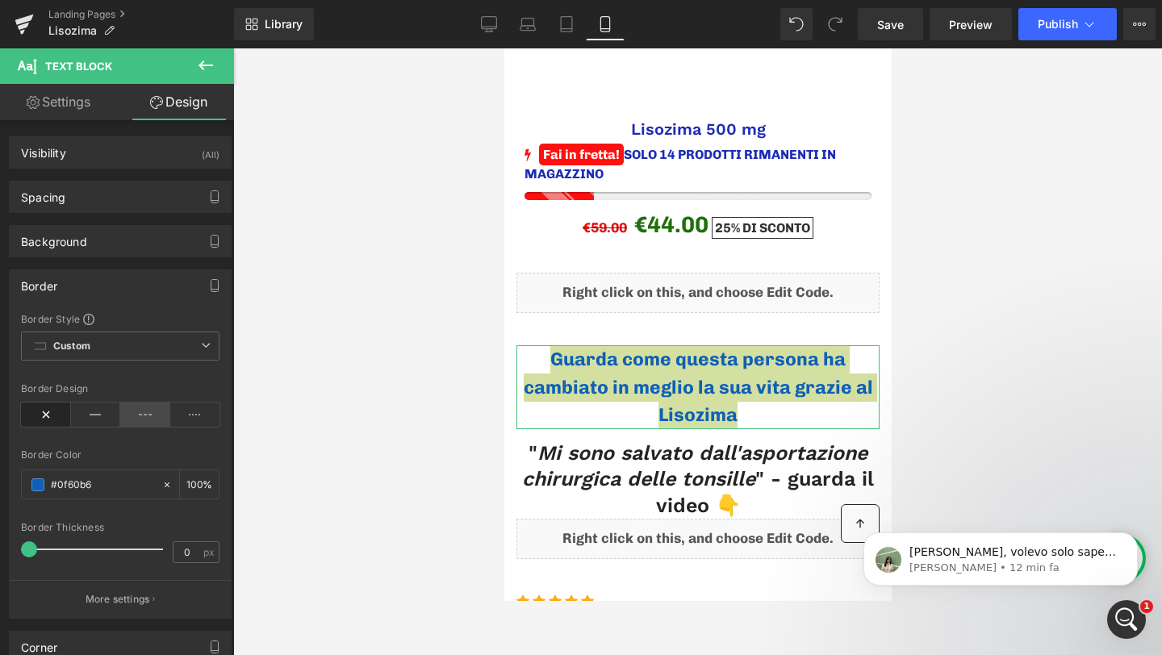
click at [143, 416] on icon at bounding box center [145, 415] width 50 height 24
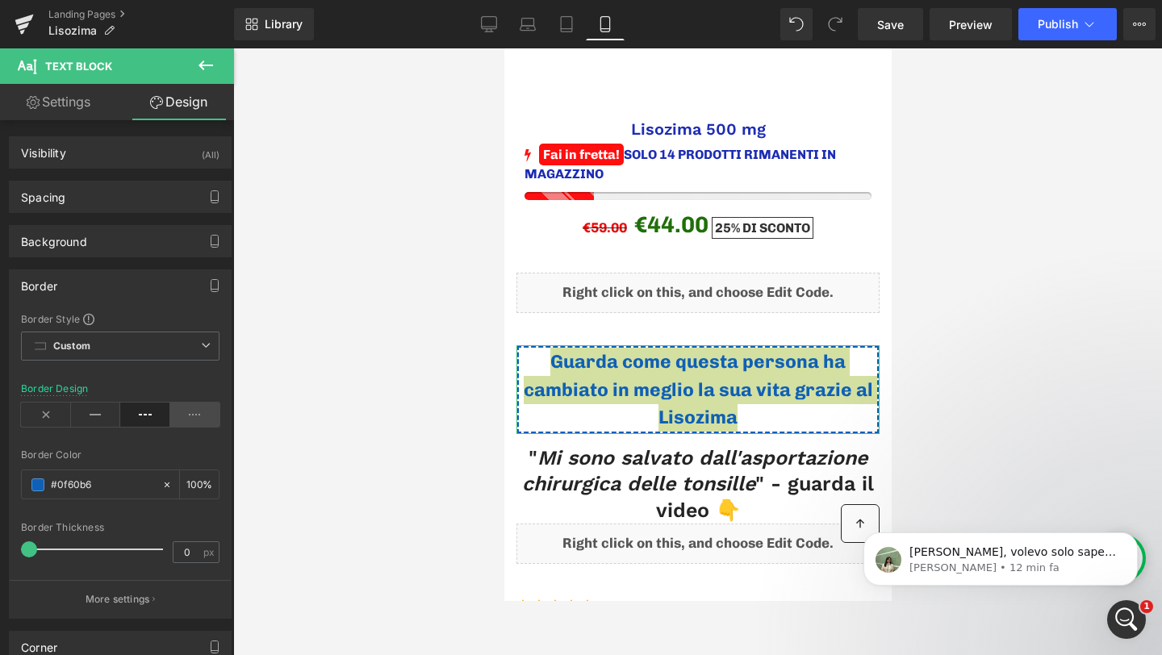
click at [188, 425] on icon at bounding box center [195, 415] width 50 height 24
click at [158, 415] on icon at bounding box center [145, 415] width 50 height 24
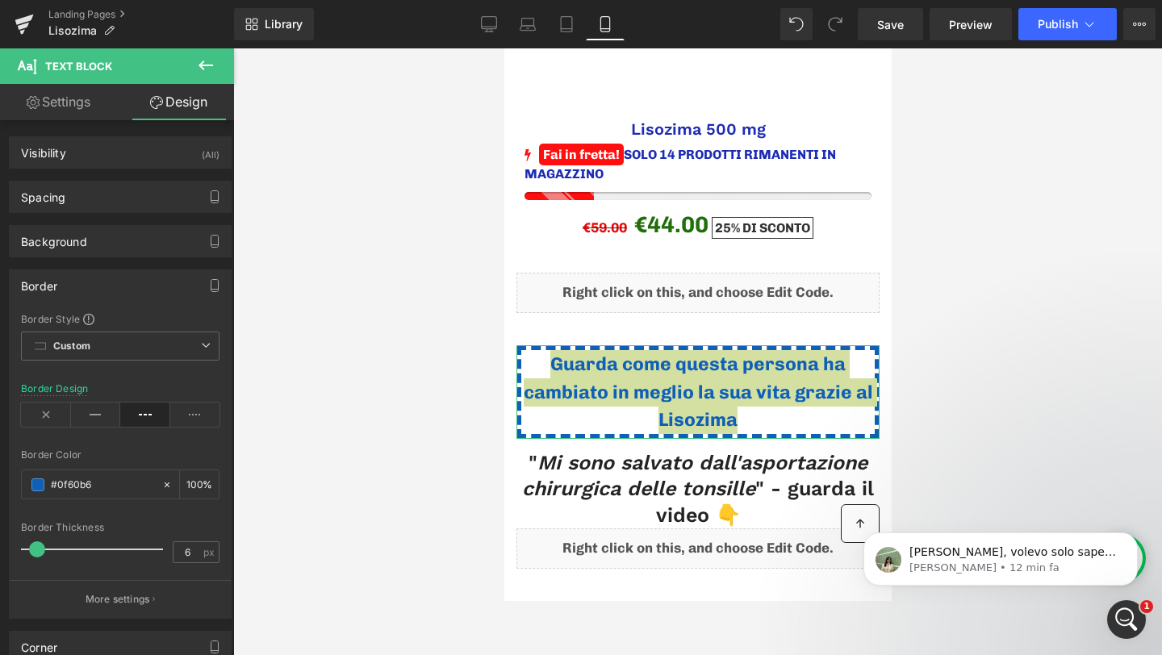
type input "5"
click at [41, 545] on span at bounding box center [35, 549] width 16 height 16
click at [42, 472] on div "#0f60b6" at bounding box center [92, 484] width 140 height 28
click at [42, 485] on span at bounding box center [37, 484] width 13 height 13
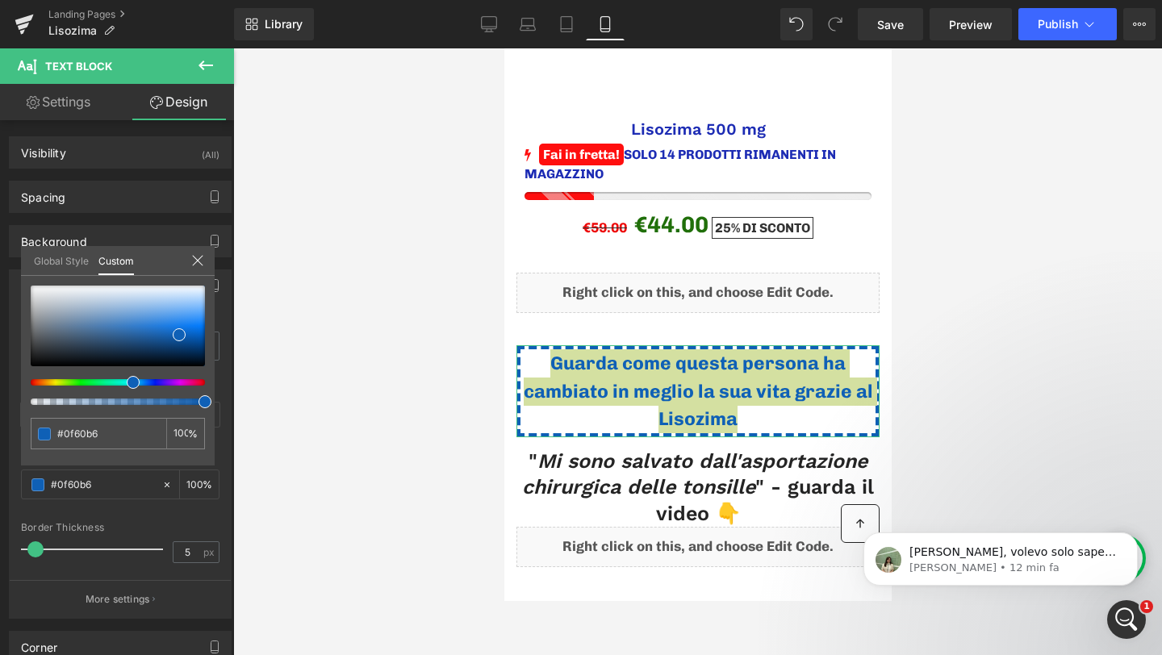
drag, startPoint x: 127, startPoint y: 378, endPoint x: 110, endPoint y: 379, distance: 17.0
click at [110, 379] on div at bounding box center [118, 345] width 174 height 119
type input "#0e3eb7"
type input "#0c49b9"
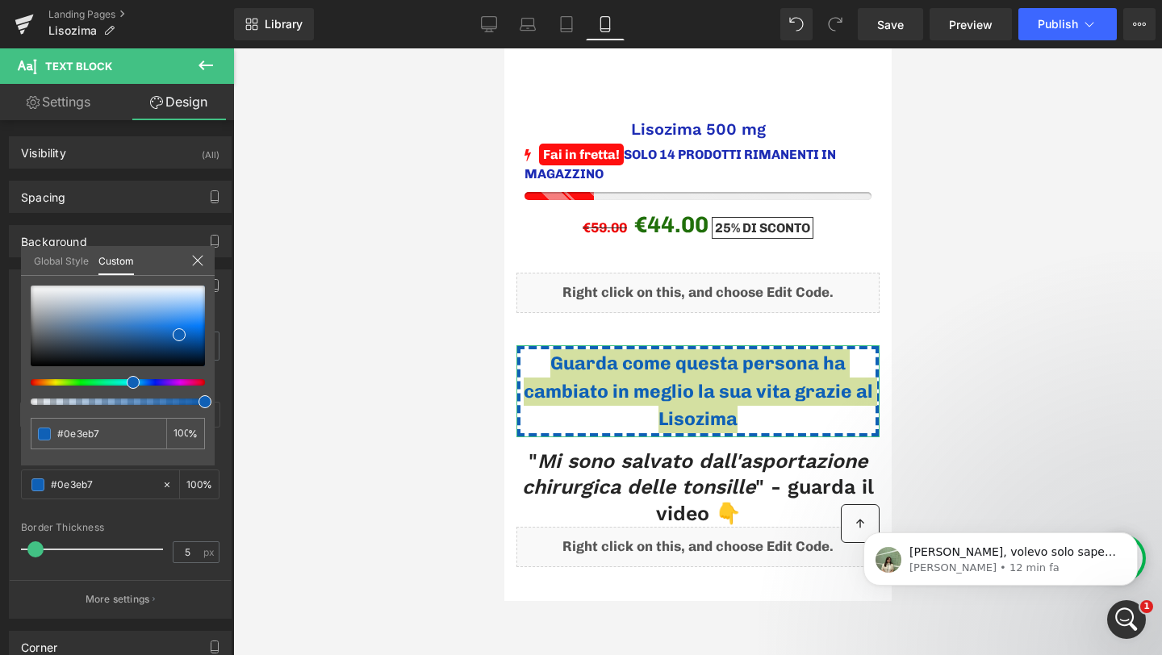
type input "#0c49b9"
type input "#0a57bb"
type input "#0866bd"
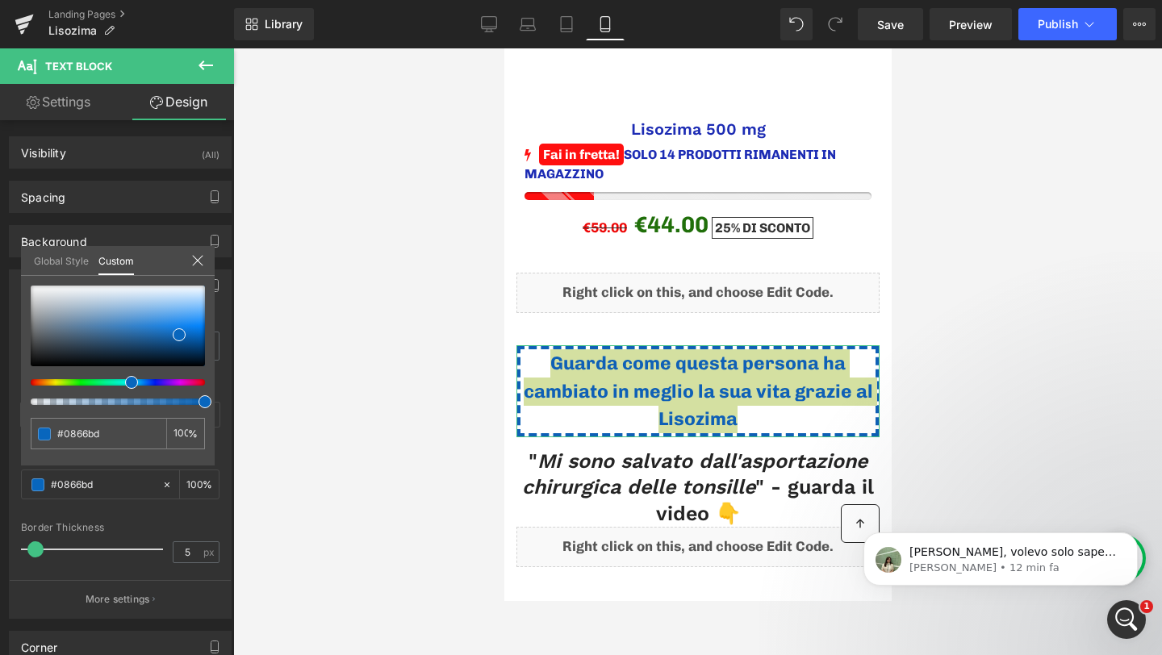
type input "#0675bf"
type input "#0486c1"
type input "#0296c3"
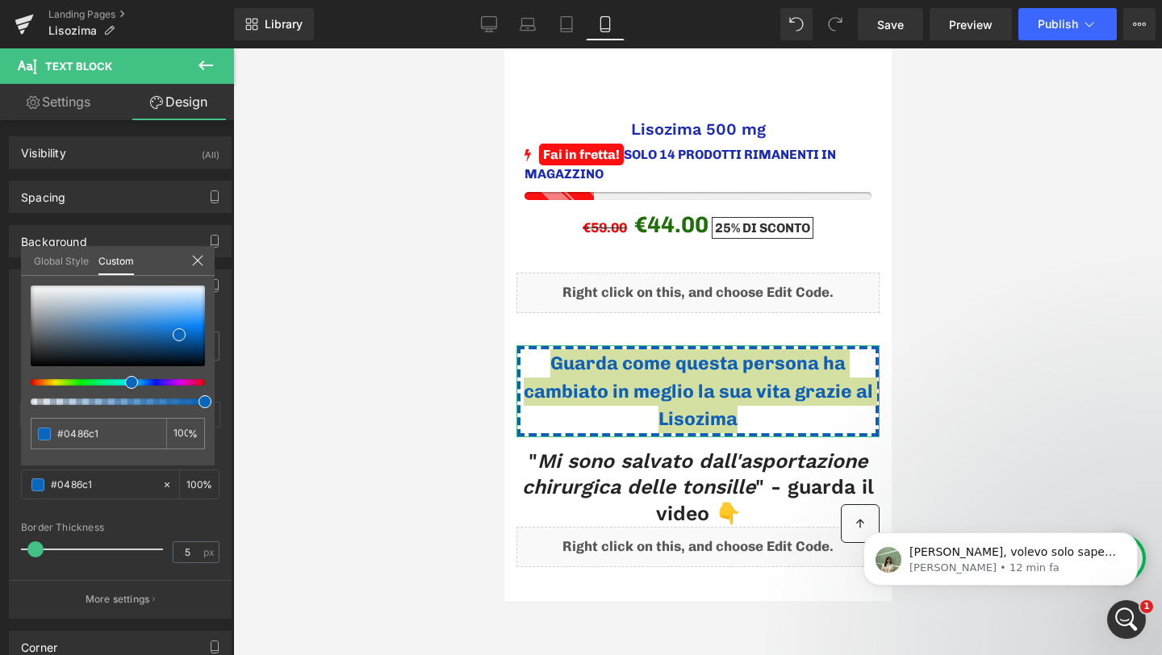
type input "#0296c3"
type input "#00abc5"
type input "#00c3c6"
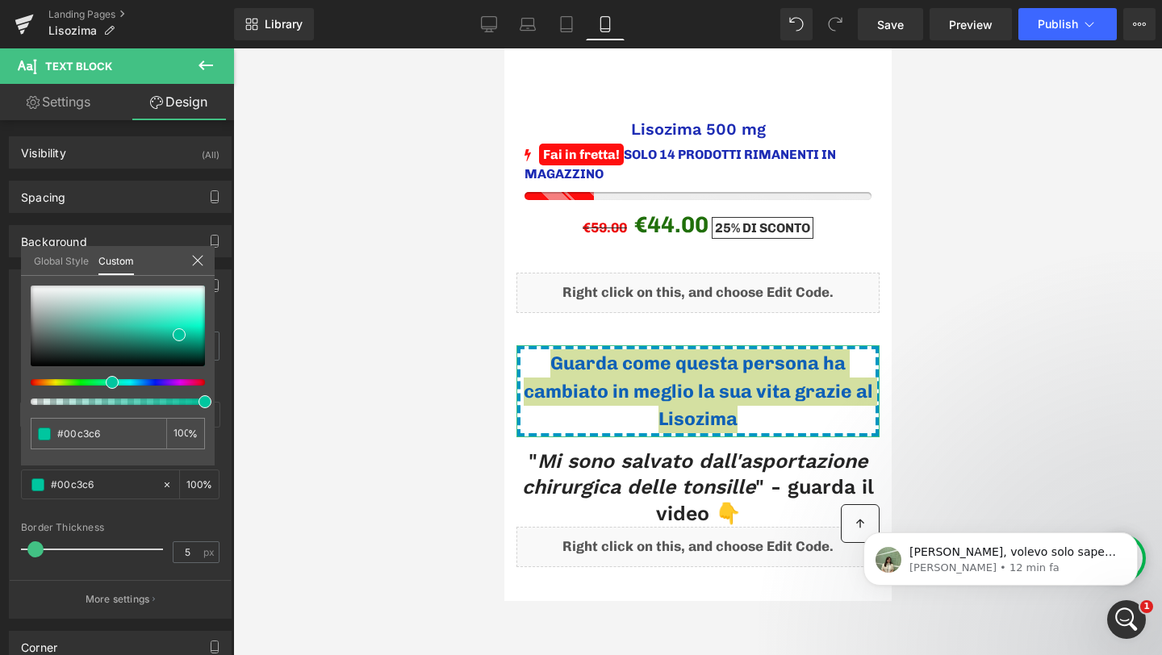
type input "#00c6b3"
type input "#00c6a2"
type input "#00c681"
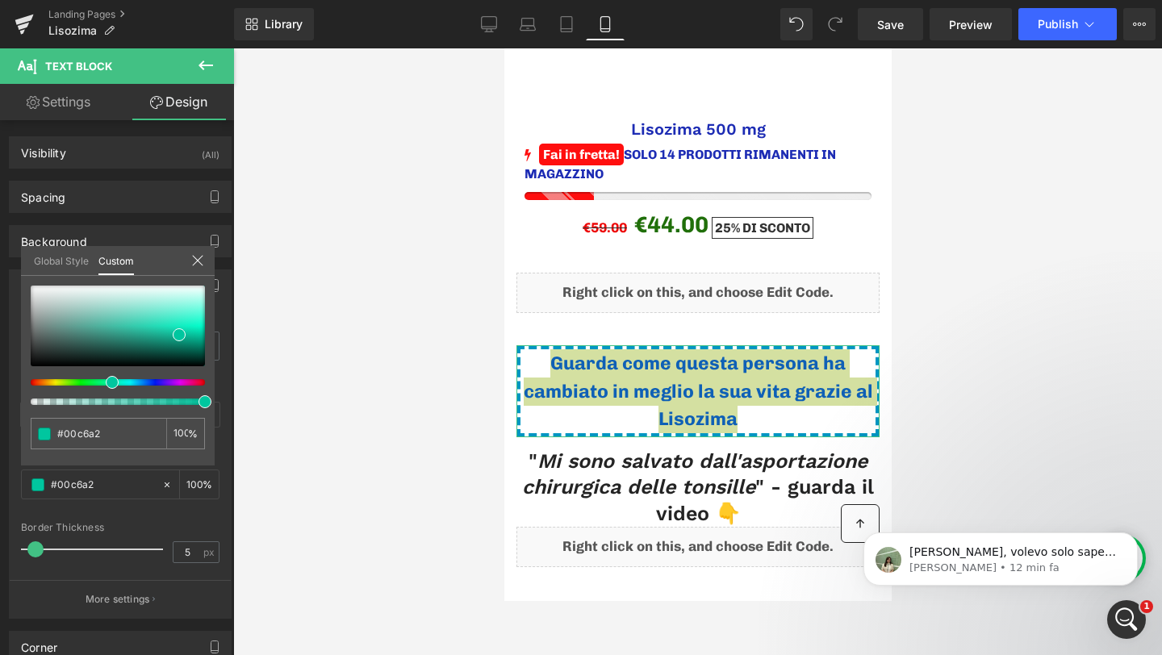
type input "#00c681"
type input "#00c666"
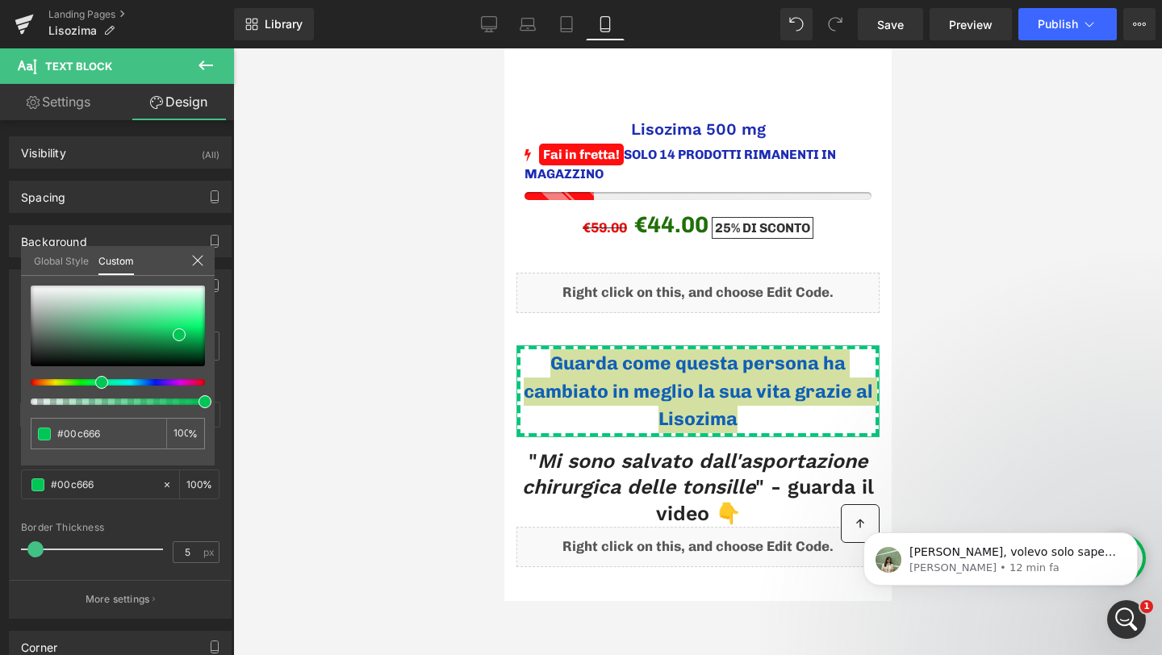
type input "#00c656"
type input "#00c64f"
type input "#00c645"
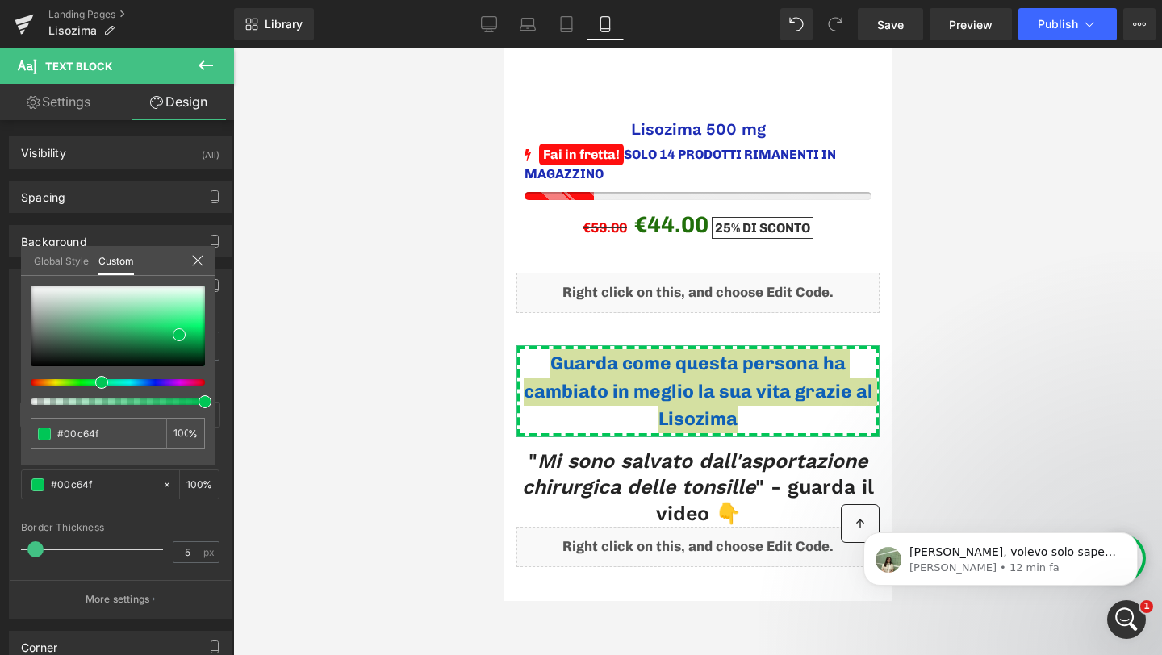
type input "#00c645"
type input "#00c63b"
type input "#00c635"
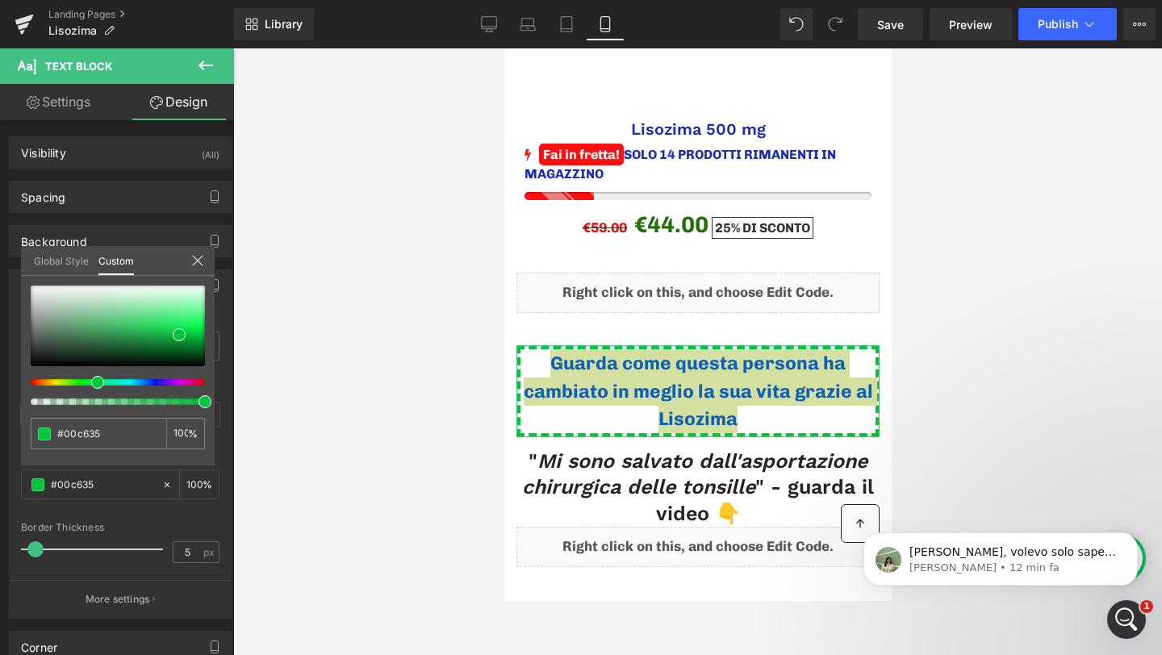
type input "#00c62e"
type input "#00c624"
type input "#00c61d"
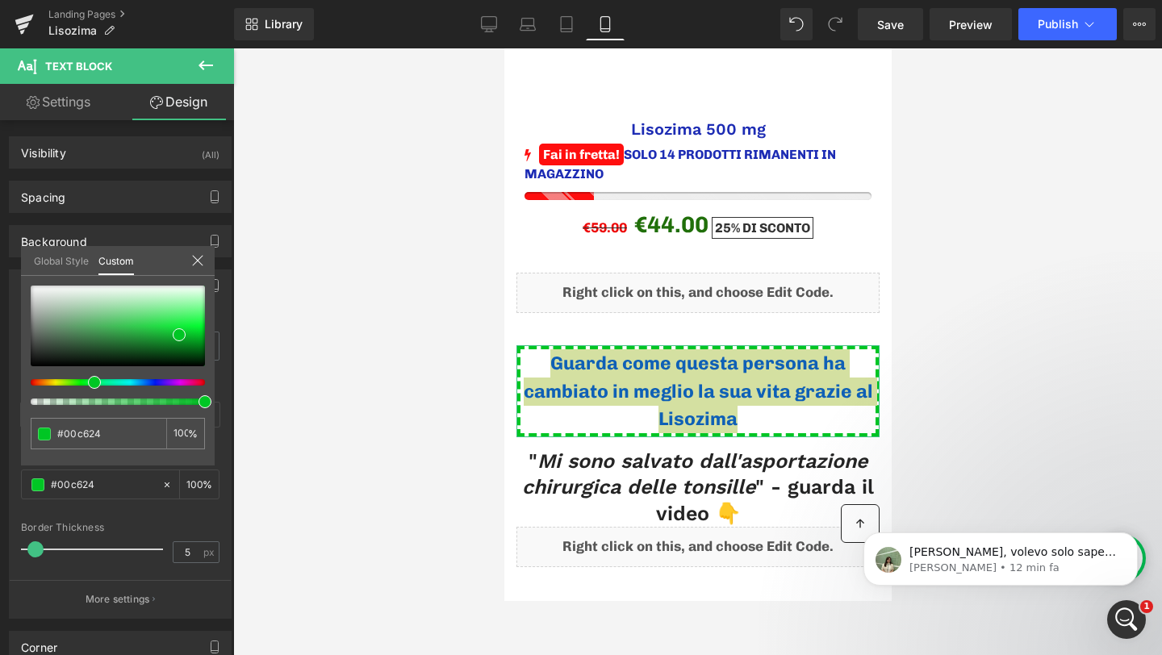
type input "#00c61d"
type input "#00c61a"
type input "#00c60d"
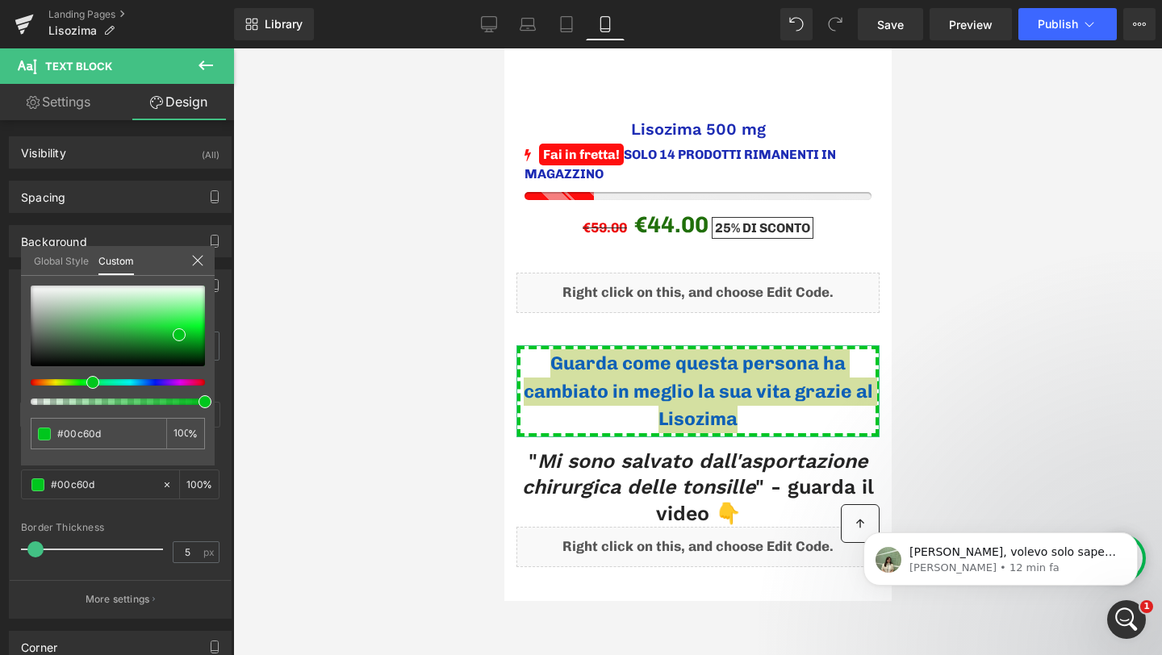
type input "#00c603"
type input "#06c600"
type input "#17c600"
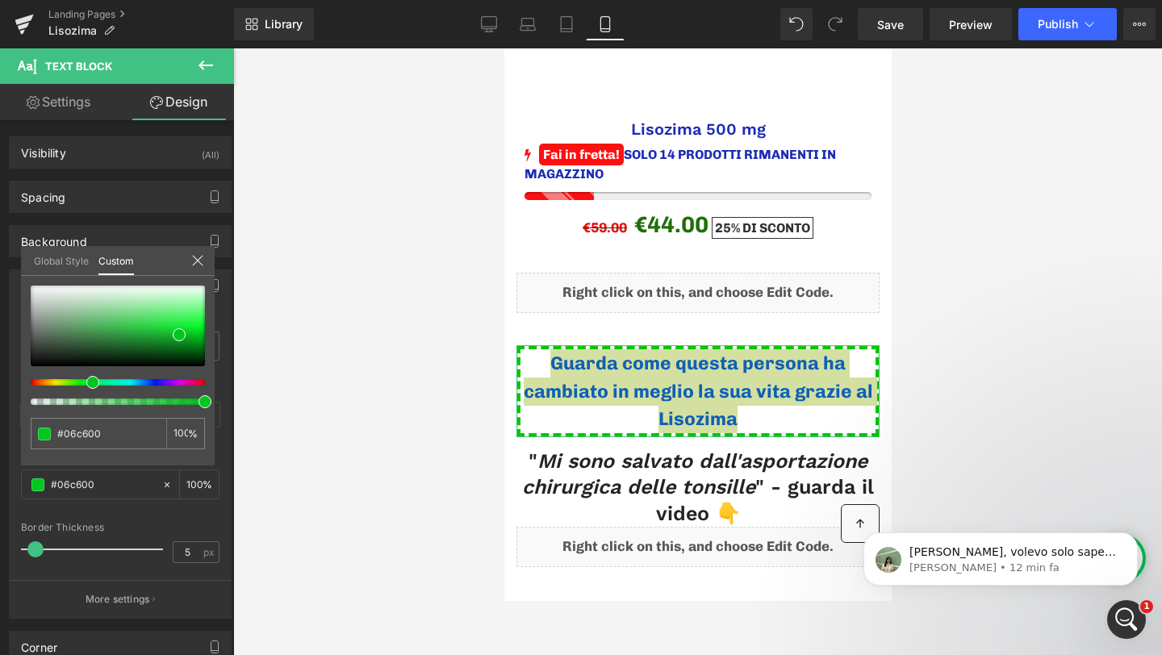
type input "#17c600"
type input "#24c600"
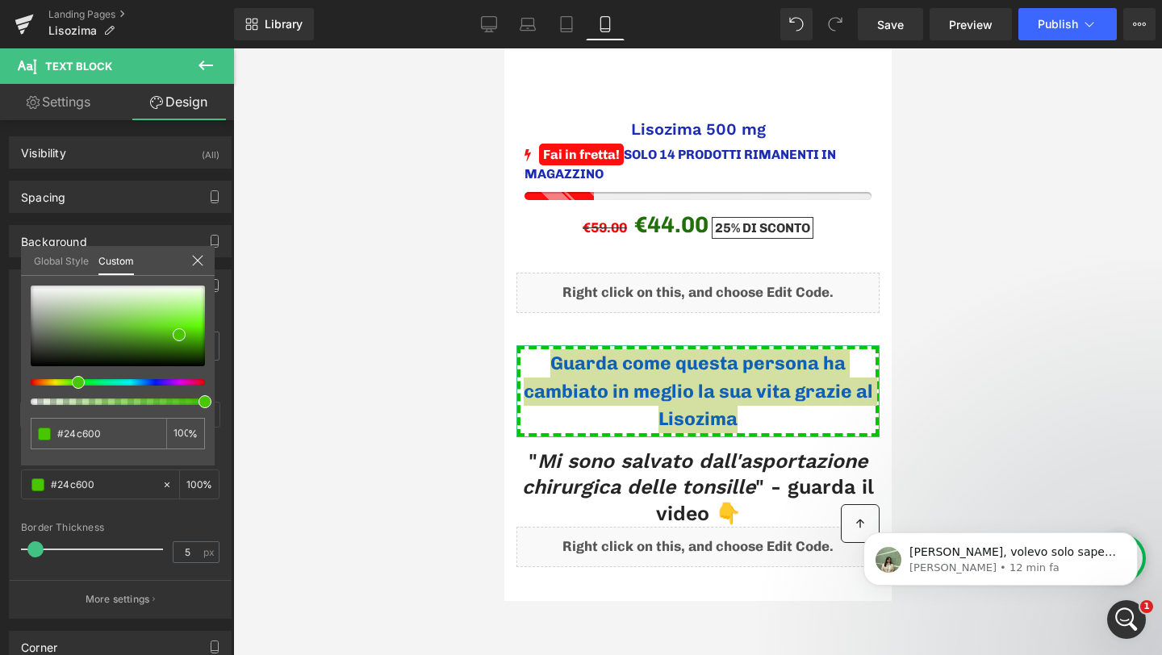
type input "#2ec600"
type input "#45c600"
type input "#60c600"
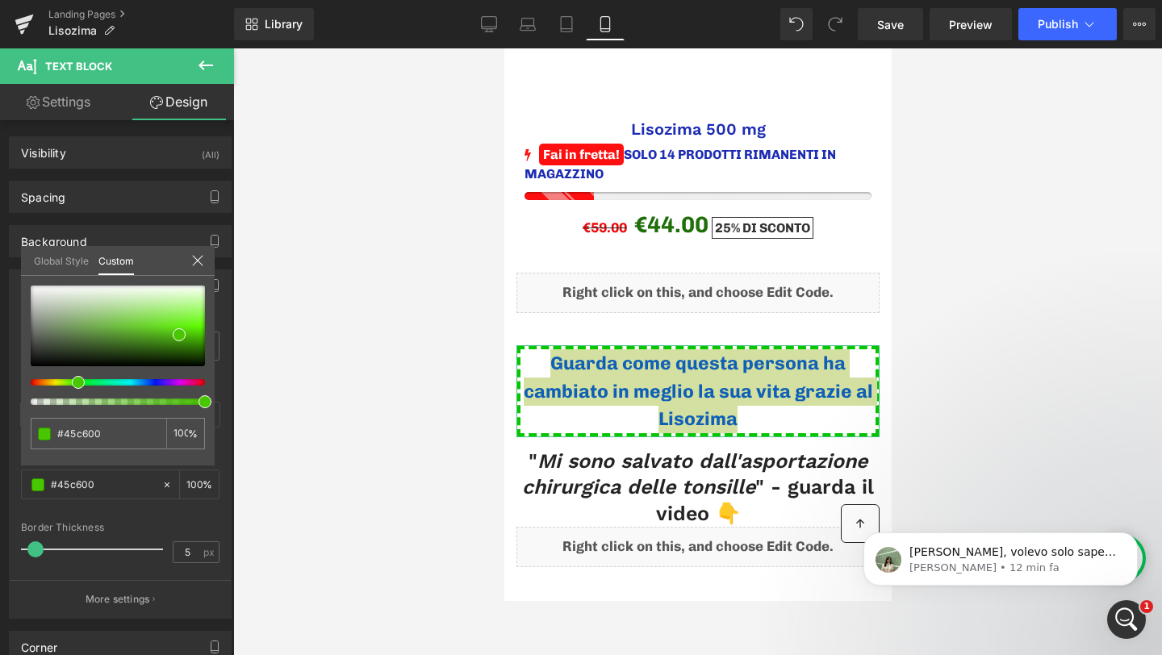
type input "#60c600"
type input "#7ac600"
type input "#b3c600"
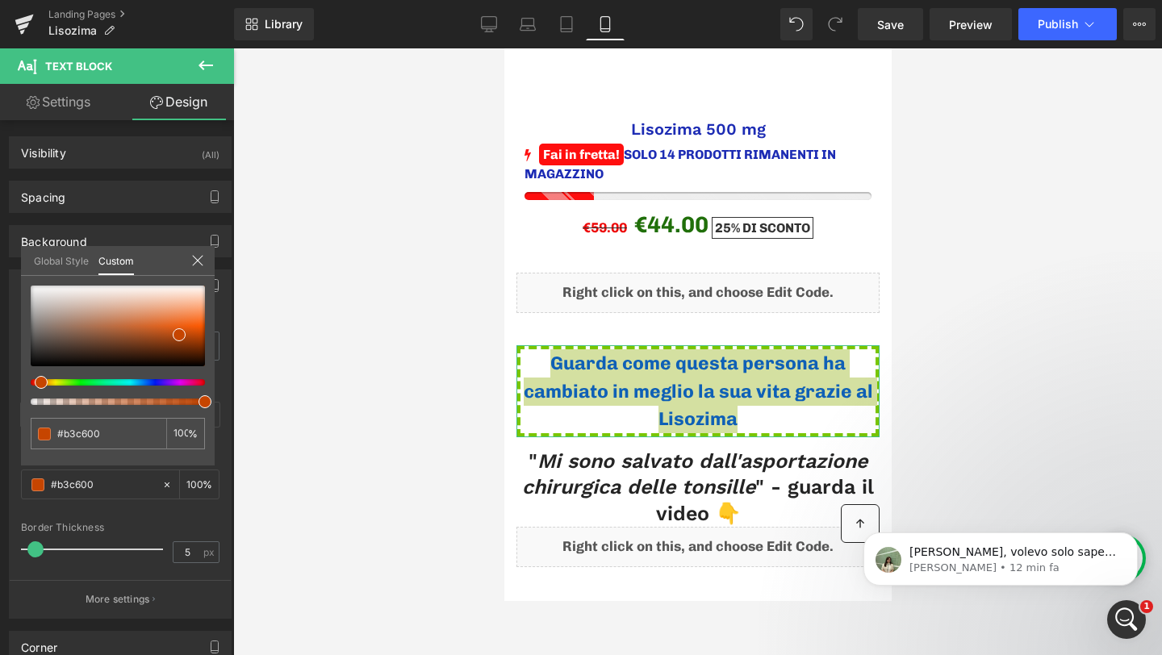
type input "#c66d00"
type input "#c62b00"
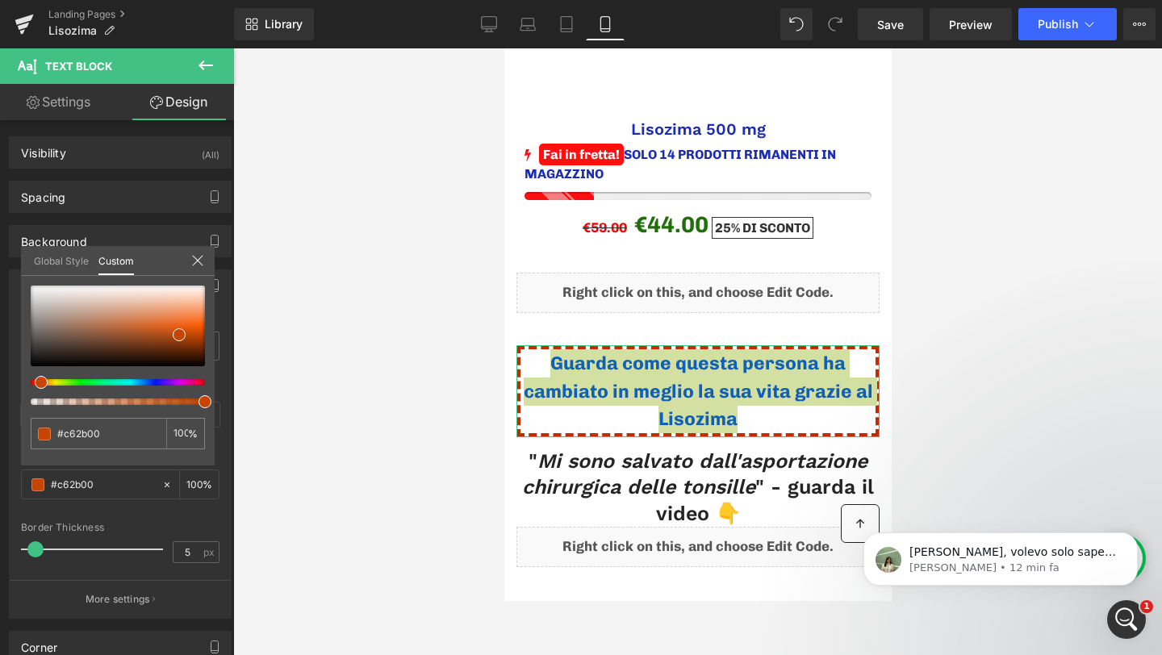
type input "#c60300"
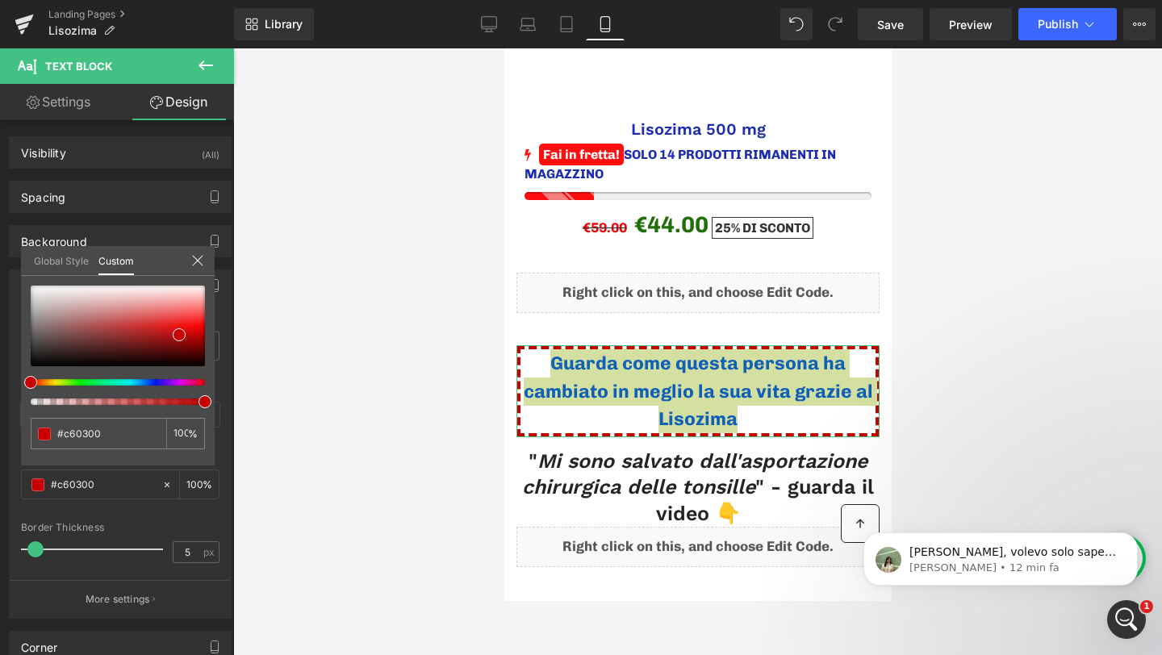
drag, startPoint x: 132, startPoint y: 385, endPoint x: 19, endPoint y: 382, distance: 113.8
click at [19, 382] on div "Border Border Style Custom Custom Setup Global Style Custom Setup Global Style …" at bounding box center [120, 437] width 241 height 361
type input "#c62700"
type input "#c62b00"
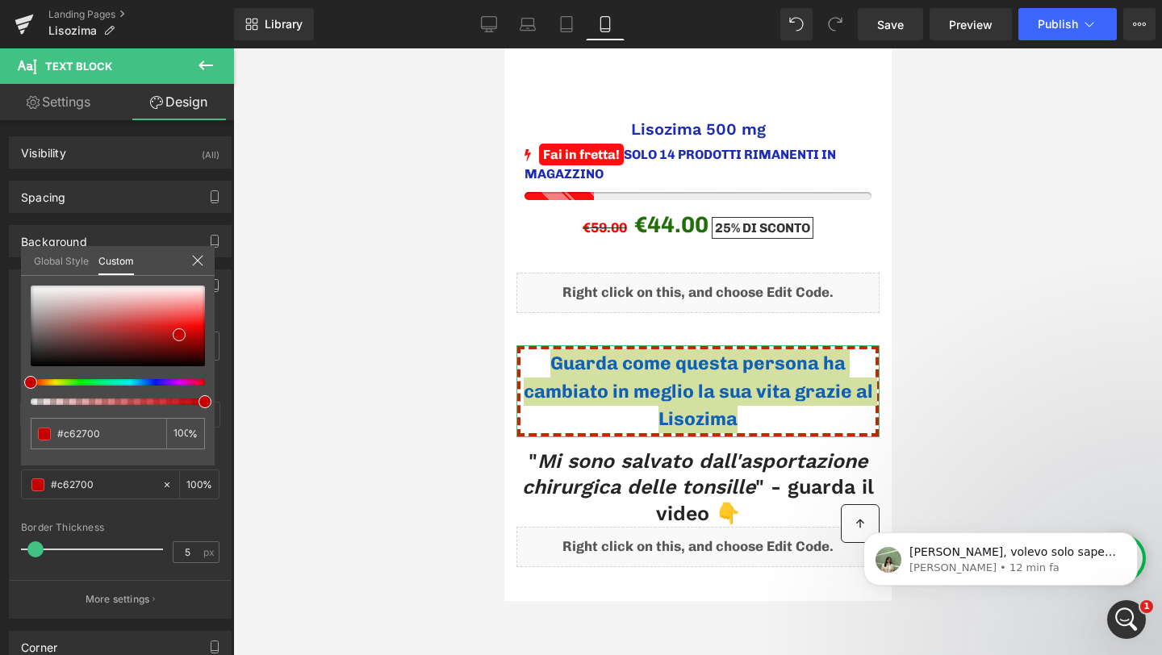
type input "#c62b00"
type input "#c63800"
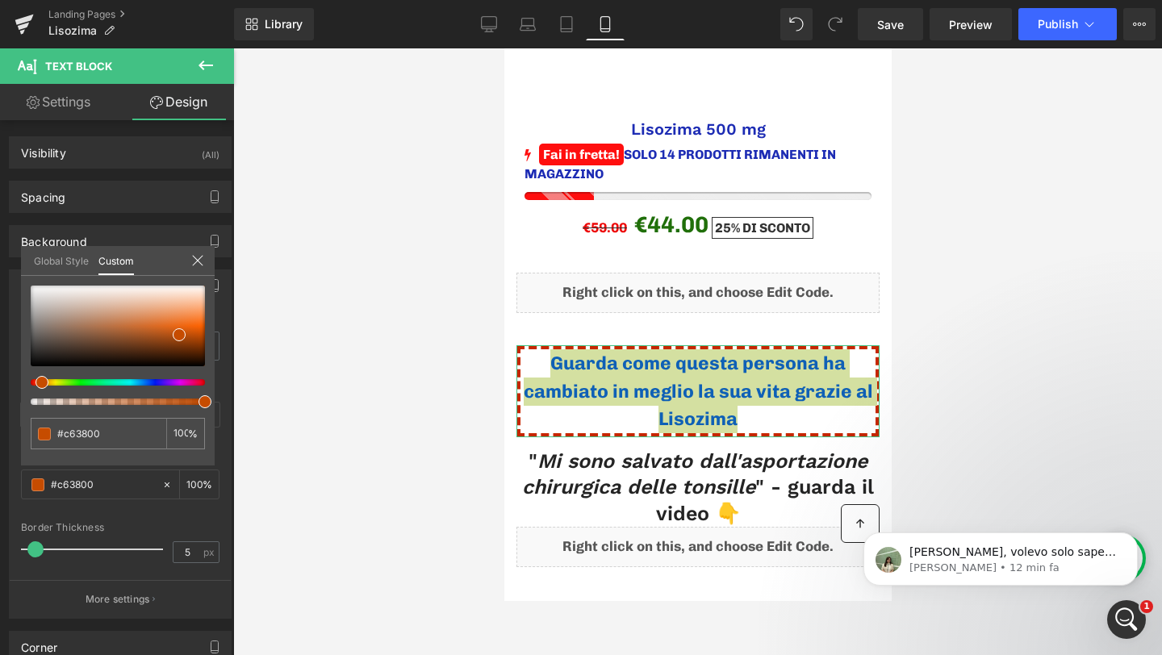
type input "#c64800"
type input "#c65200"
type input "#c65c00"
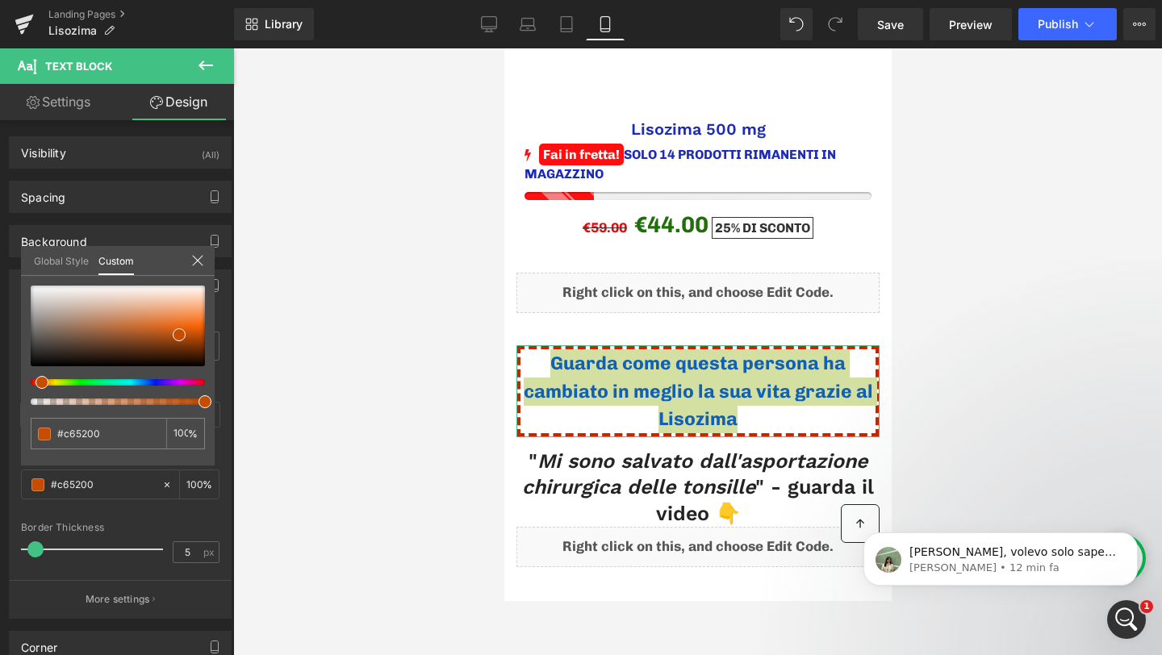
type input "#c65c00"
type input "#c66d00"
type input "#c67400"
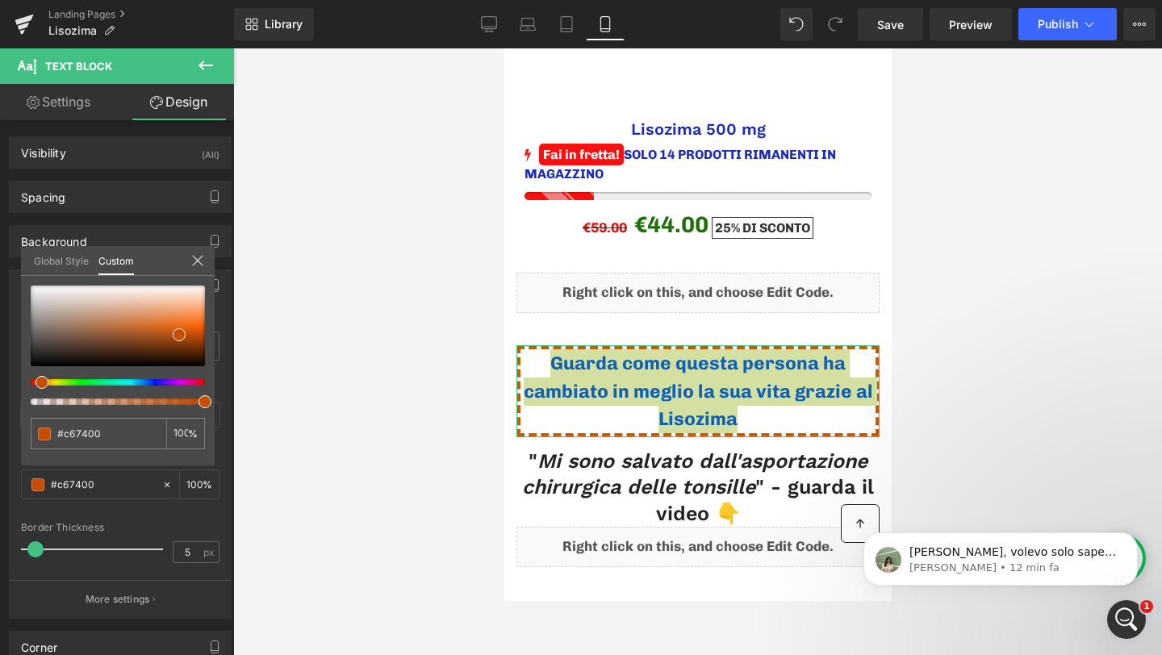
type input "#c67d00"
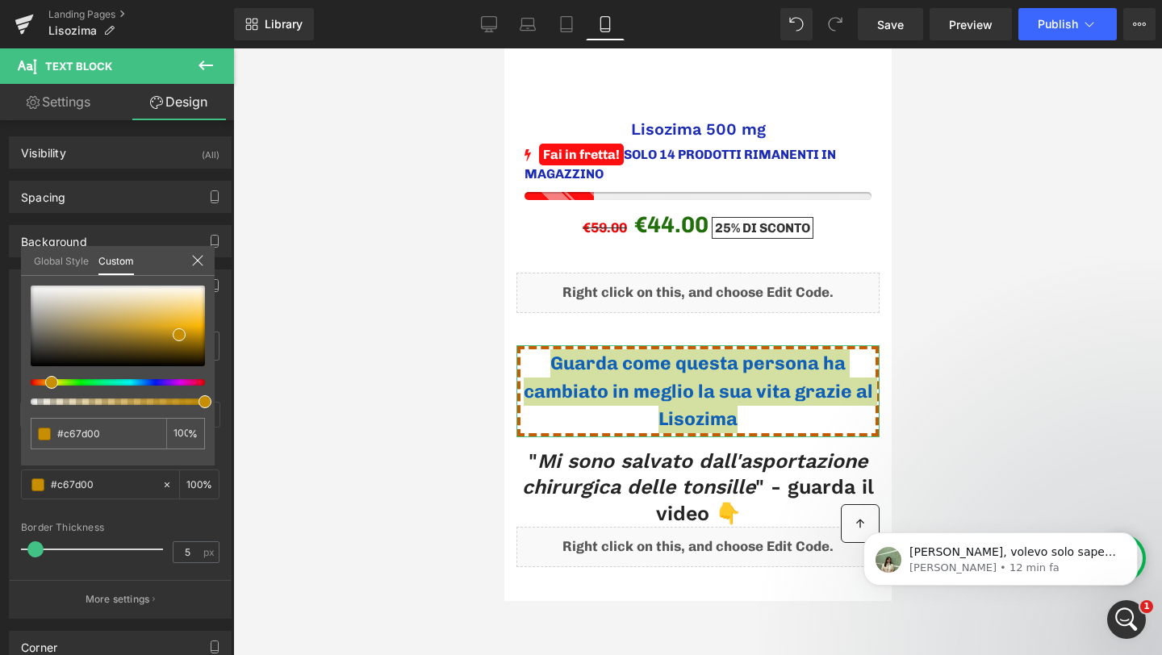
type input "#c68b00"
type input "#c68400"
type input "#c67d00"
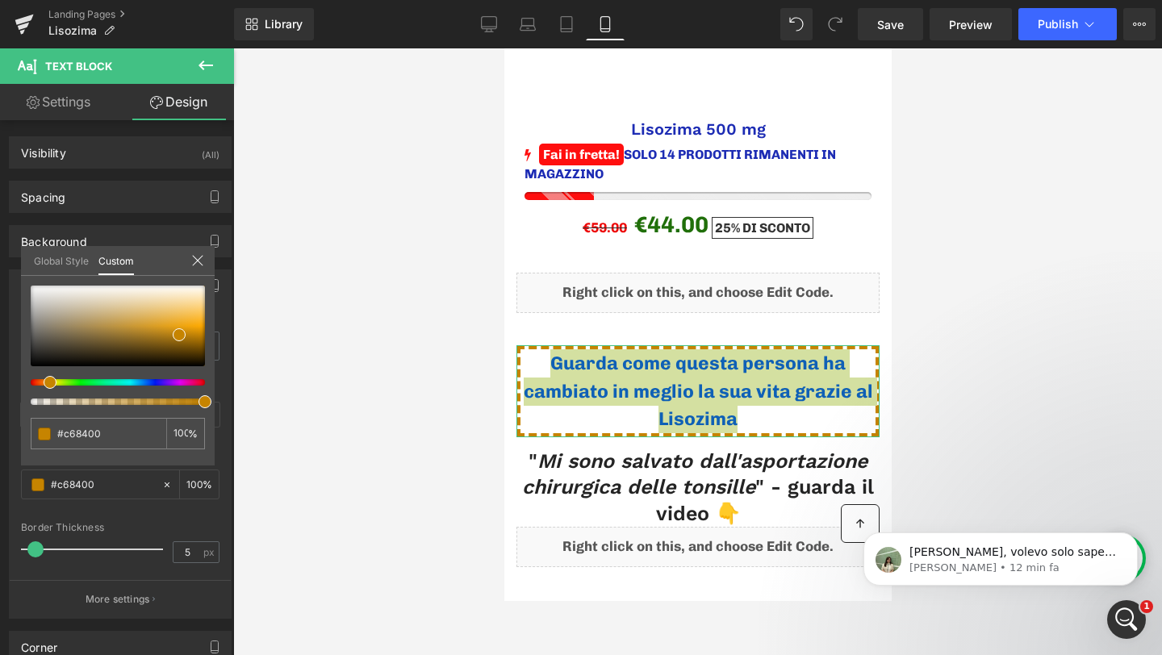
type input "#c67d00"
type input "#c67400"
type input "#c65c00"
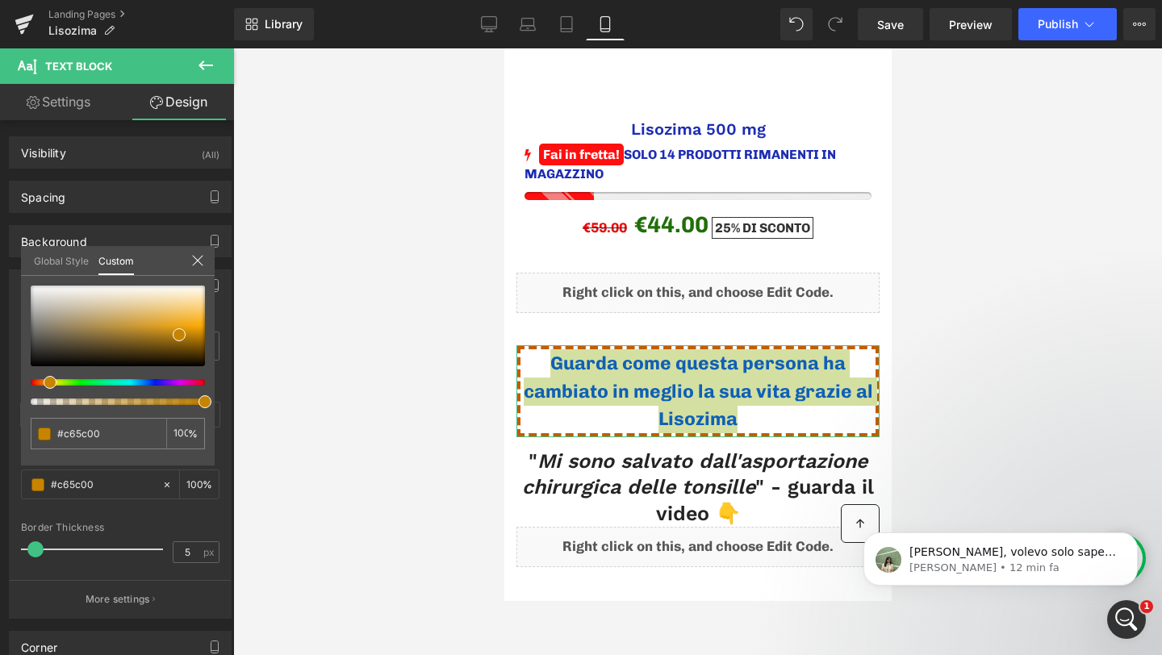
type input "#c62b00"
type input "#c60900"
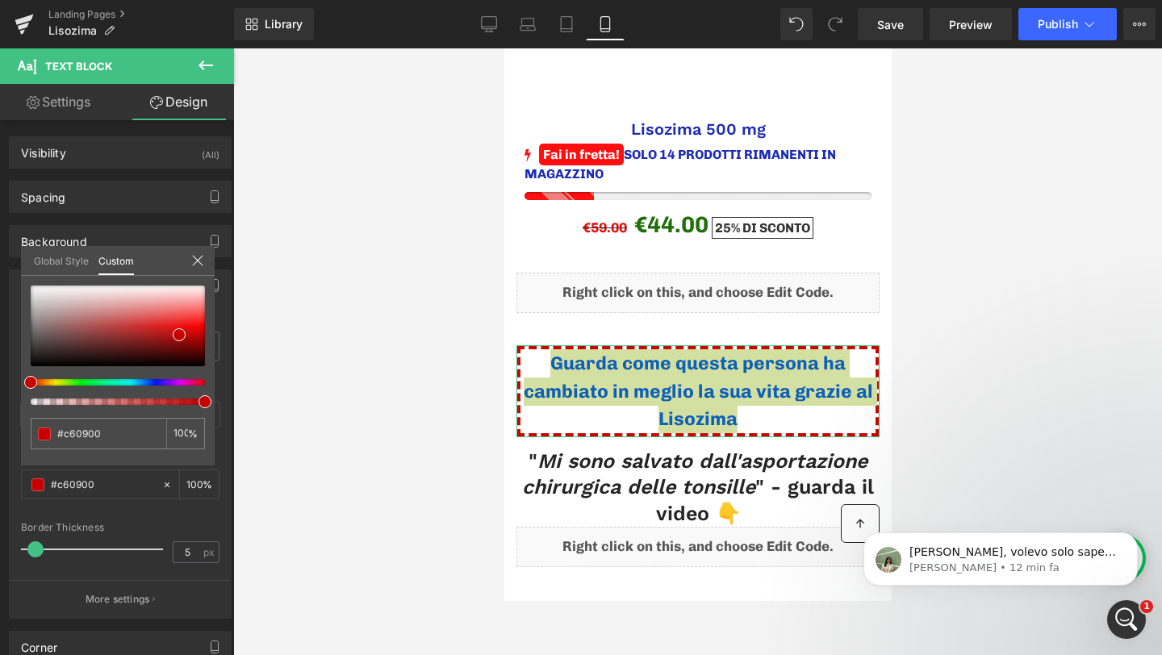
drag, startPoint x: 30, startPoint y: 386, endPoint x: 11, endPoint y: 385, distance: 18.6
click at [11, 385] on div "Border Border Style Custom Custom Setup Global Style Custom Setup Global Style …" at bounding box center [120, 437] width 241 height 361
type input "#a21010"
drag, startPoint x: 172, startPoint y: 338, endPoint x: 189, endPoint y: 323, distance: 22.8
click at [189, 323] on div at bounding box center [118, 326] width 174 height 81
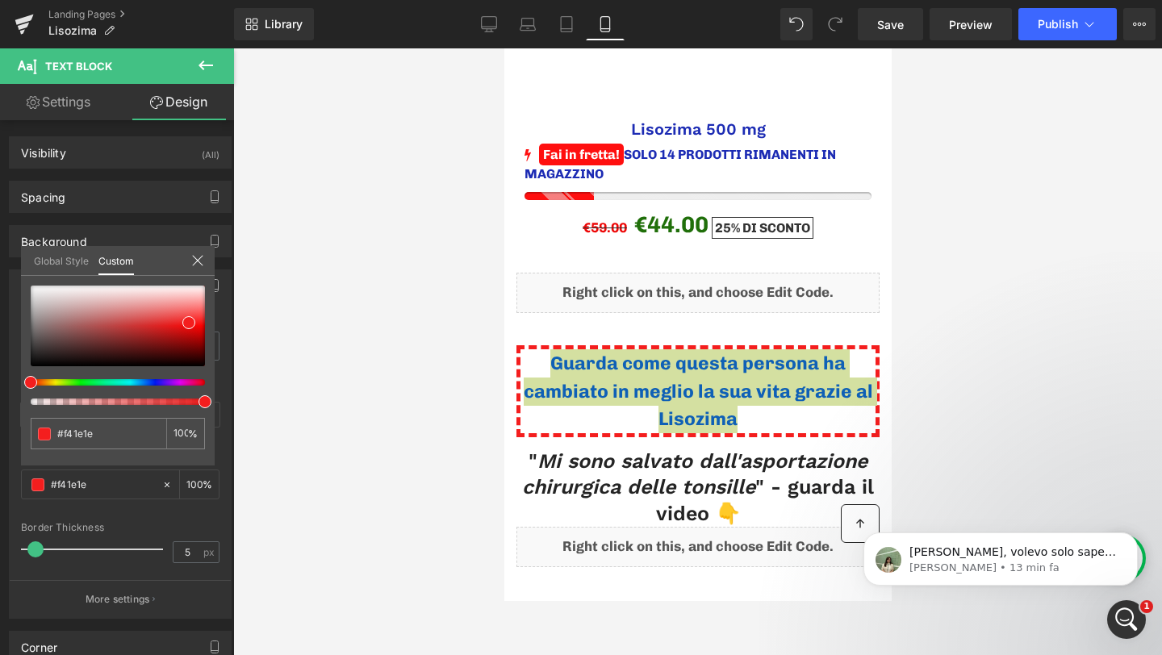
click at [1004, 399] on div at bounding box center [697, 351] width 929 height 607
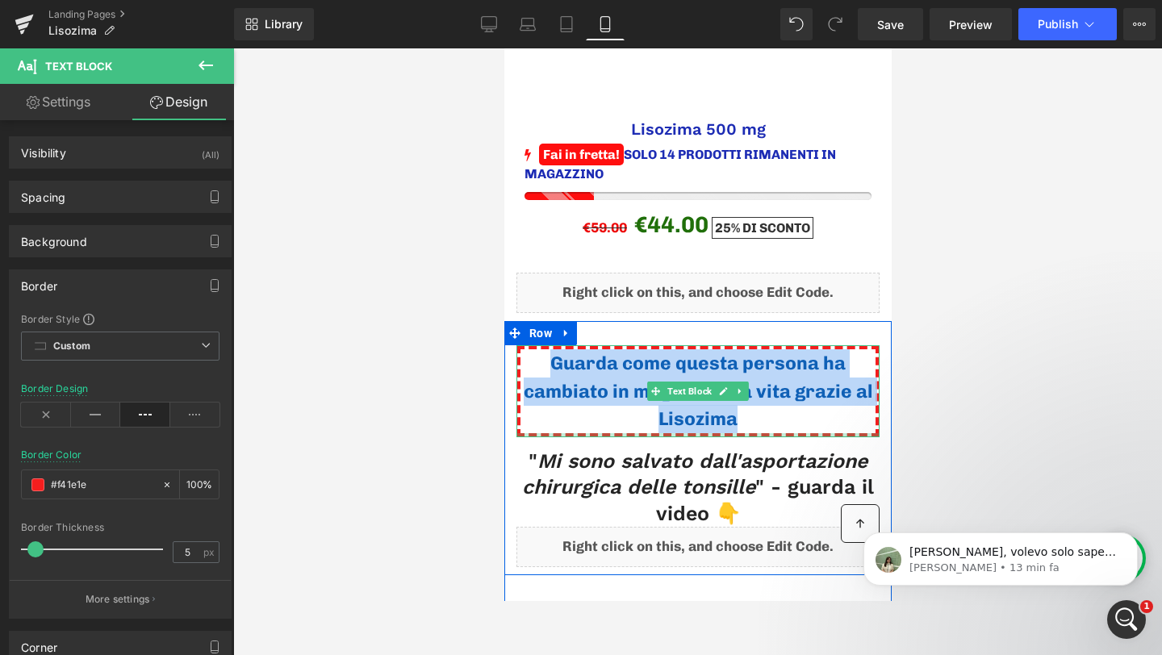
click at [765, 437] on div "" Mi sono salvato dall'asportazione chirurgica delle tonsille " - guarda il vid…" at bounding box center [696, 502] width 363 height 131
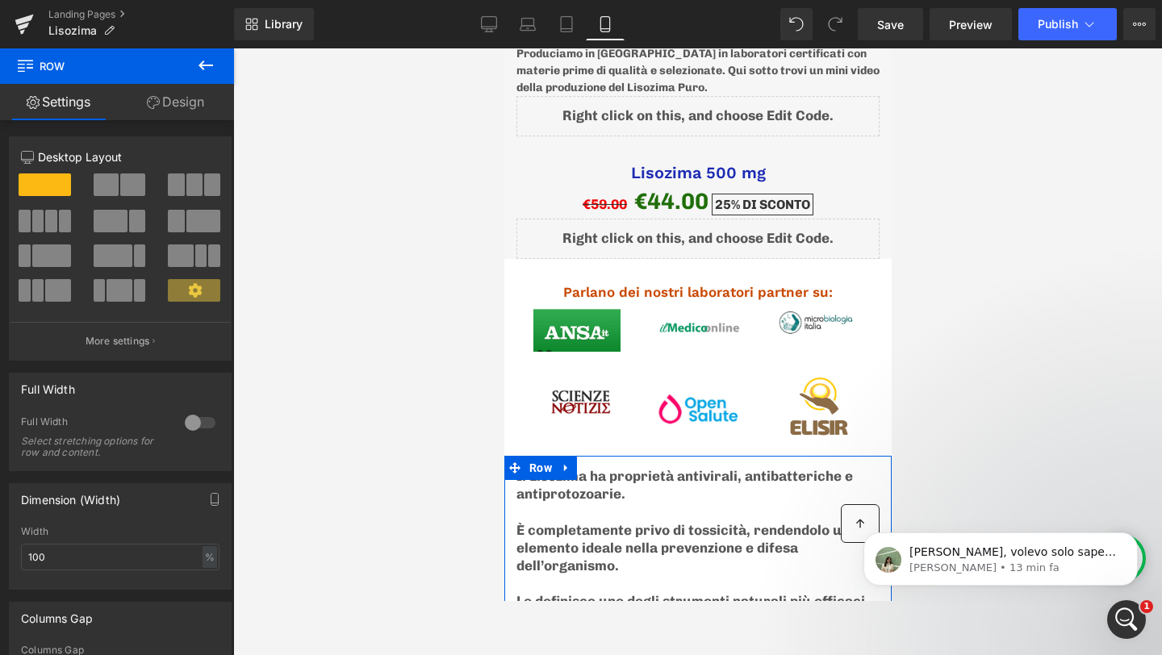
scroll to position [4868, 0]
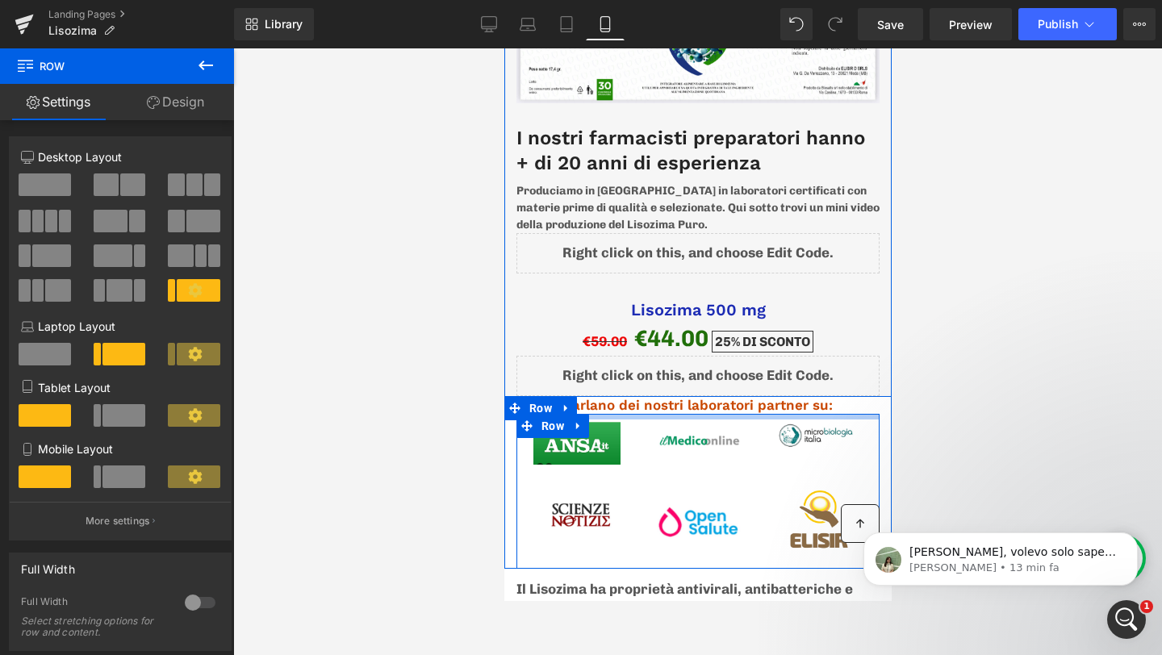
click at [722, 396] on div "Parlano dei nostri laboratori partner su: Heading Image Image Image Row Image I…" at bounding box center [696, 482] width 387 height 173
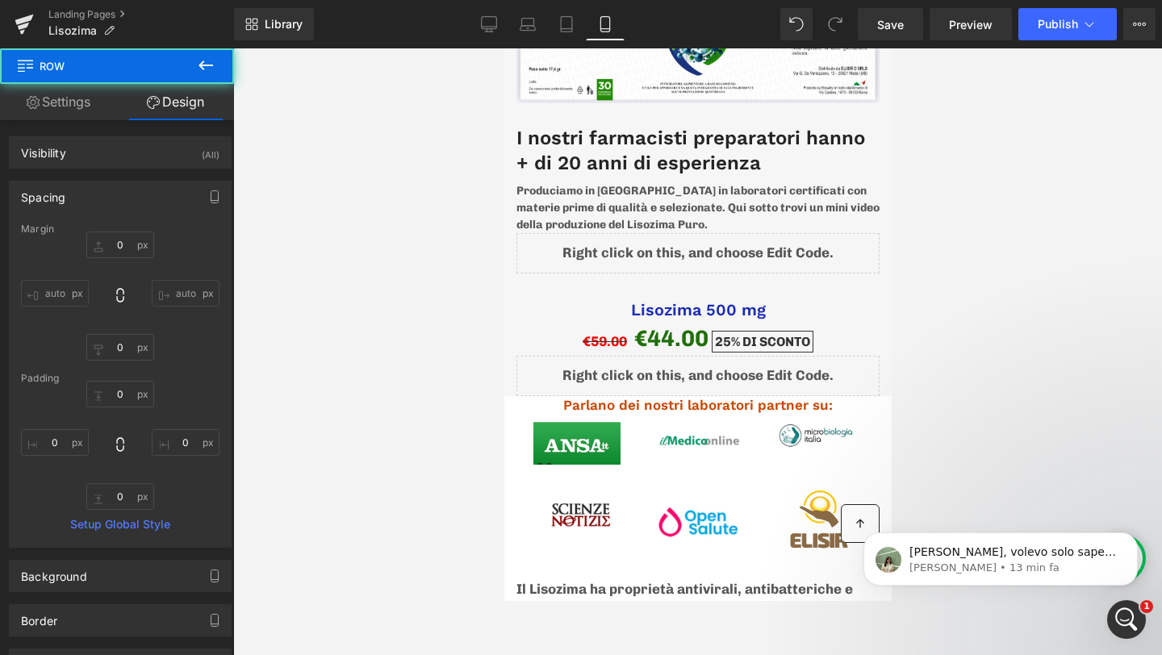
click at [998, 347] on div at bounding box center [697, 351] width 929 height 607
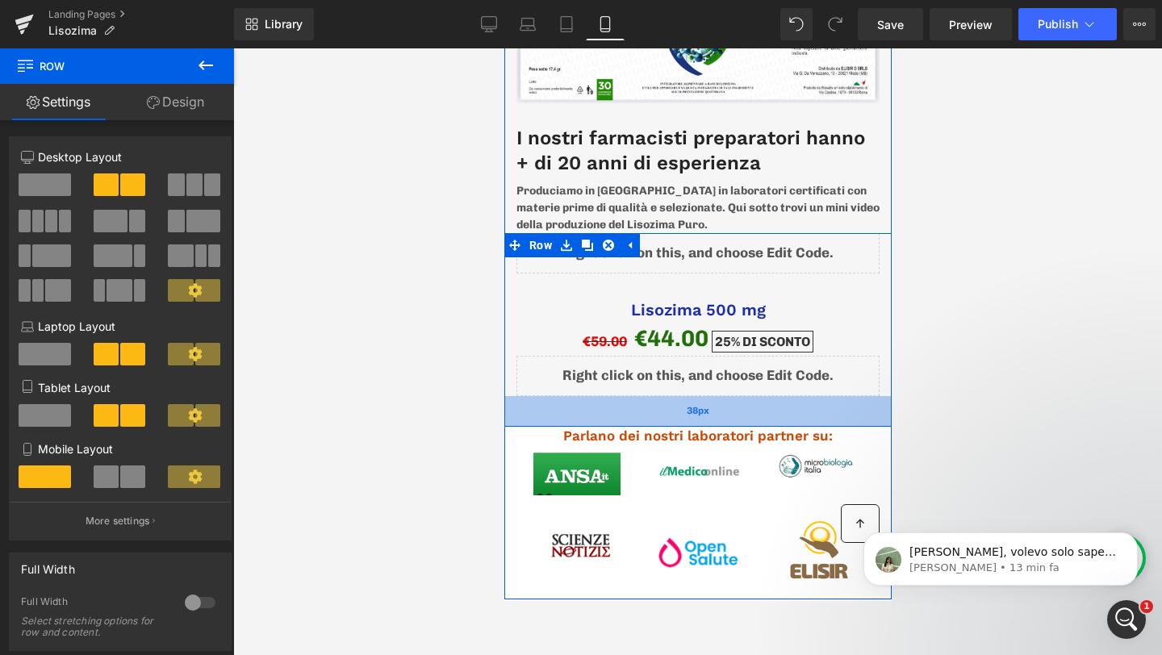
drag, startPoint x: 757, startPoint y: 364, endPoint x: 757, endPoint y: 394, distance: 29.9
click at [757, 396] on div "38px" at bounding box center [696, 411] width 387 height 31
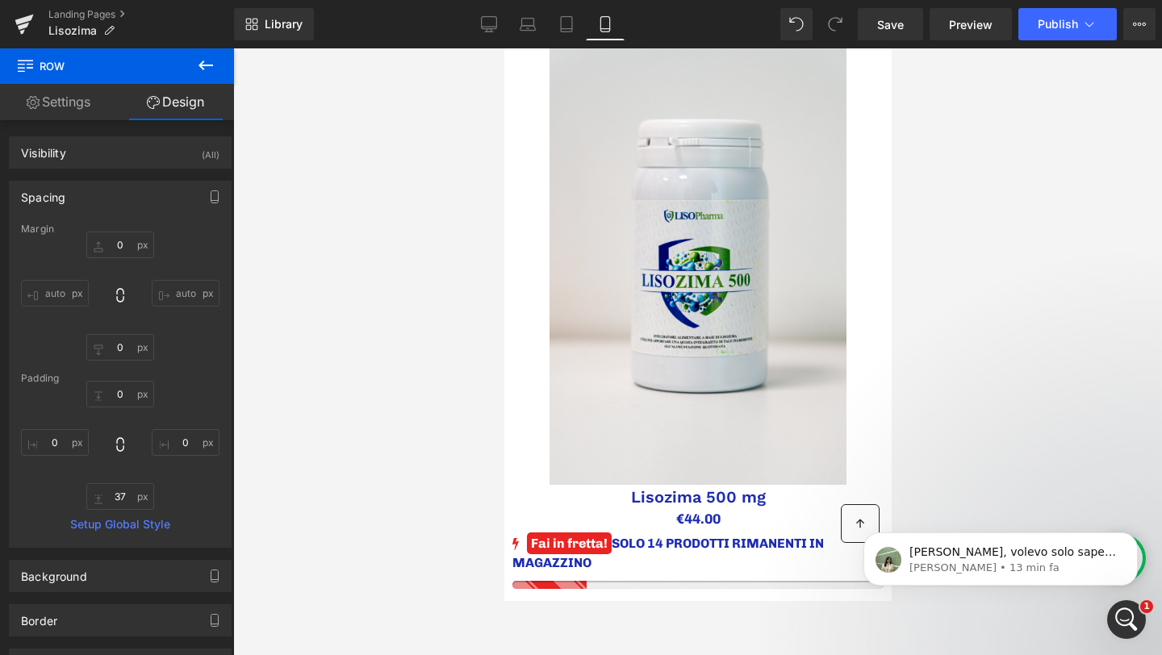
scroll to position [0, 0]
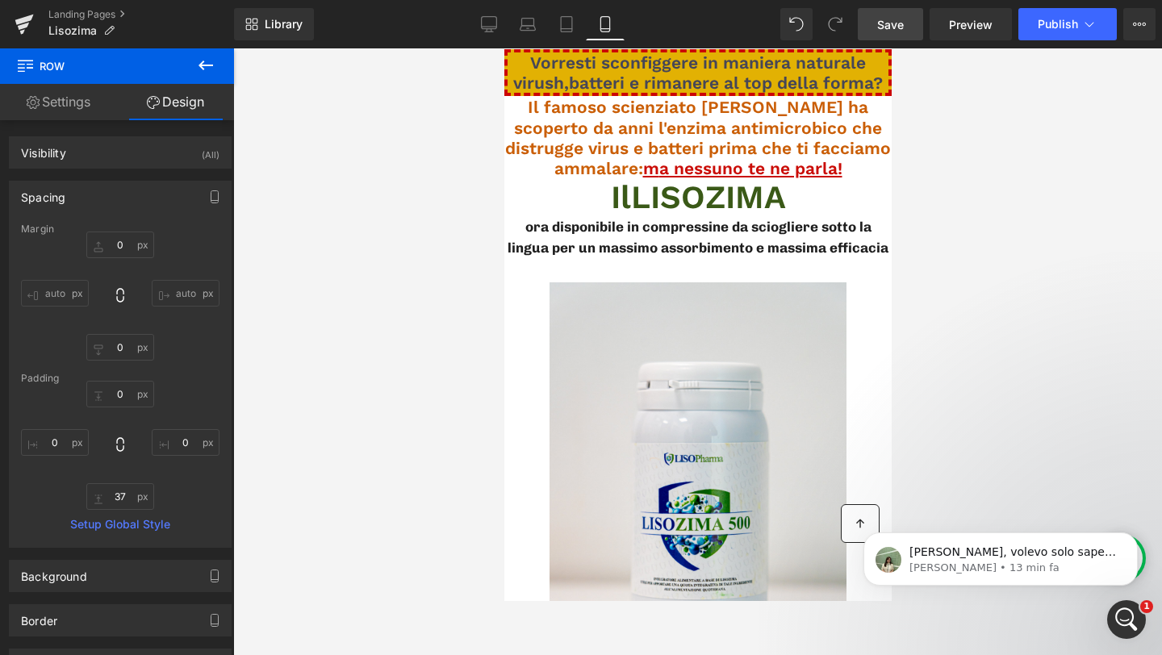
drag, startPoint x: 891, startPoint y: 33, endPoint x: 282, endPoint y: 246, distance: 646.0
click at [891, 33] on link "Save" at bounding box center [890, 24] width 65 height 32
click at [1048, 21] on span "Publish" at bounding box center [1057, 24] width 40 height 13
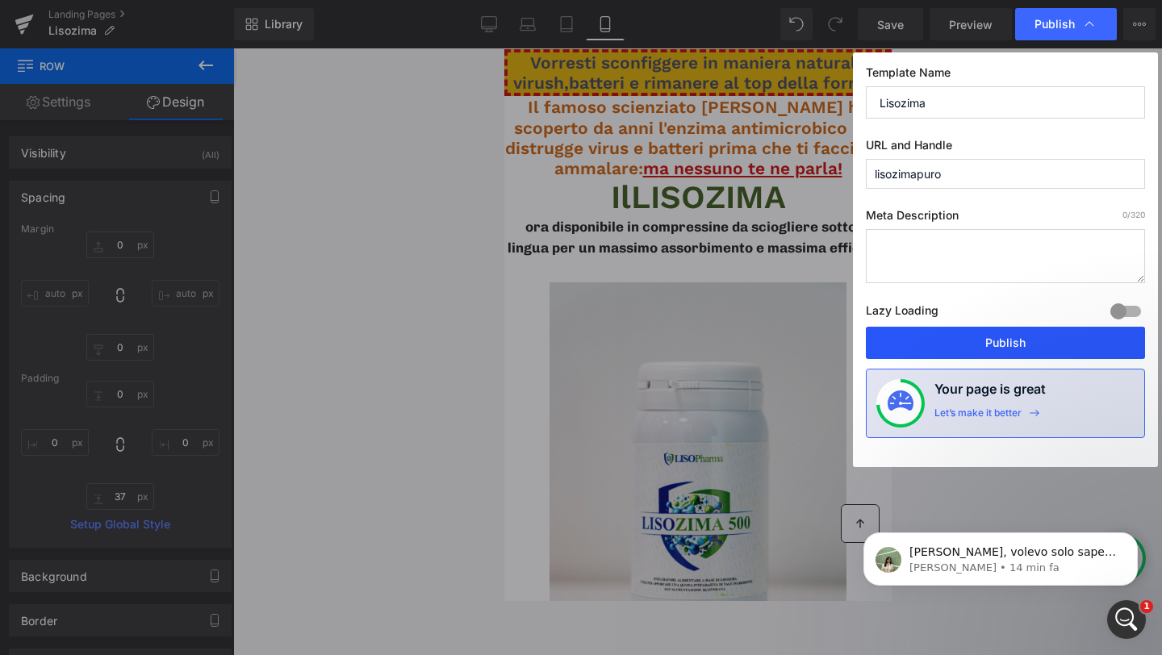
click at [974, 350] on button "Publish" at bounding box center [1005, 343] width 279 height 32
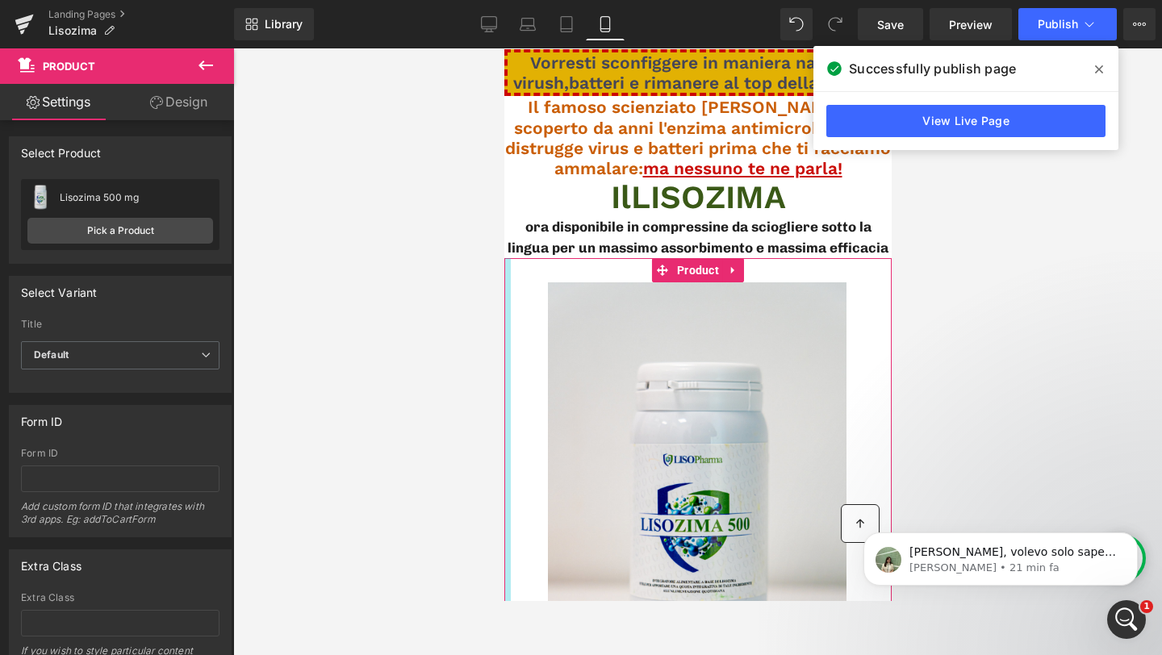
click at [497, 314] on div at bounding box center [697, 351] width 929 height 607
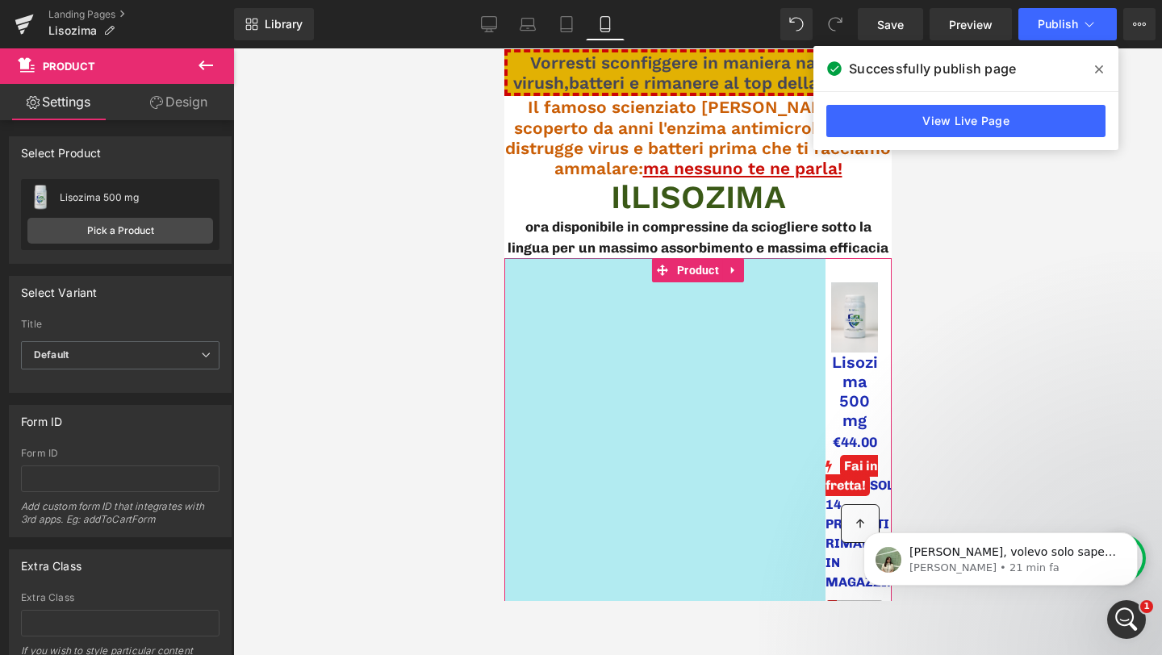
click at [1095, 68] on icon at bounding box center [1099, 69] width 8 height 13
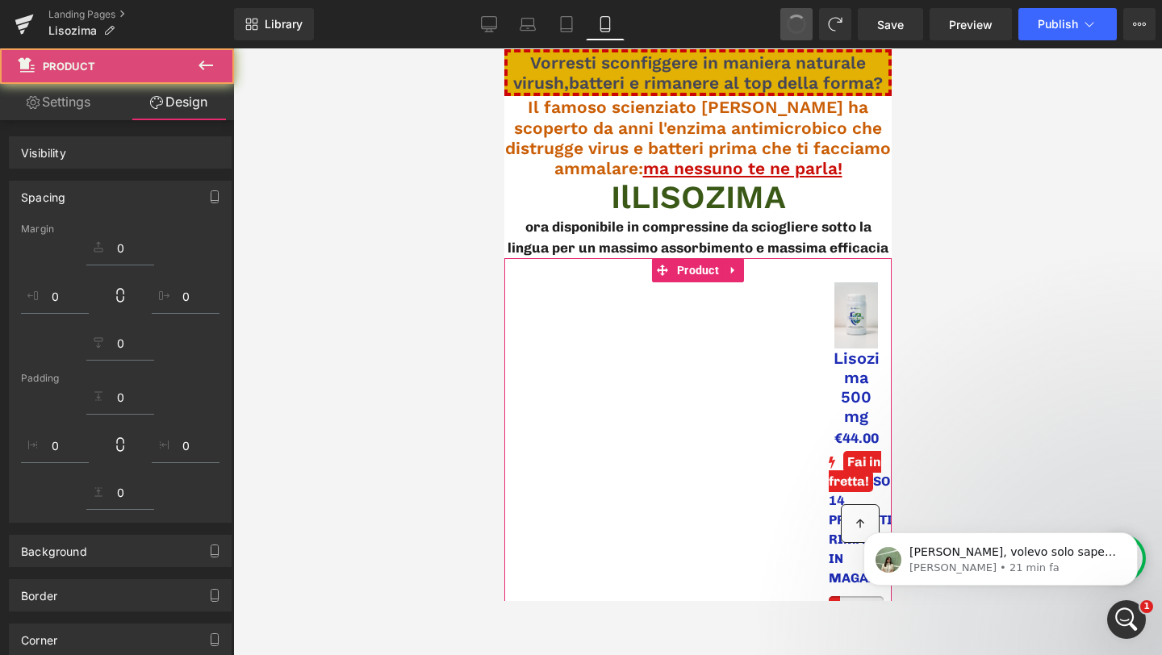
click at [801, 25] on span at bounding box center [796, 24] width 19 height 19
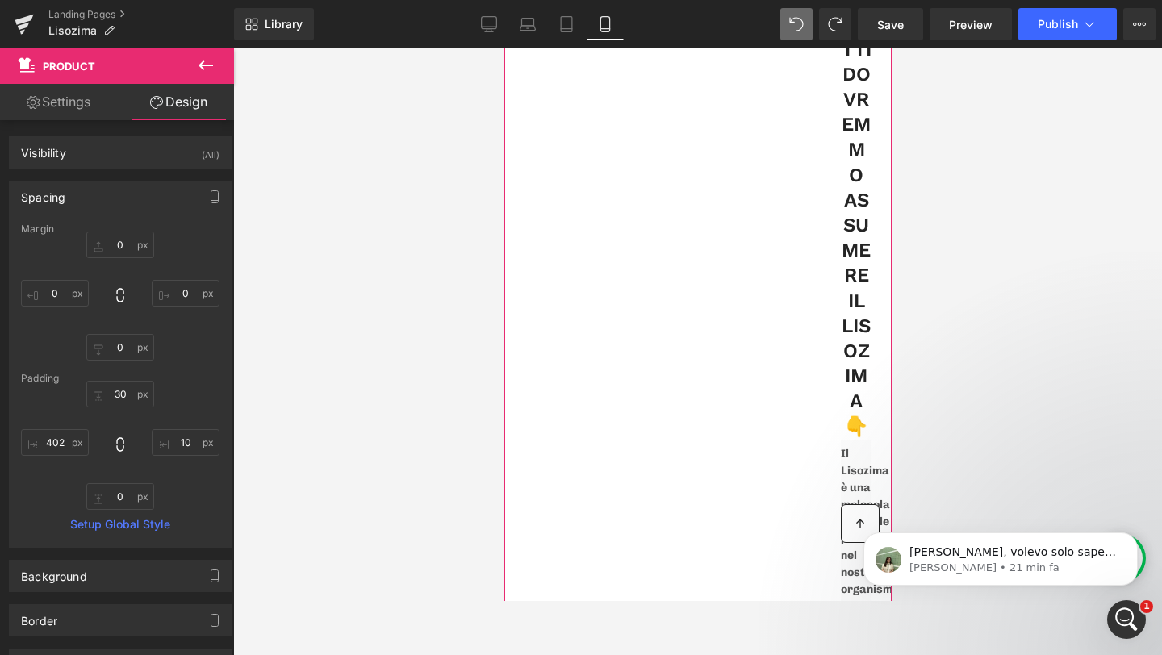
scroll to position [5, 0]
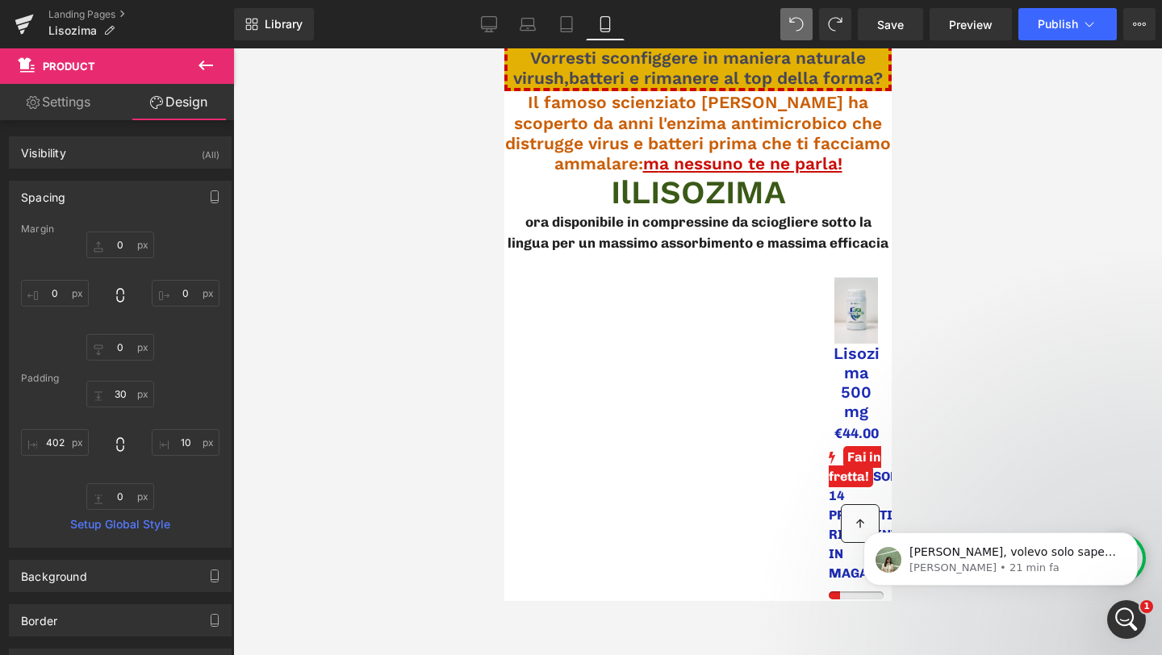
click at [1020, 263] on div at bounding box center [697, 351] width 929 height 607
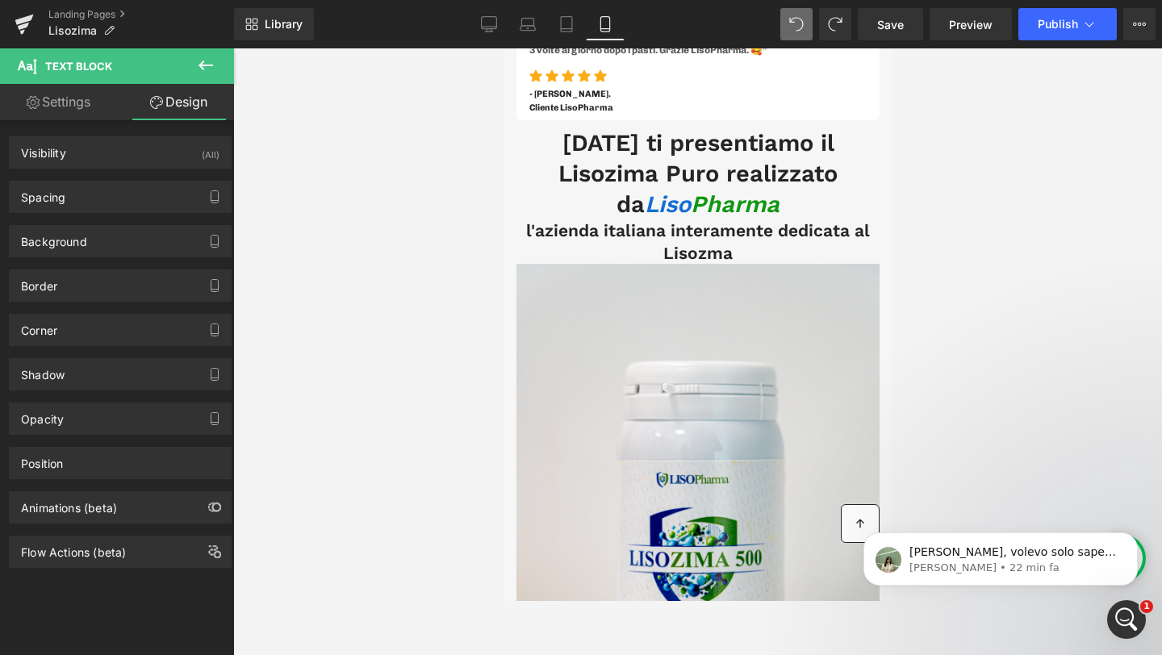
scroll to position [9912, 0]
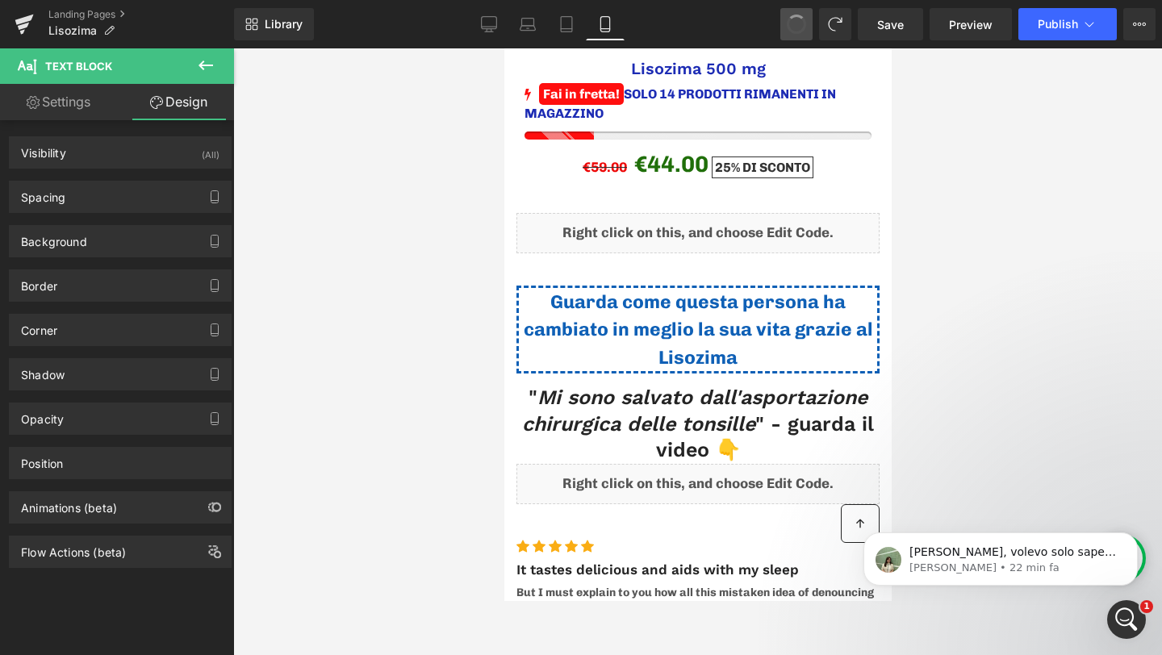
click at [798, 30] on span at bounding box center [796, 24] width 21 height 21
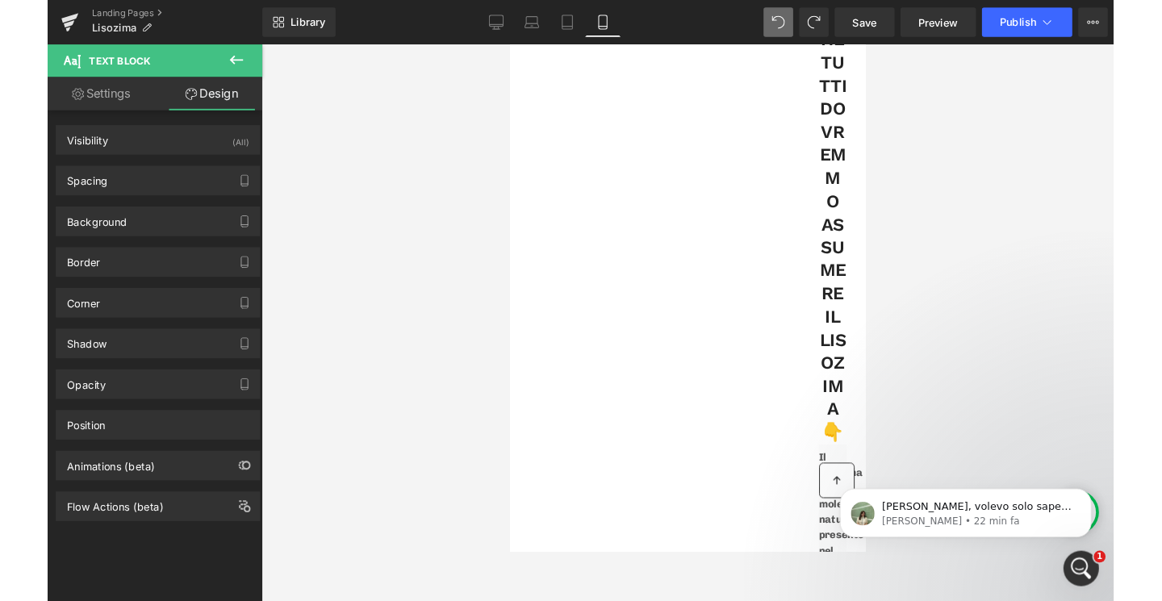
scroll to position [0, 0]
